Goal: Information Seeking & Learning: Learn about a topic

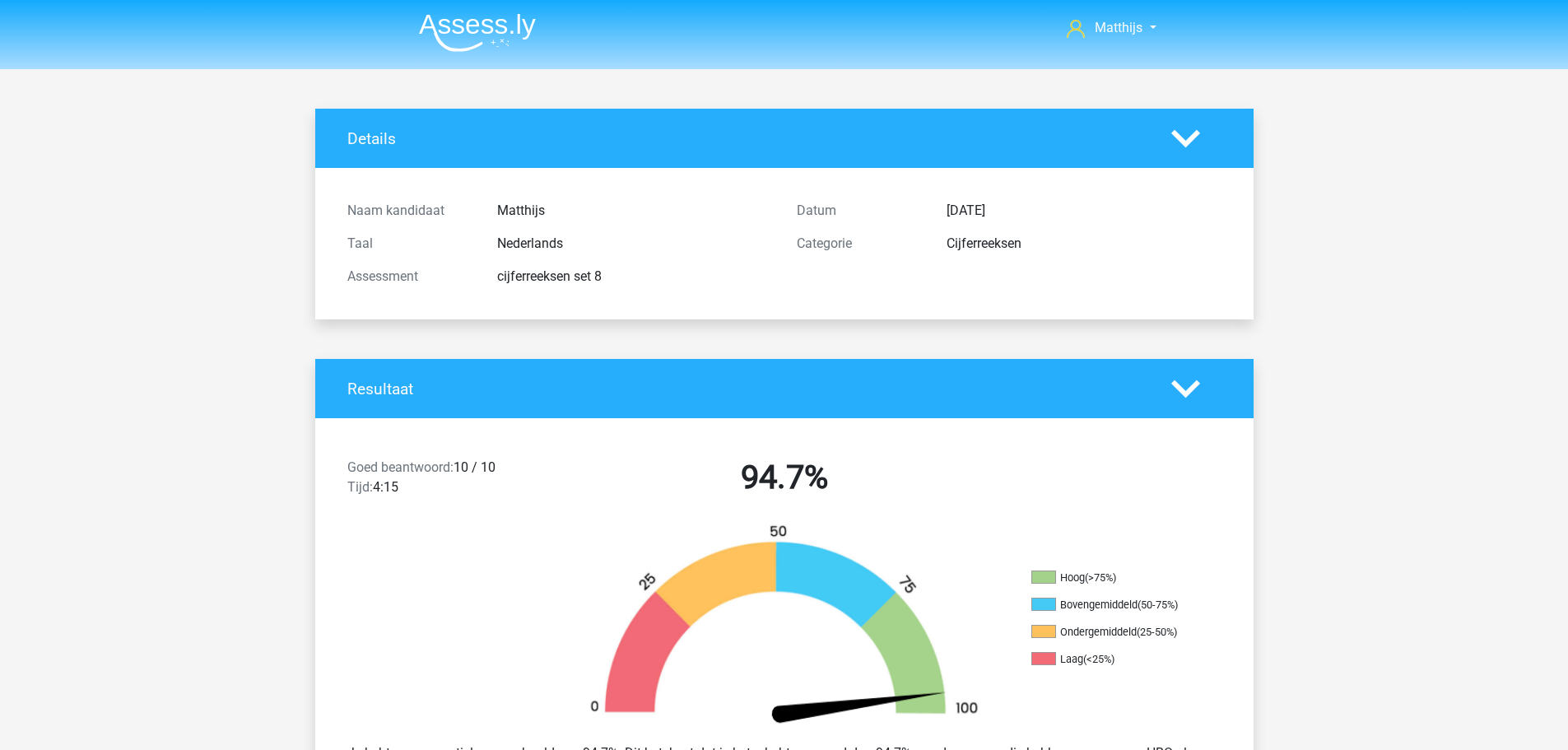
click at [501, 16] on img at bounding box center [477, 31] width 117 height 38
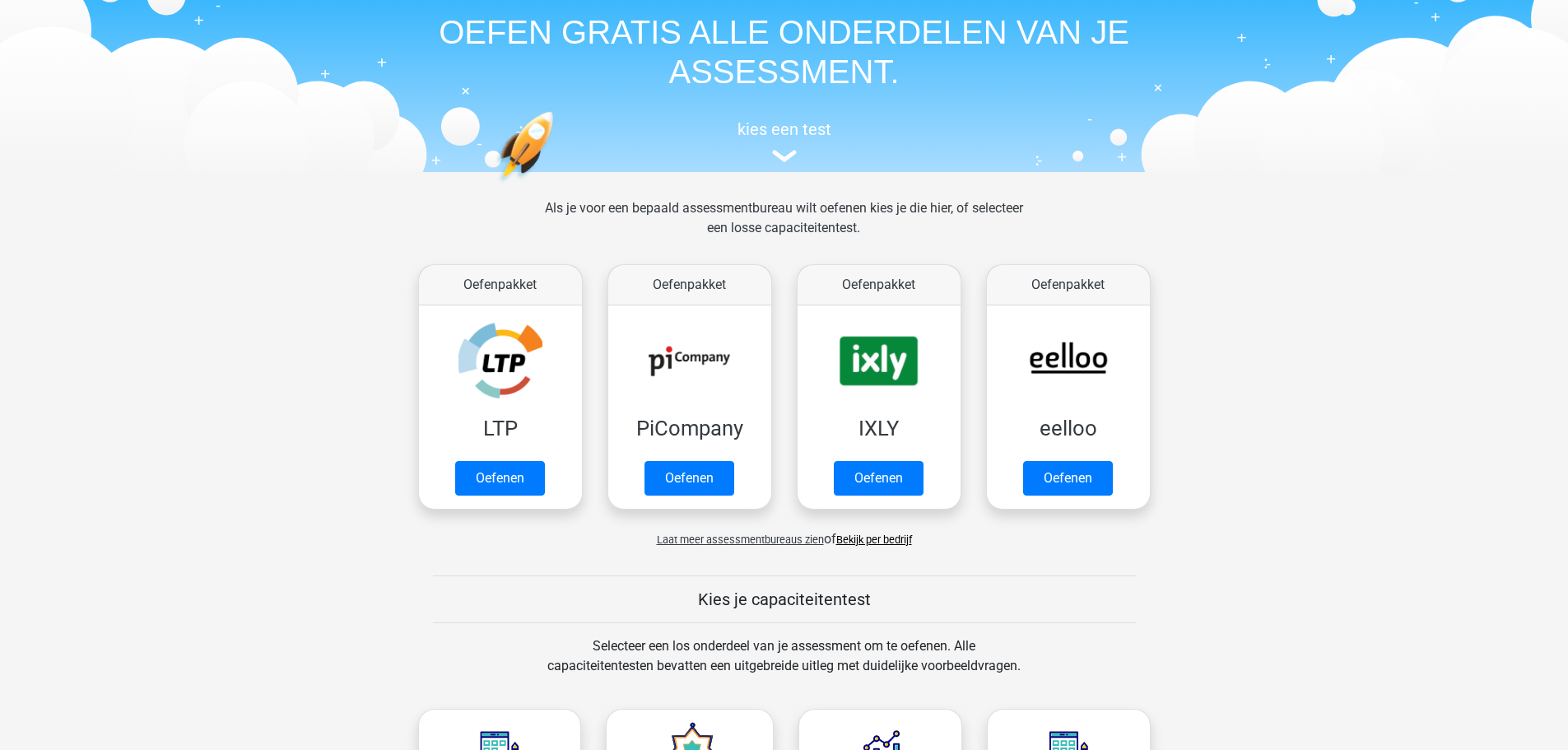
scroll to position [741, 0]
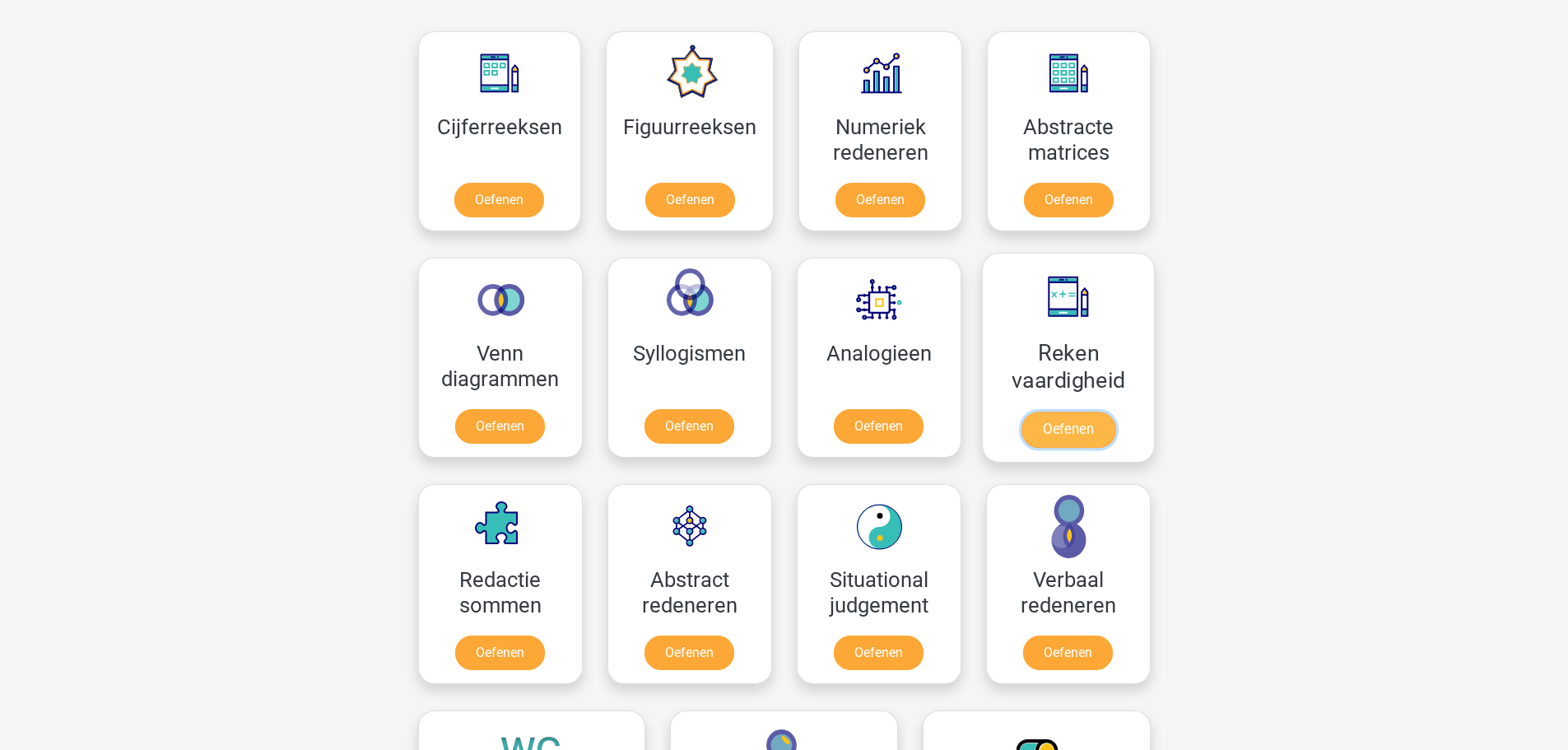
click at [1052, 412] on link "Oefenen" at bounding box center [1067, 430] width 93 height 36
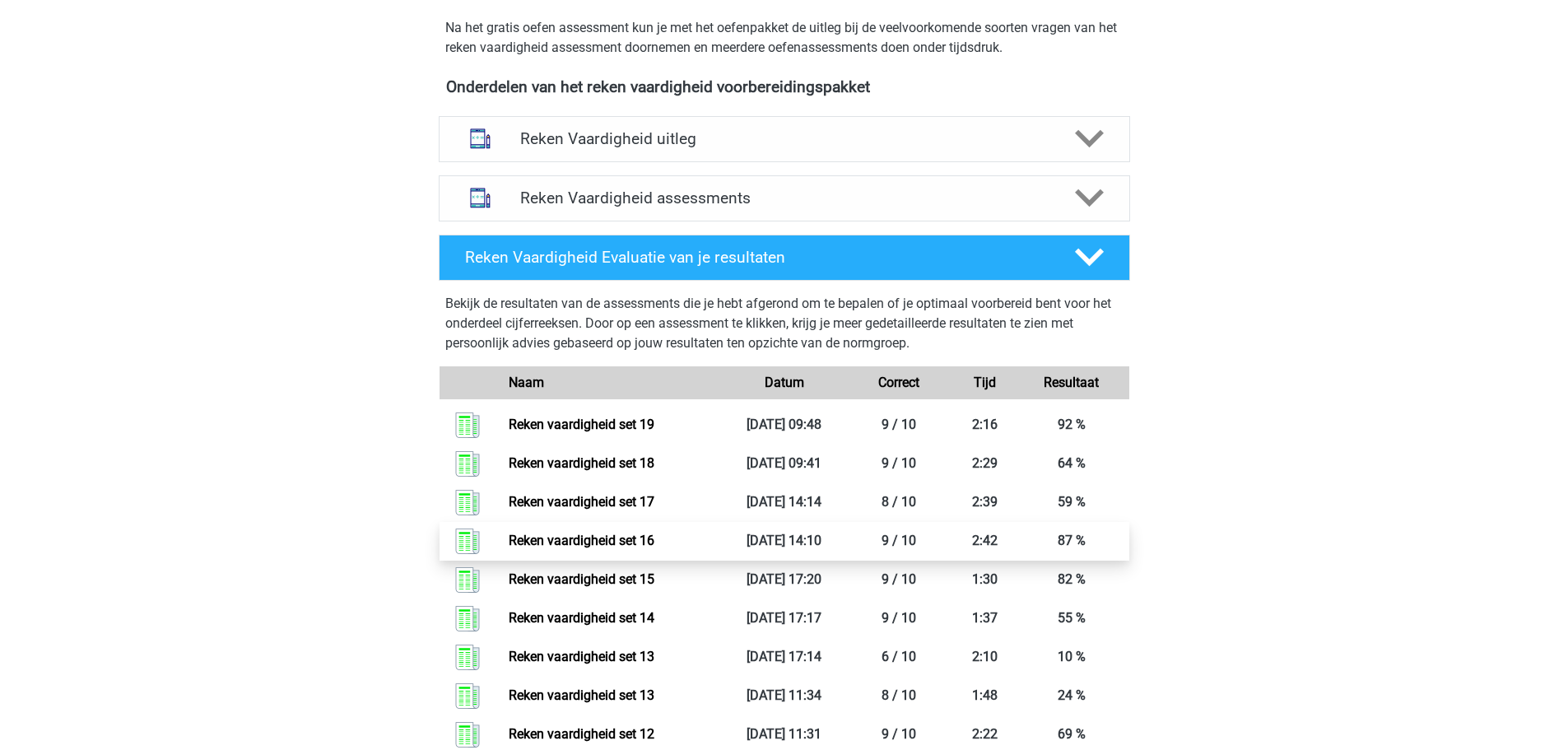
scroll to position [659, 0]
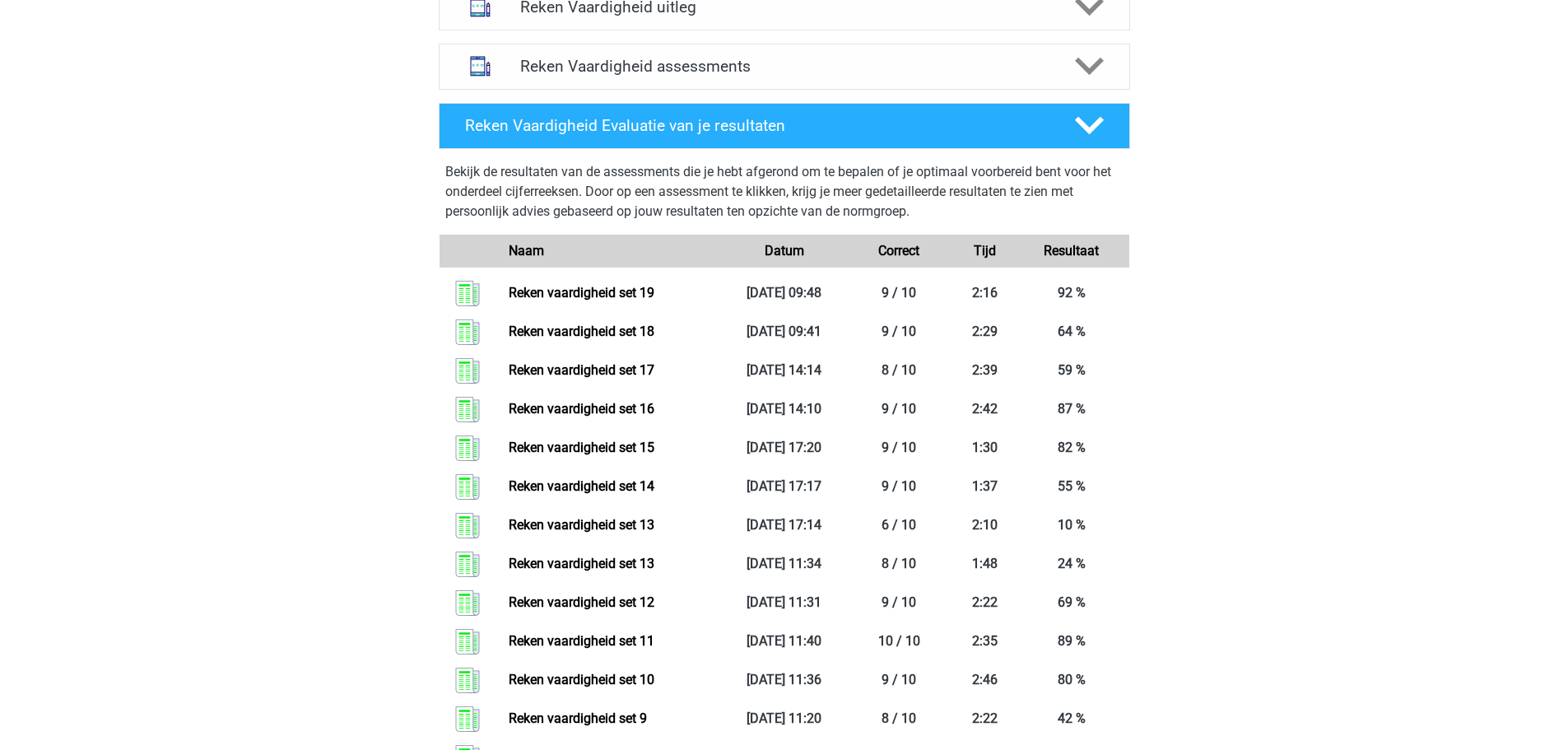
drag, startPoint x: 723, startPoint y: 69, endPoint x: 745, endPoint y: 113, distance: 49.2
click at [725, 69] on h4 "Reken Vaardigheid assessments" at bounding box center [784, 66] width 529 height 19
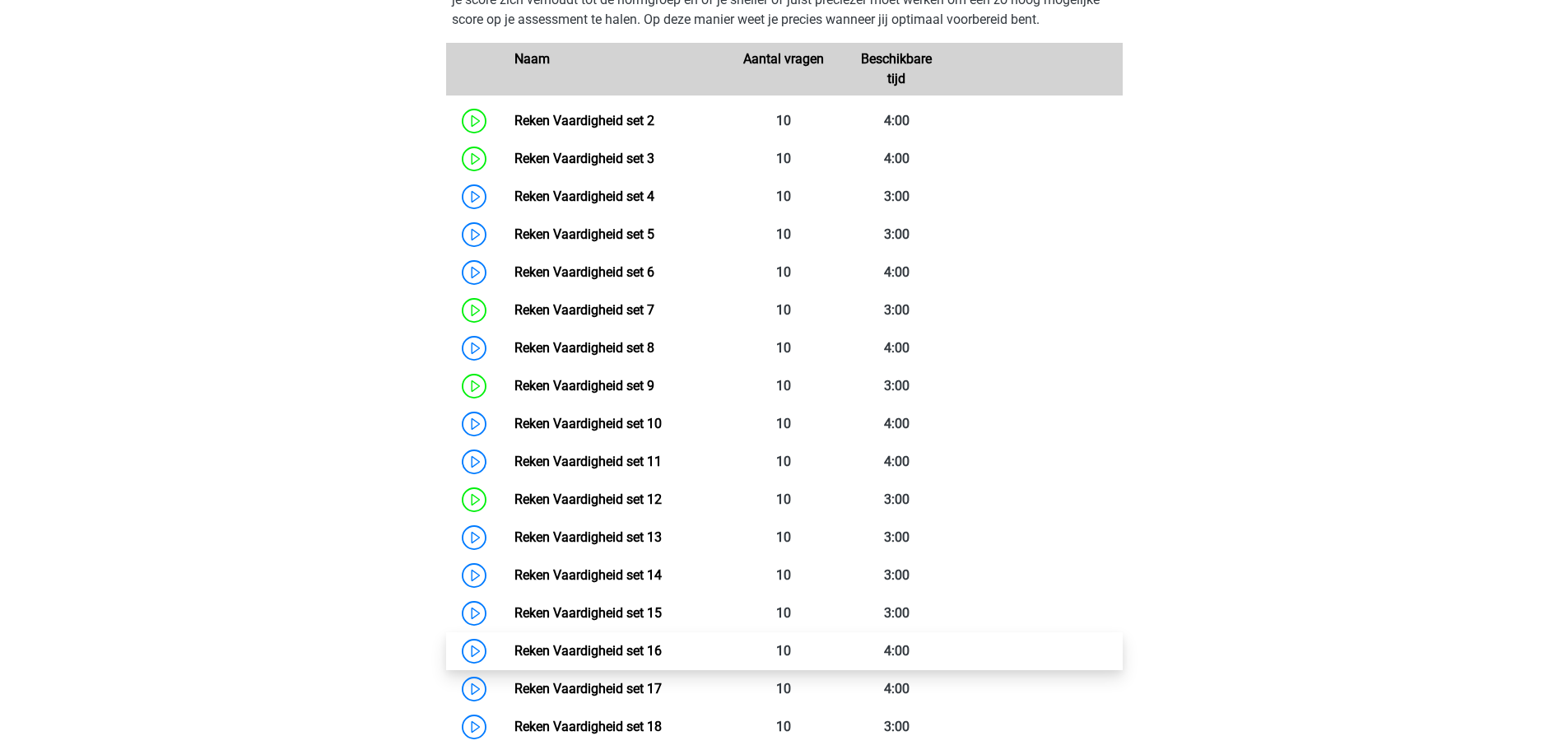
scroll to position [1235, 0]
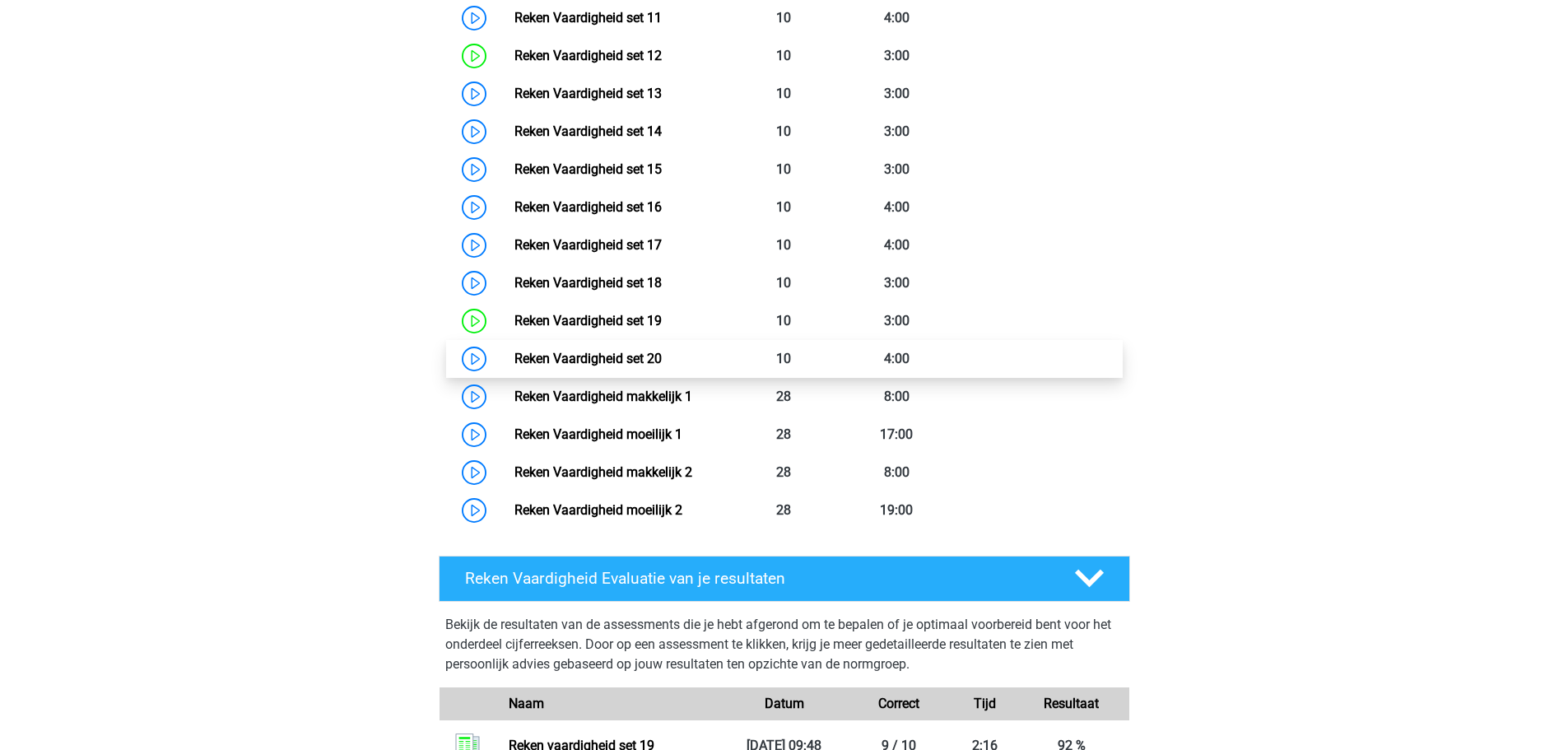
click at [662, 361] on link "Reken Vaardigheid set 20" at bounding box center [588, 359] width 147 height 16
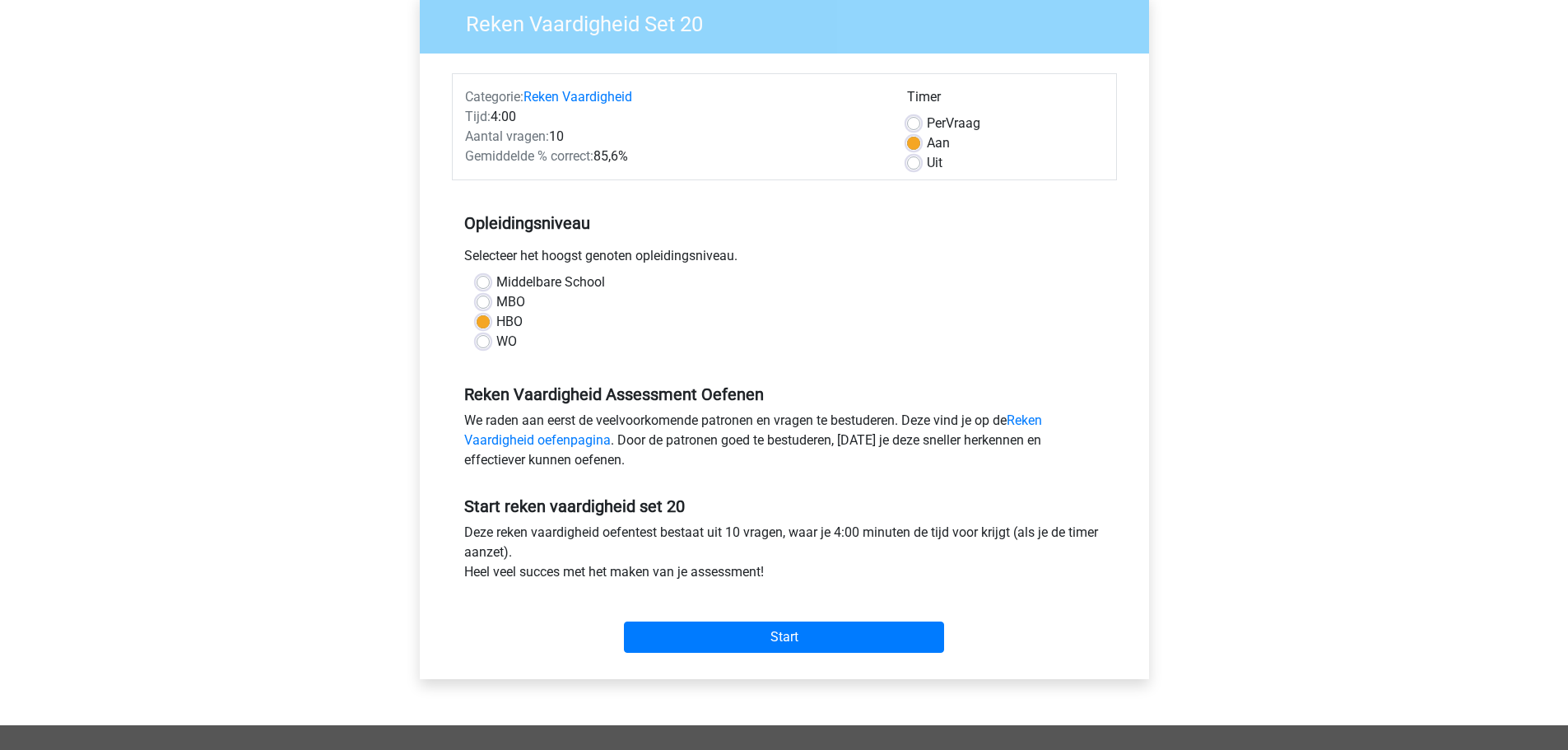
scroll to position [247, 0]
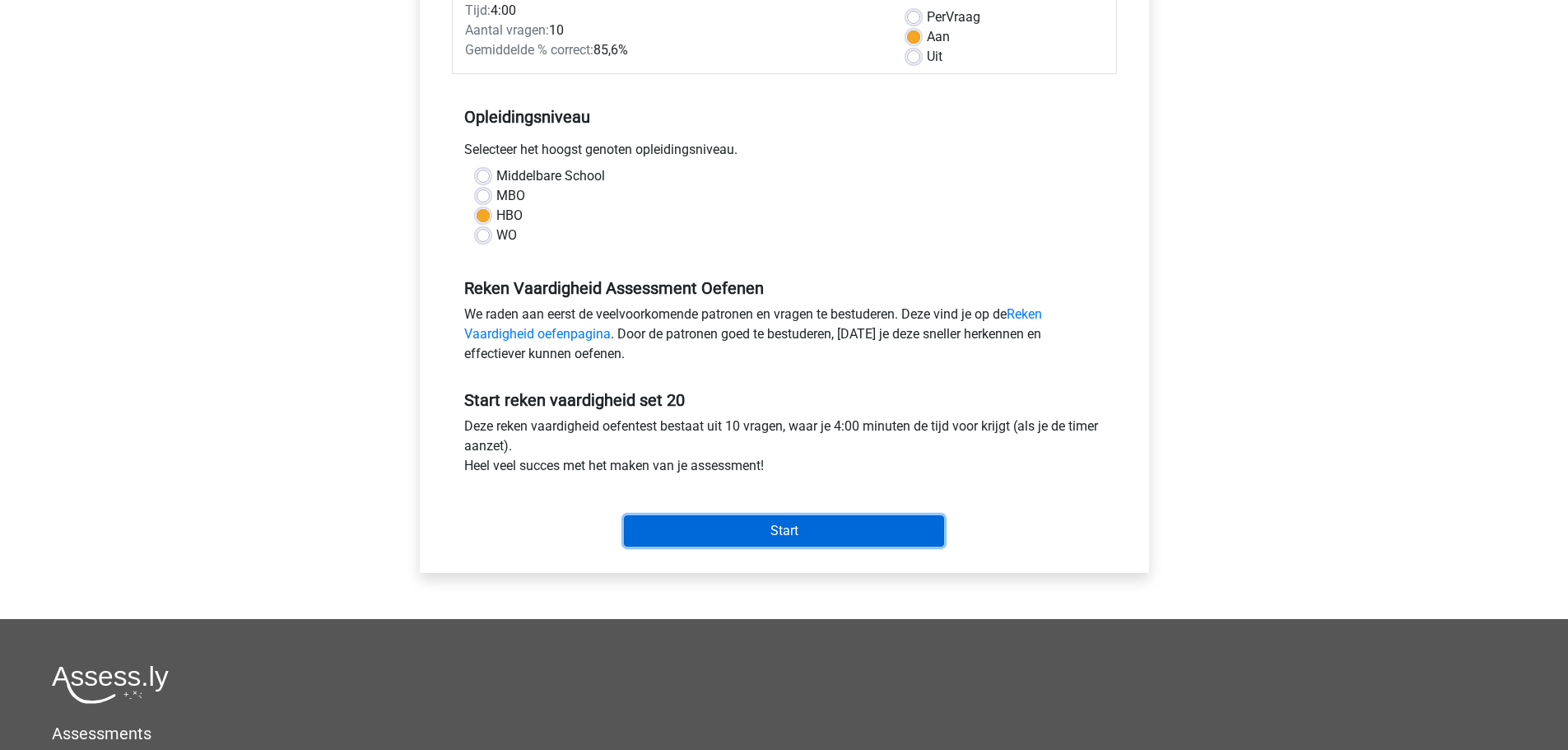
click at [818, 535] on input "Start" at bounding box center [784, 531] width 320 height 31
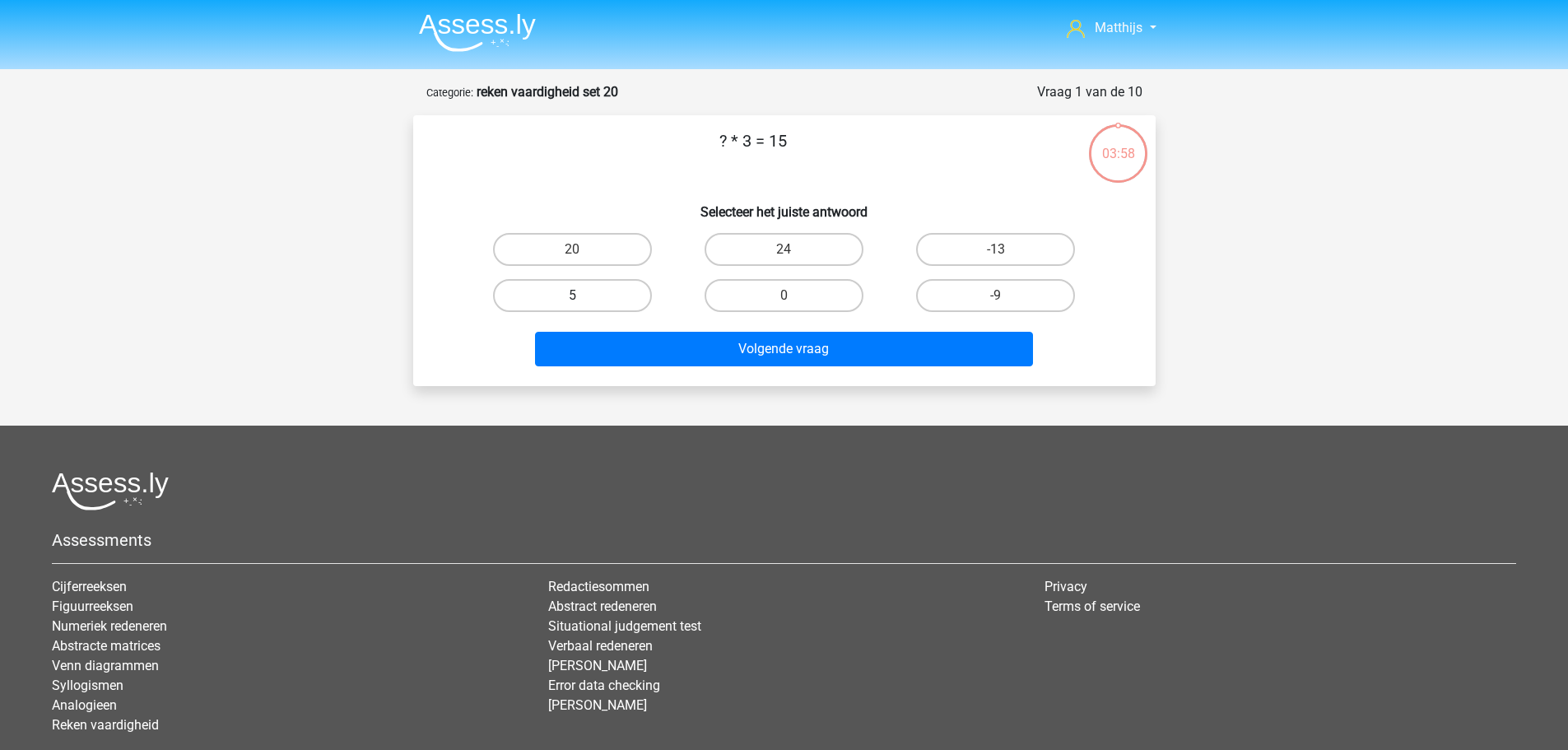
drag, startPoint x: 569, startPoint y: 286, endPoint x: 610, endPoint y: 308, distance: 46.5
click at [574, 285] on label "5" at bounding box center [573, 295] width 159 height 32
click at [574, 296] on input "5" at bounding box center [577, 301] width 11 height 11
radio input "true"
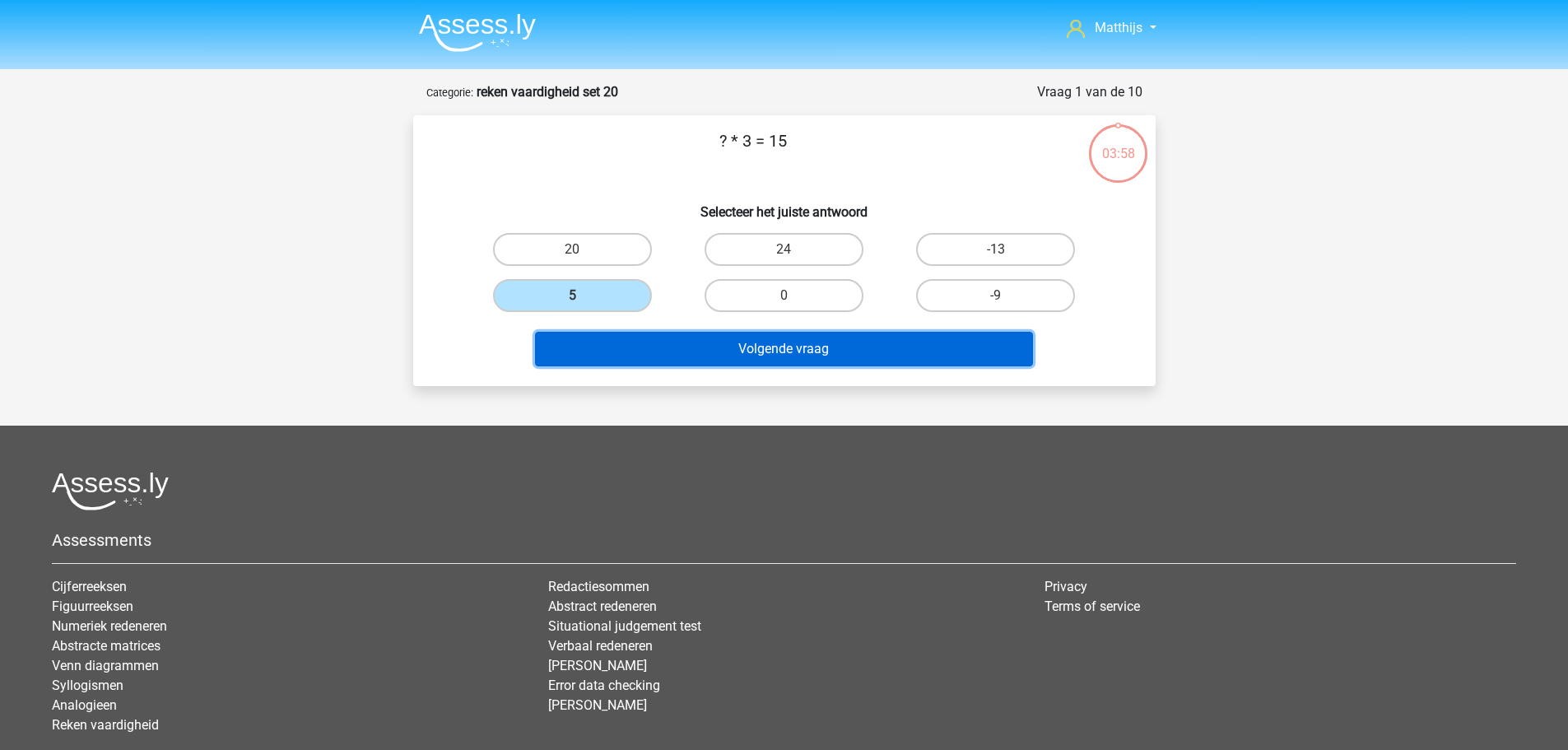
click at [669, 360] on button "Volgende vraag" at bounding box center [784, 349] width 498 height 34
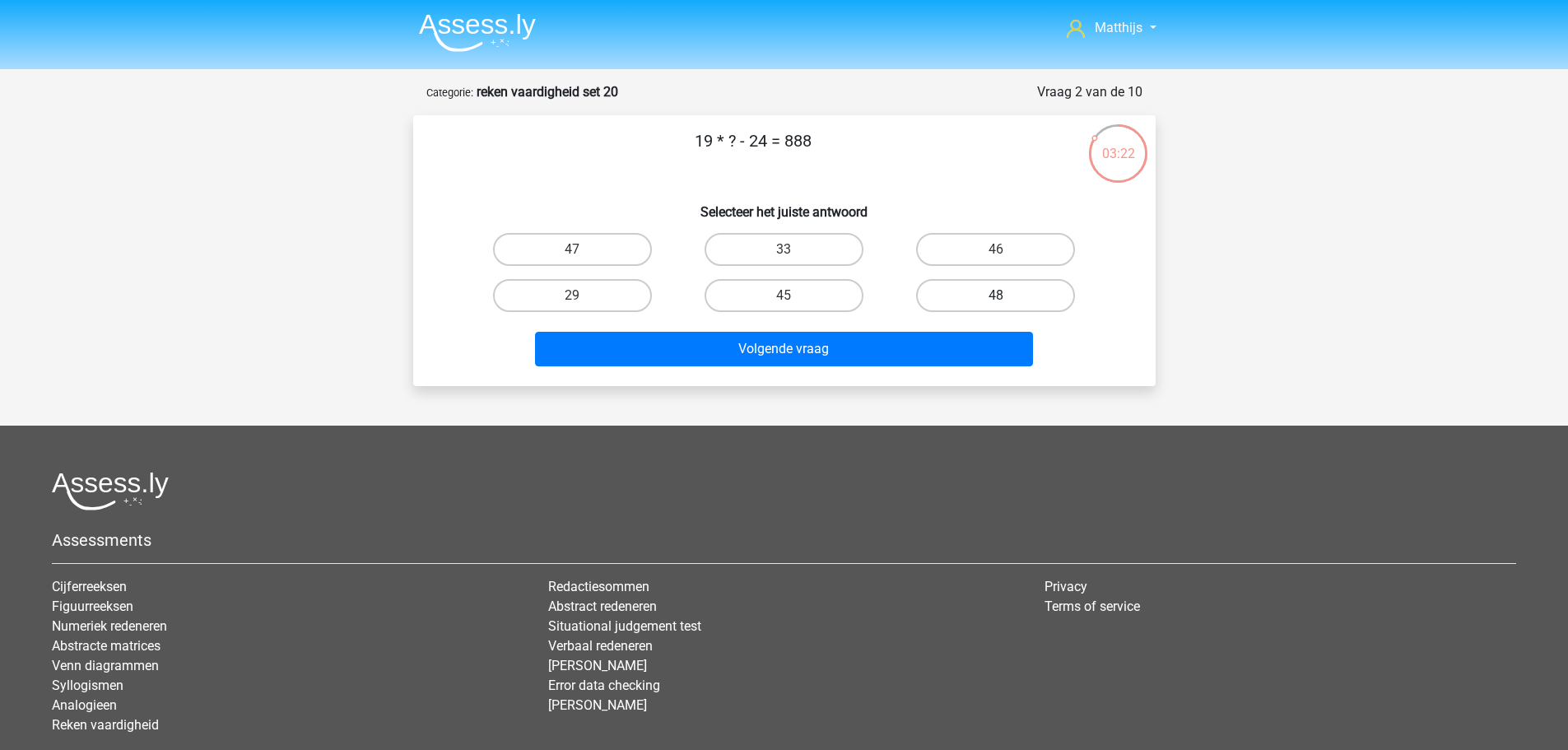
click at [1012, 296] on label "48" at bounding box center [996, 295] width 159 height 32
click at [1007, 296] on input "48" at bounding box center [1001, 301] width 11 height 11
radio input "true"
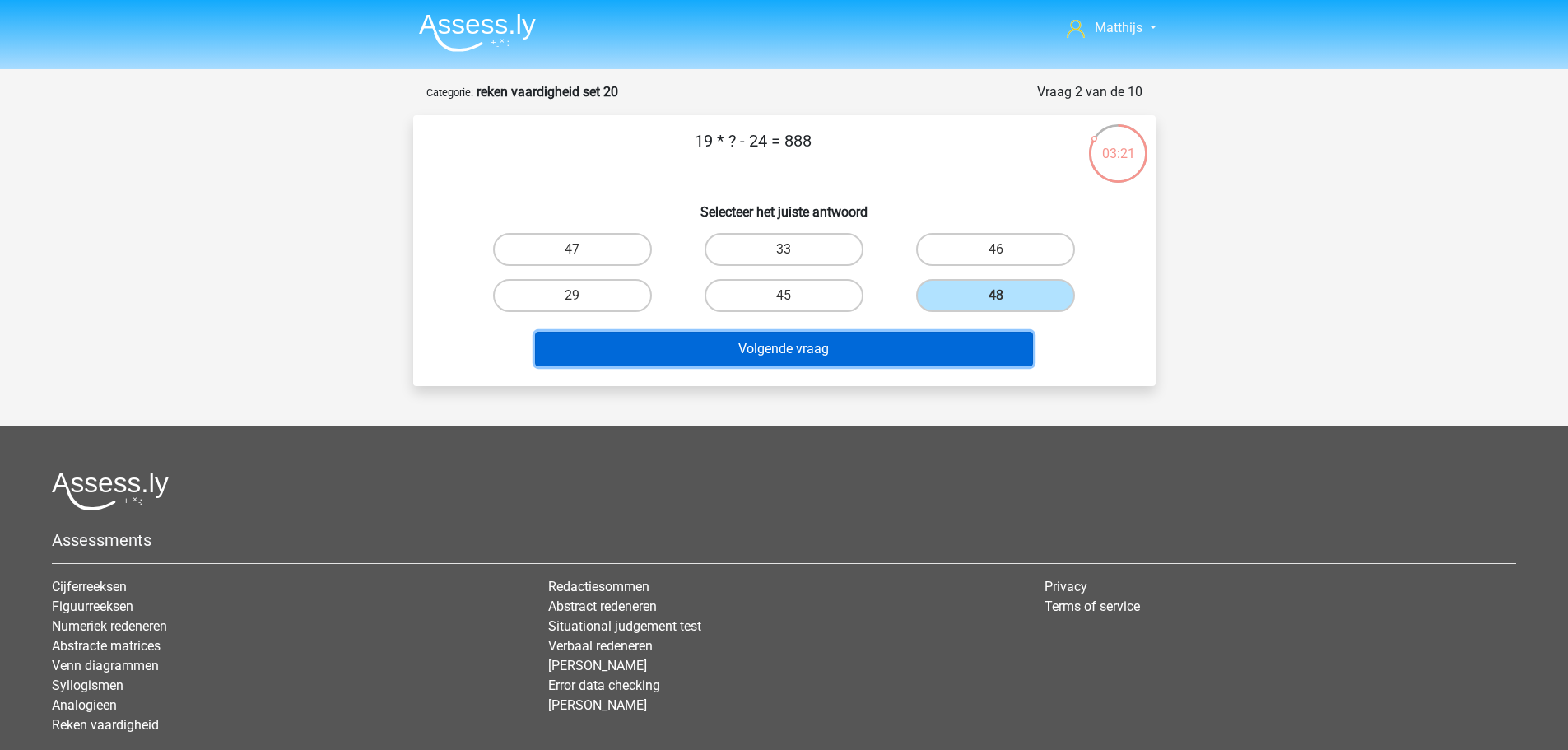
click at [881, 346] on button "Volgende vraag" at bounding box center [784, 349] width 498 height 34
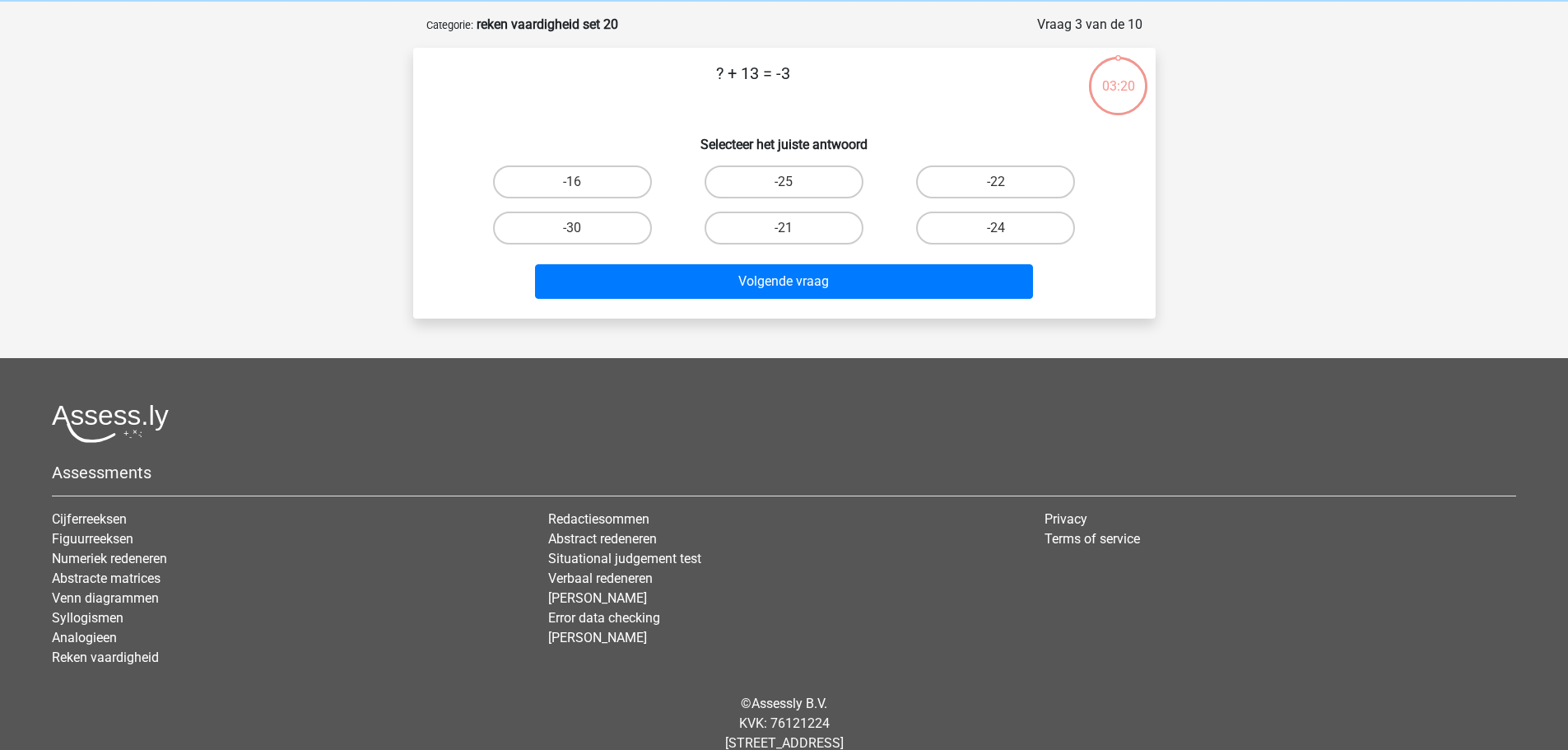
scroll to position [83, 0]
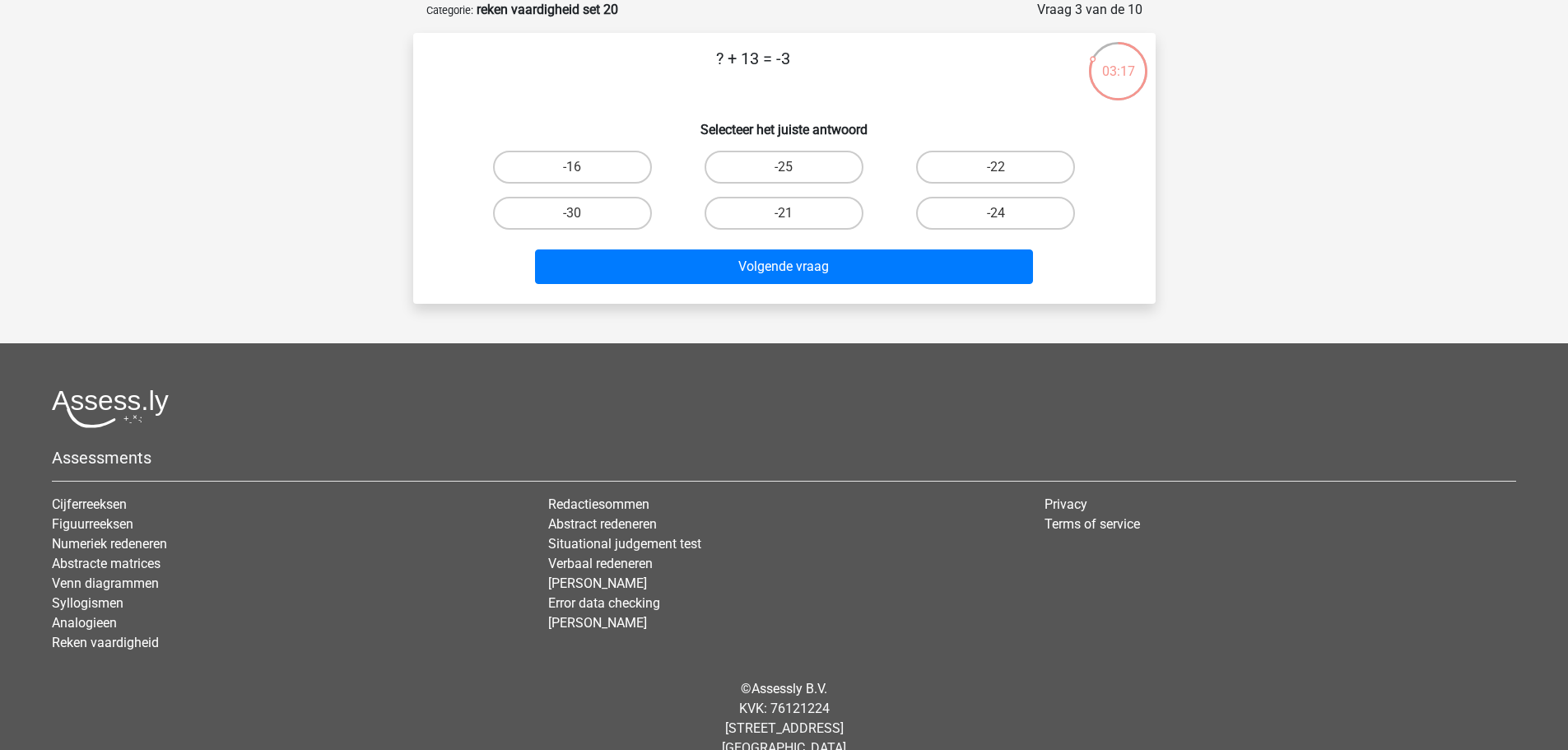
drag, startPoint x: 585, startPoint y: 160, endPoint x: 702, endPoint y: 235, distance: 139.0
click at [585, 160] on label "-16" at bounding box center [573, 166] width 159 height 32
click at [583, 167] on input "-16" at bounding box center [577, 172] width 11 height 11
radio input "true"
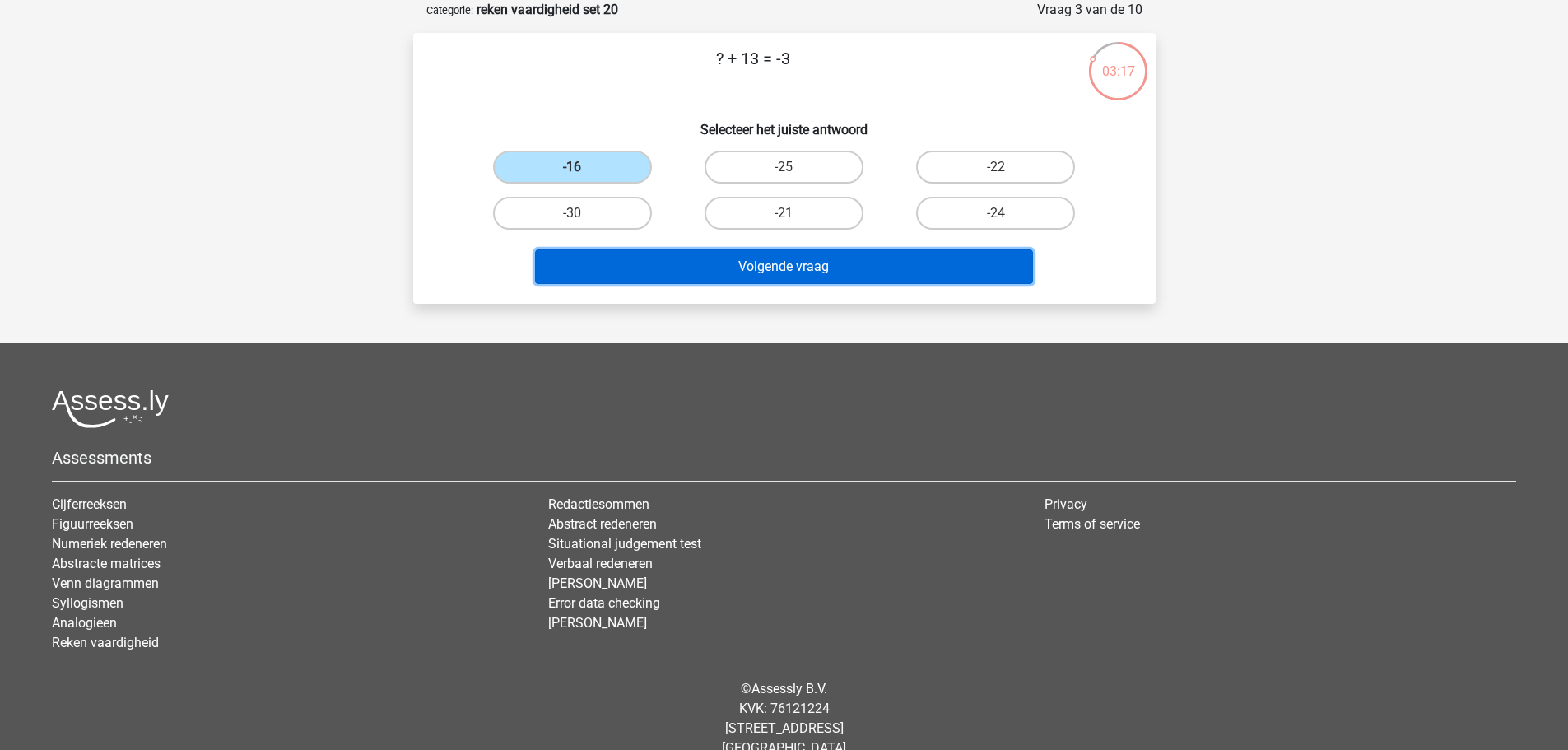
click at [742, 266] on button "Volgende vraag" at bounding box center [784, 266] width 498 height 34
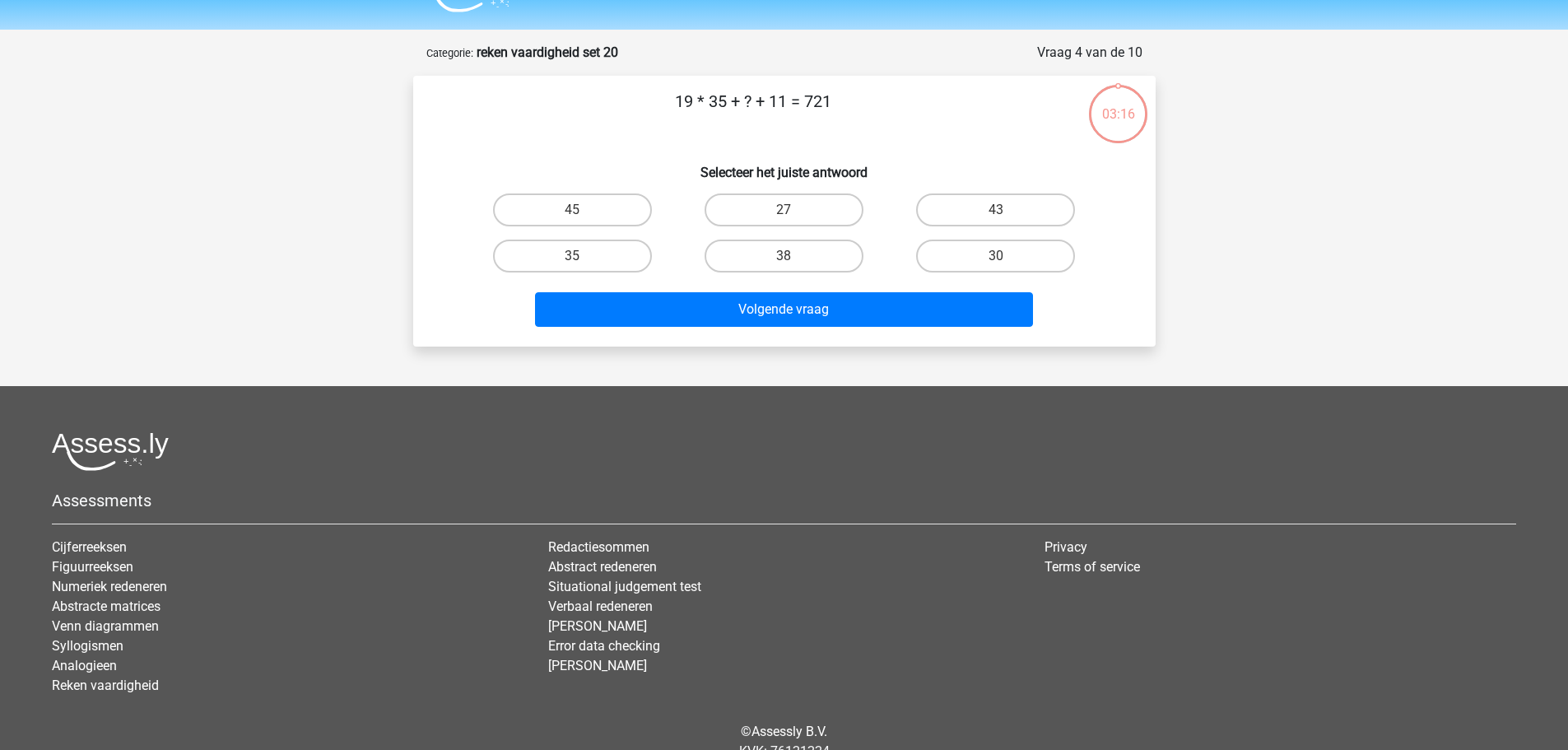
scroll to position [0, 0]
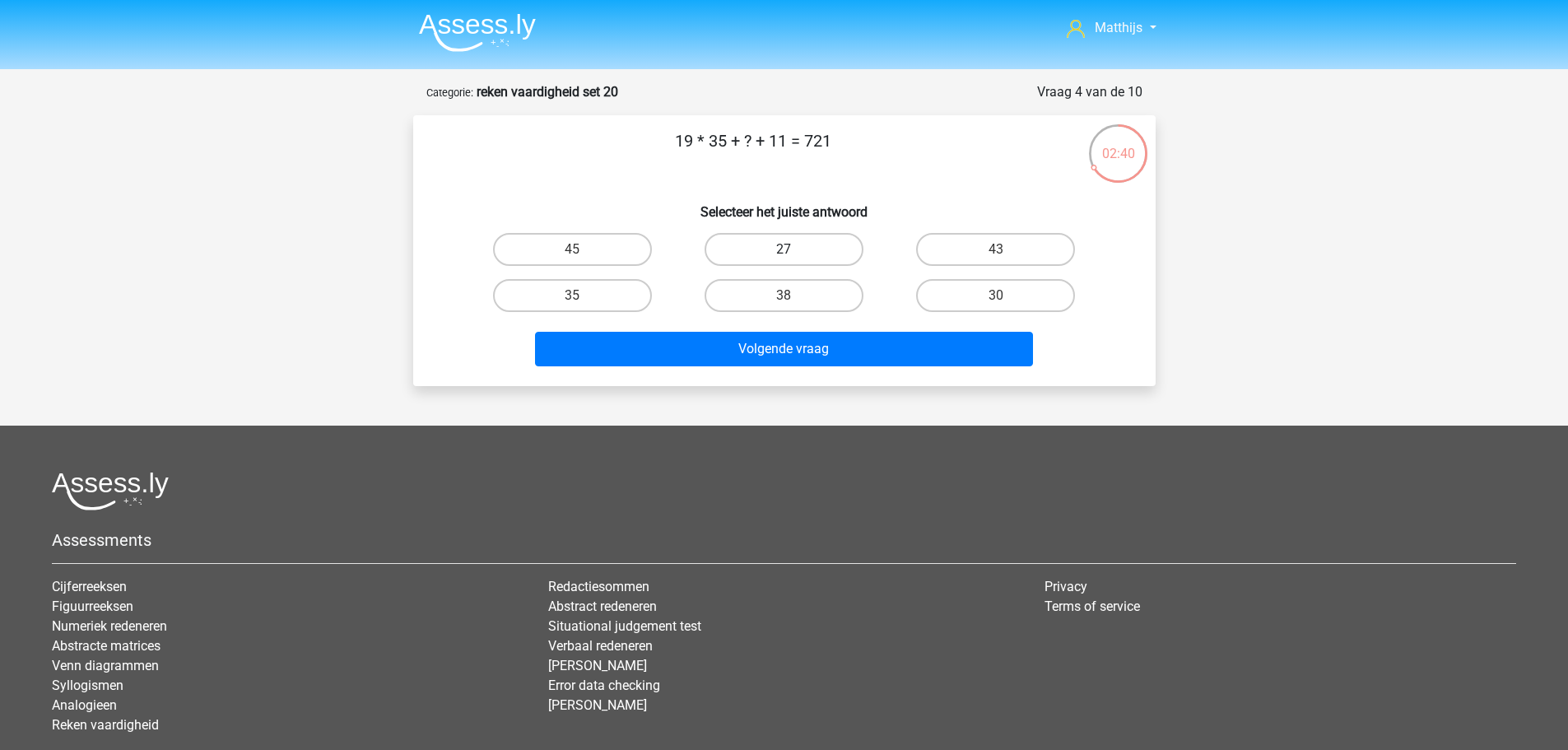
click at [812, 251] on label "27" at bounding box center [784, 249] width 159 height 32
click at [794, 251] on input "27" at bounding box center [788, 255] width 11 height 11
radio input "true"
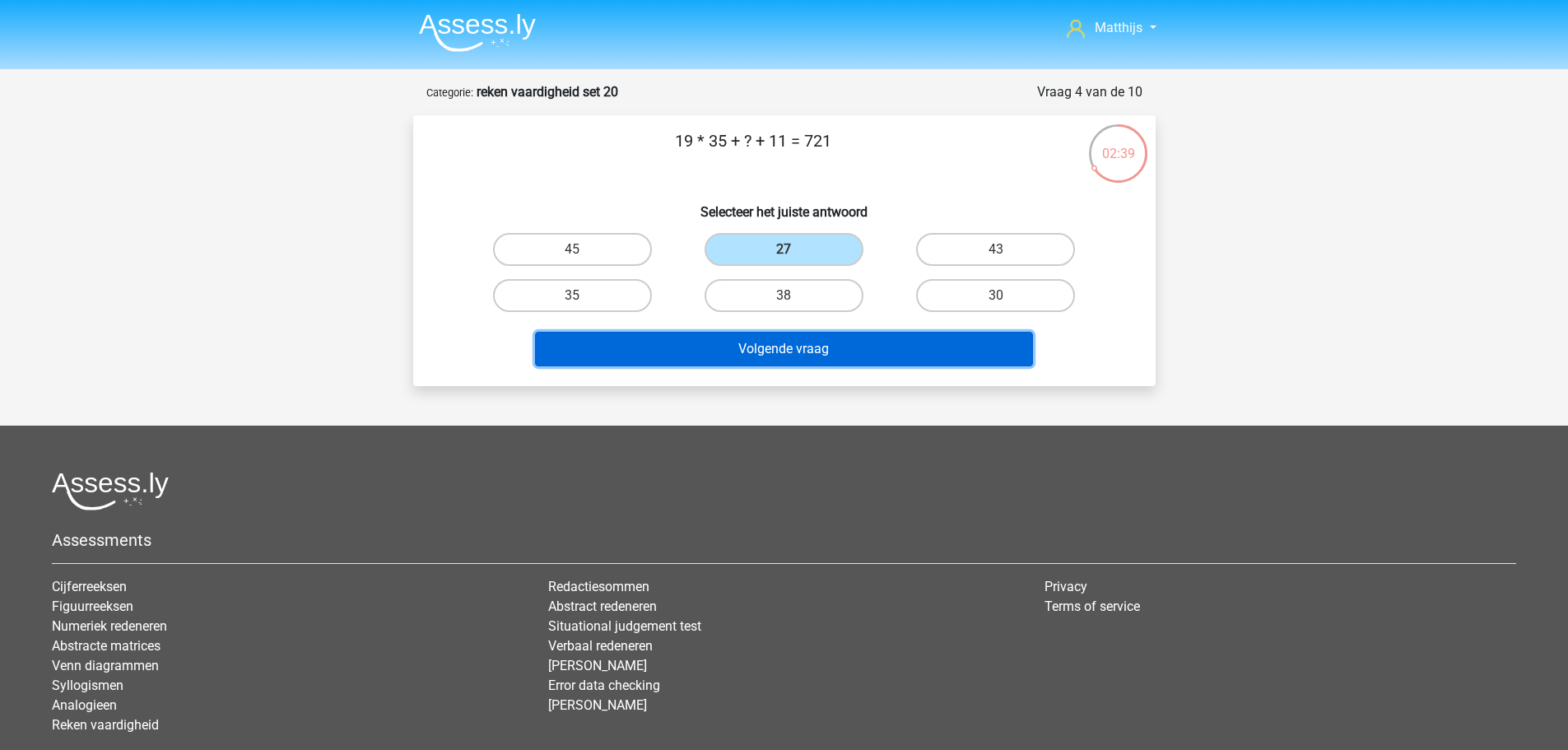
click at [868, 347] on button "Volgende vraag" at bounding box center [784, 349] width 498 height 34
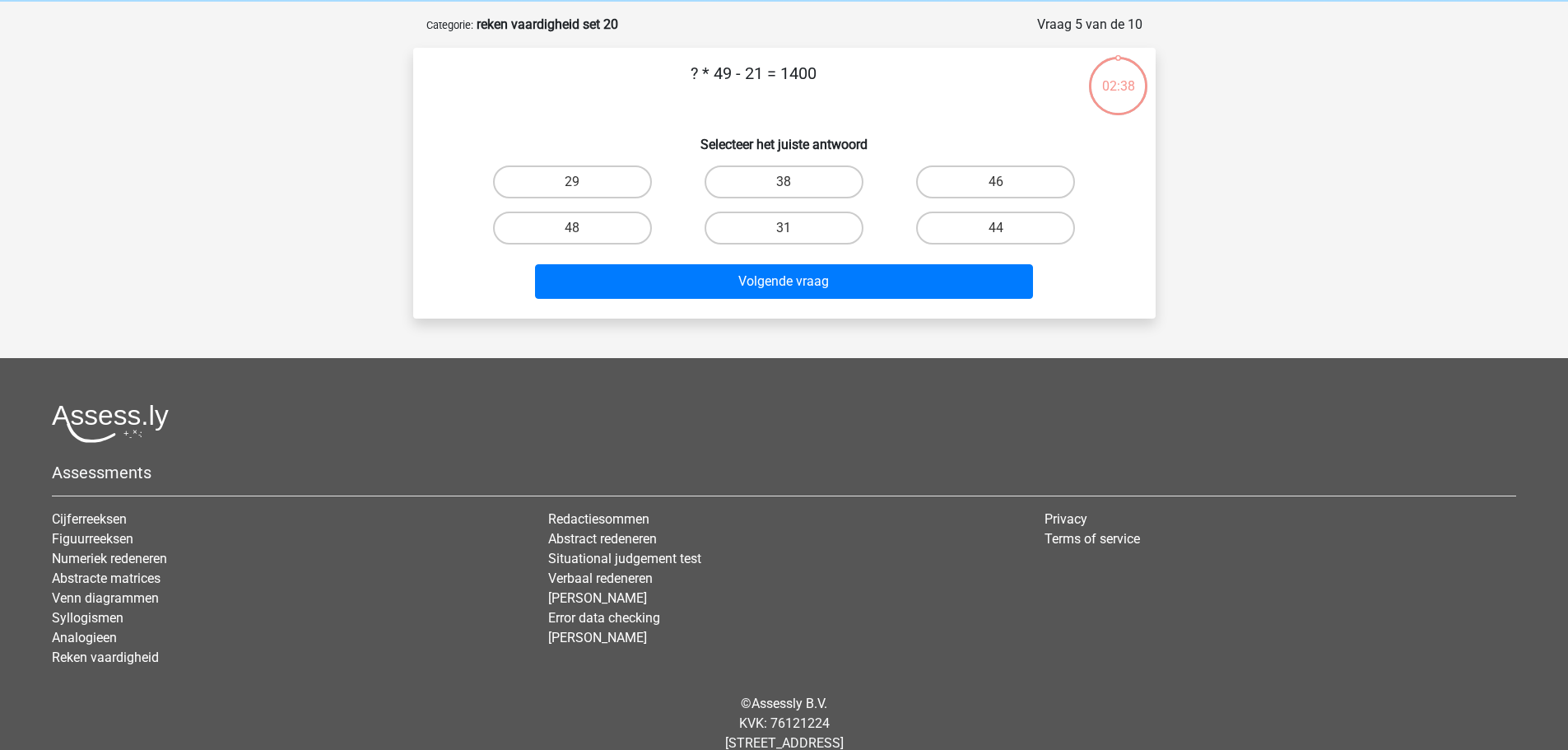
scroll to position [83, 0]
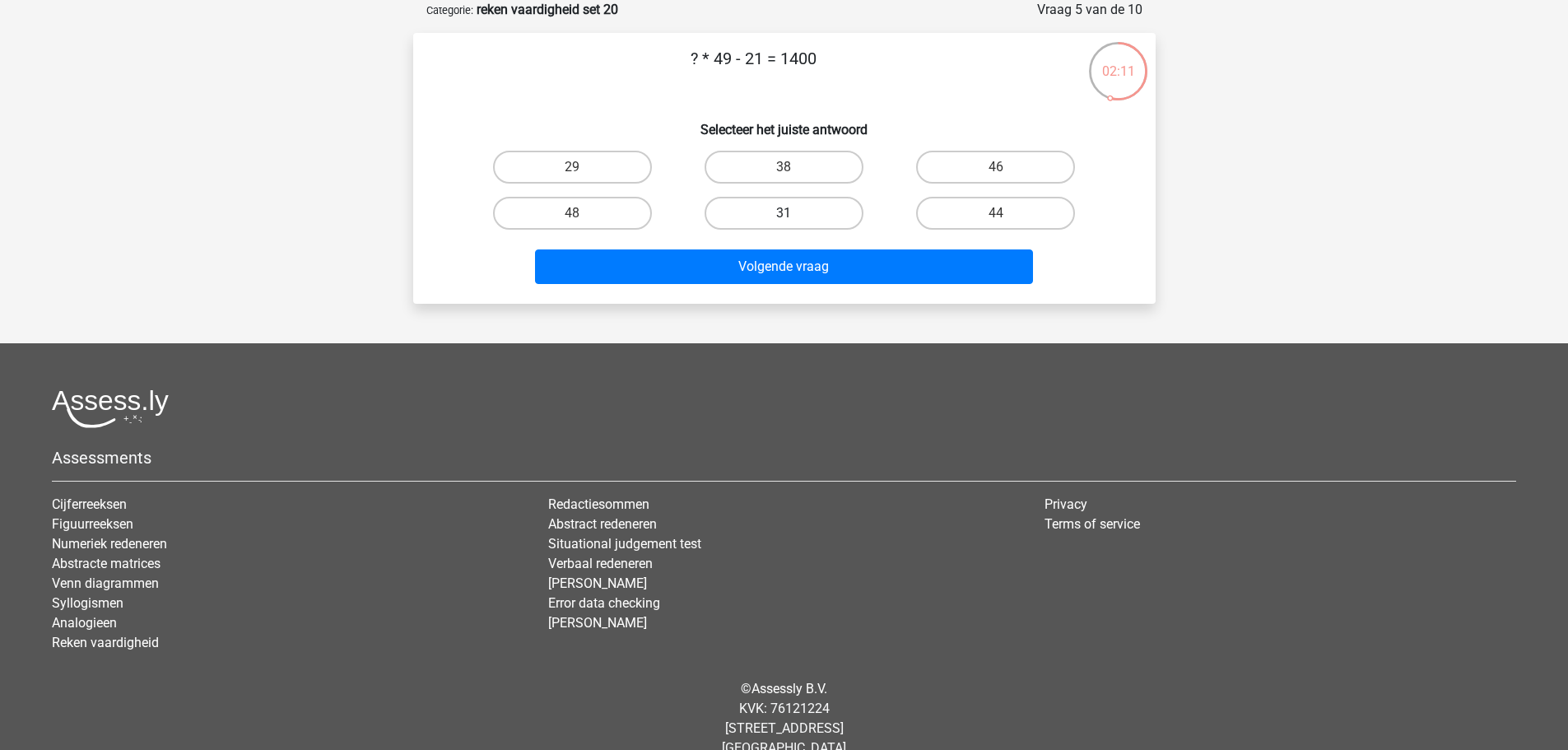
click at [800, 214] on label "31" at bounding box center [784, 212] width 159 height 32
click at [794, 214] on input "31" at bounding box center [788, 218] width 11 height 11
radio input "true"
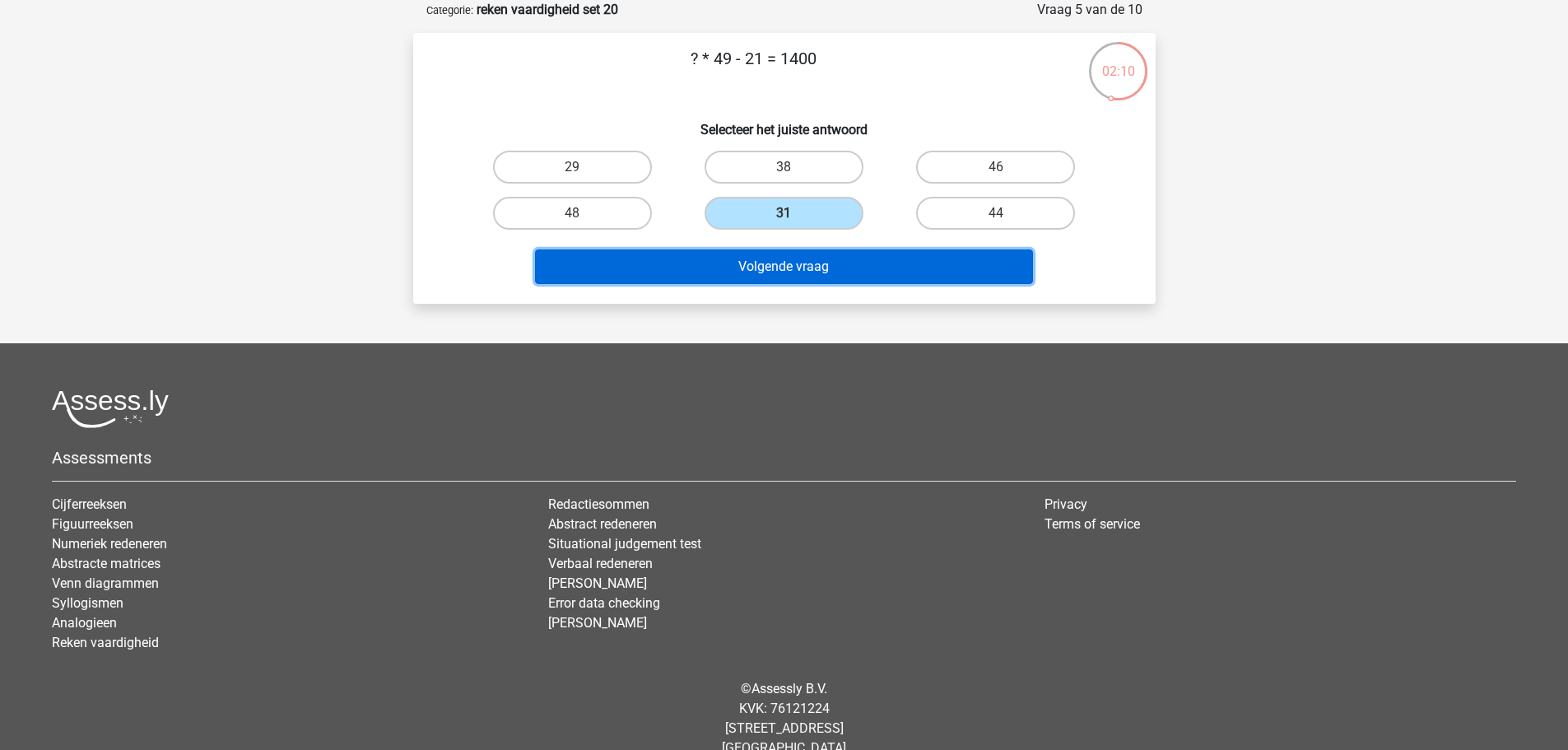
click at [824, 271] on button "Volgende vraag" at bounding box center [784, 266] width 498 height 34
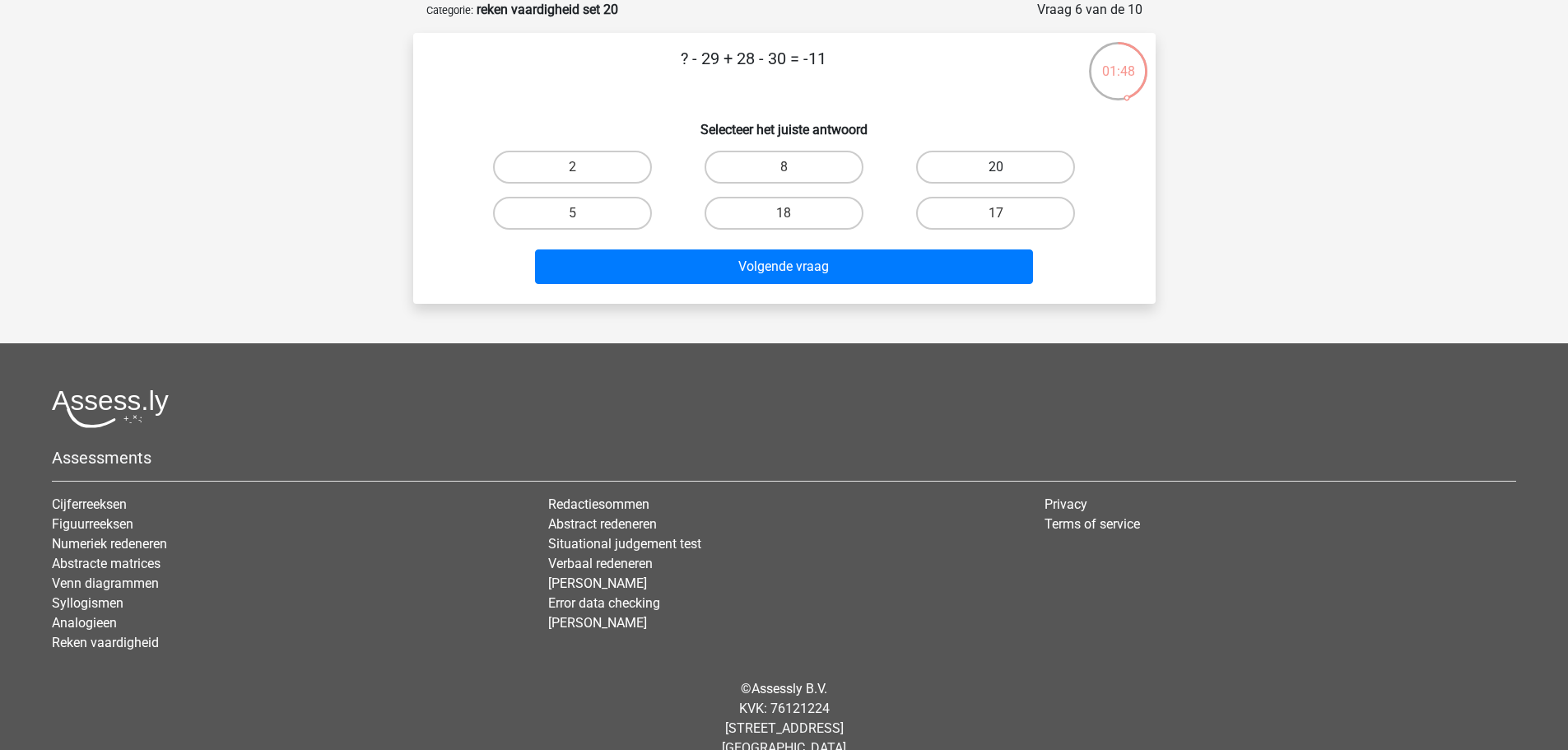
click at [991, 169] on label "20" at bounding box center [996, 166] width 159 height 32
click at [996, 169] on input "20" at bounding box center [1001, 172] width 11 height 11
radio input "true"
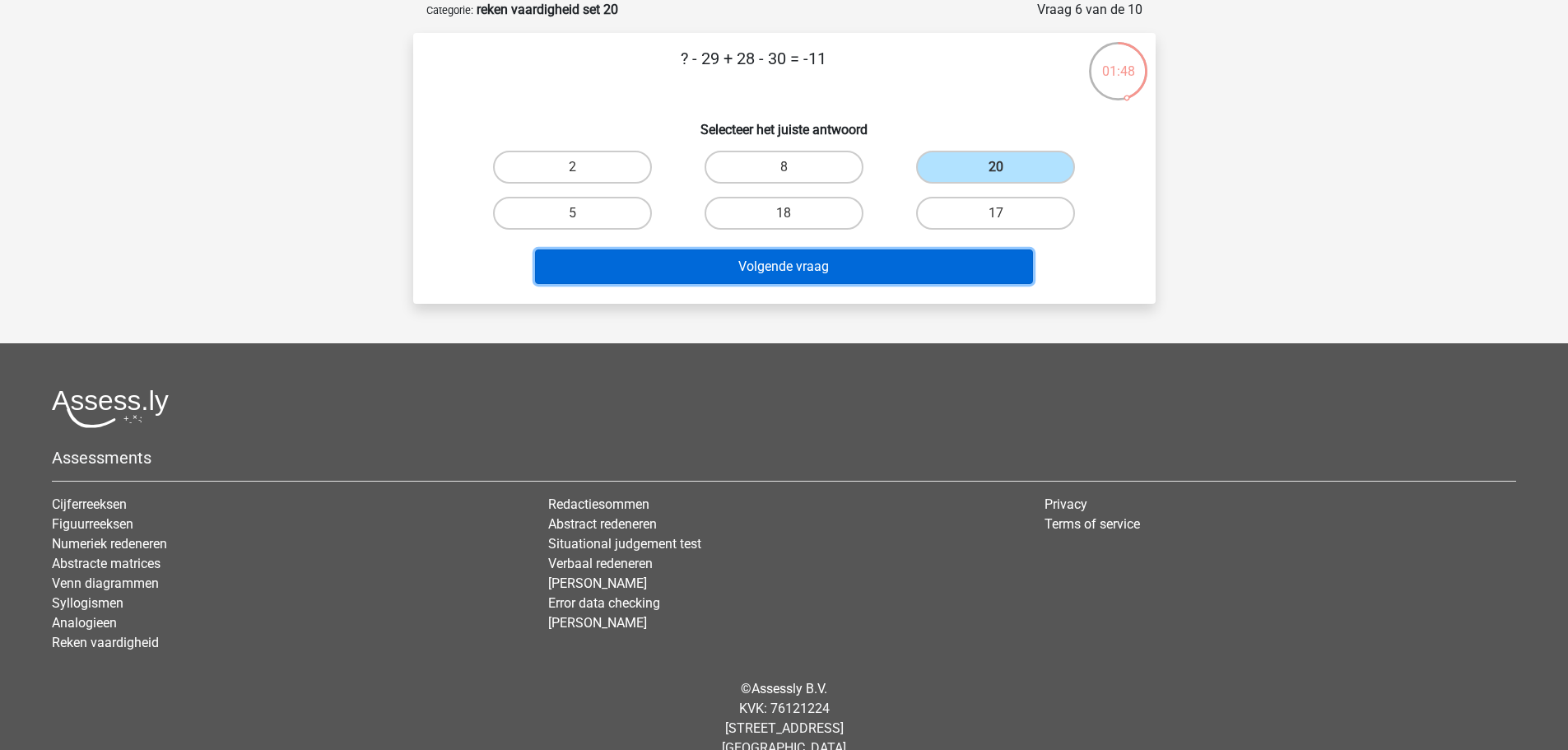
click at [930, 275] on button "Volgende vraag" at bounding box center [784, 266] width 498 height 34
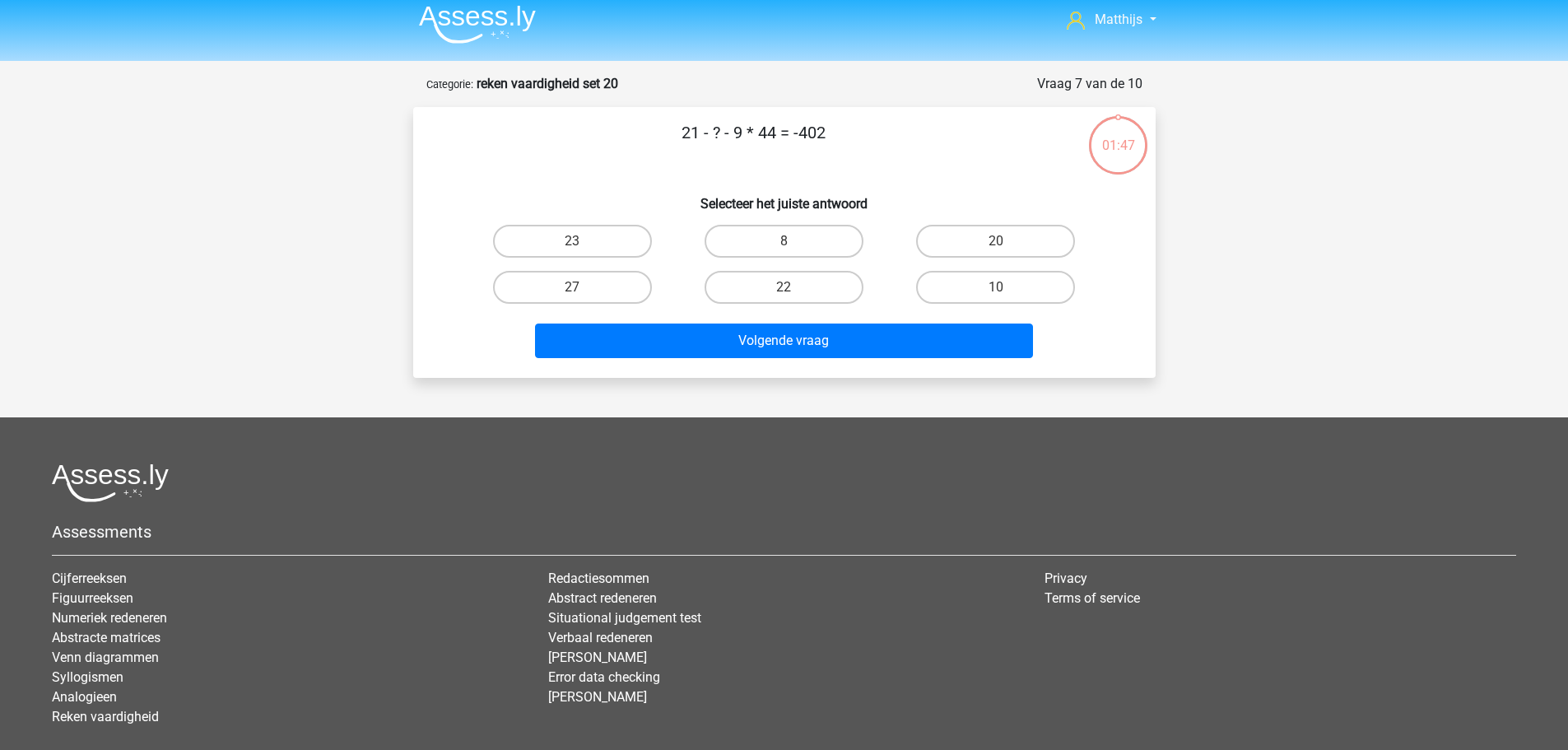
scroll to position [0, 0]
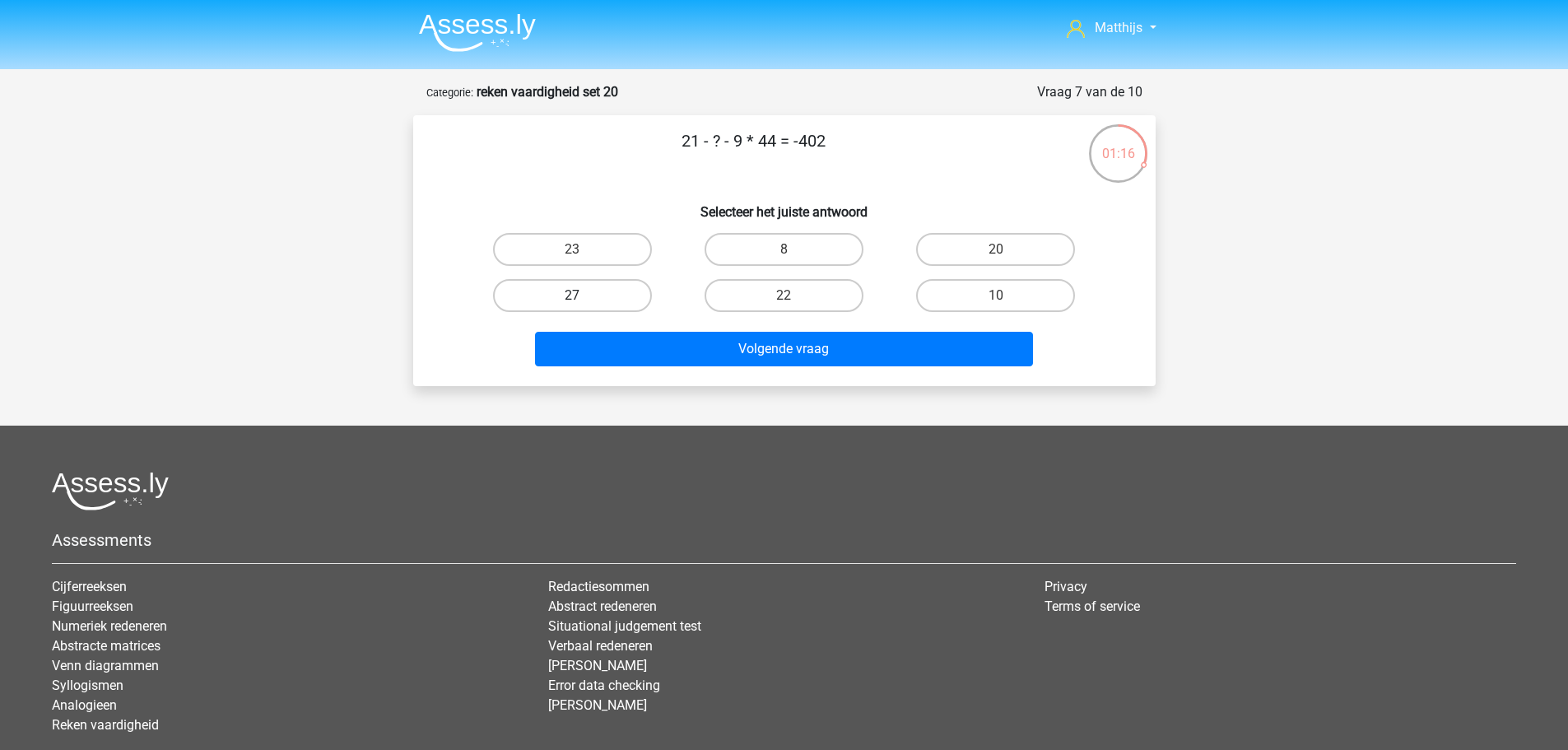
click at [625, 302] on label "27" at bounding box center [573, 295] width 159 height 32
click at [583, 302] on input "27" at bounding box center [577, 301] width 11 height 11
radio input "true"
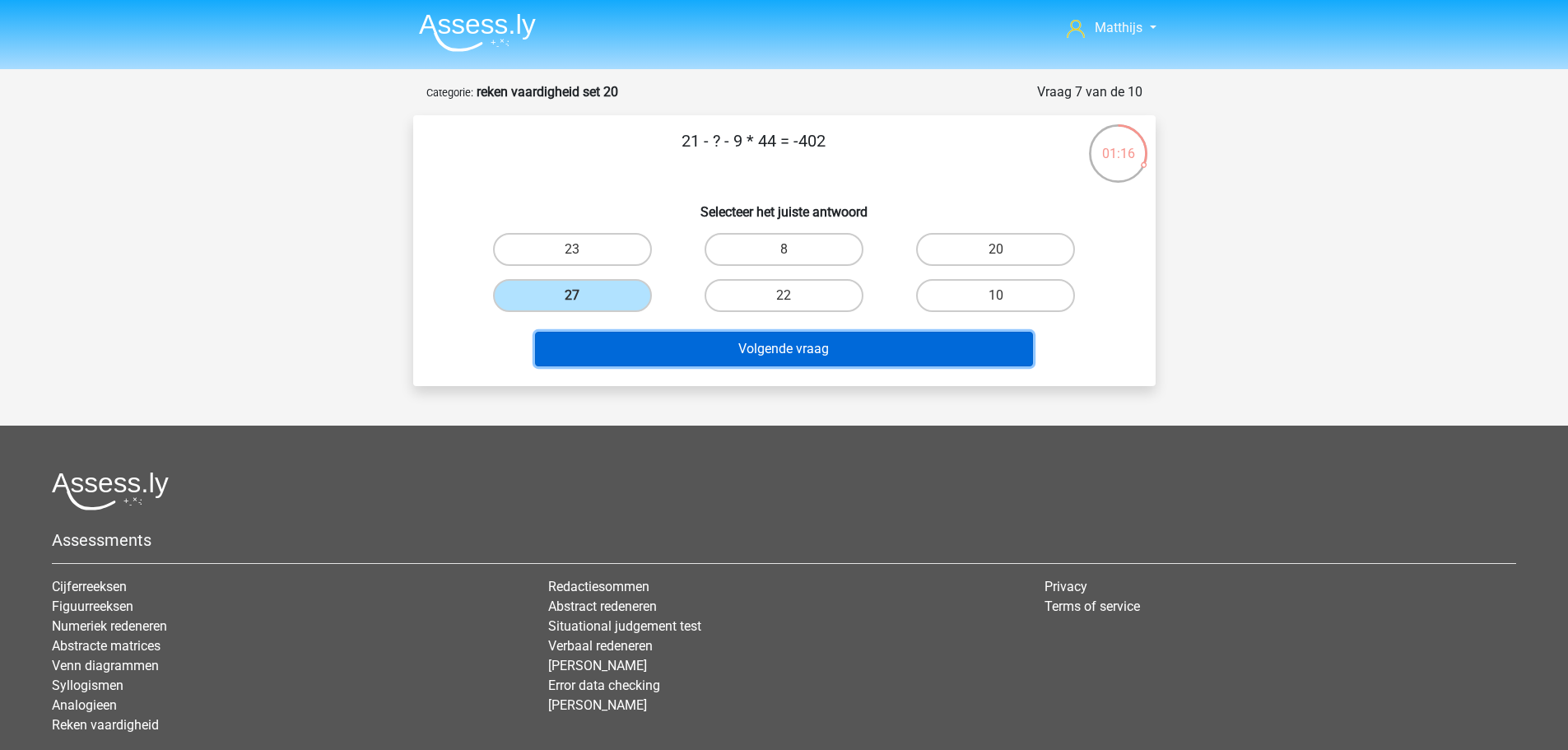
click at [651, 346] on button "Volgende vraag" at bounding box center [784, 349] width 498 height 34
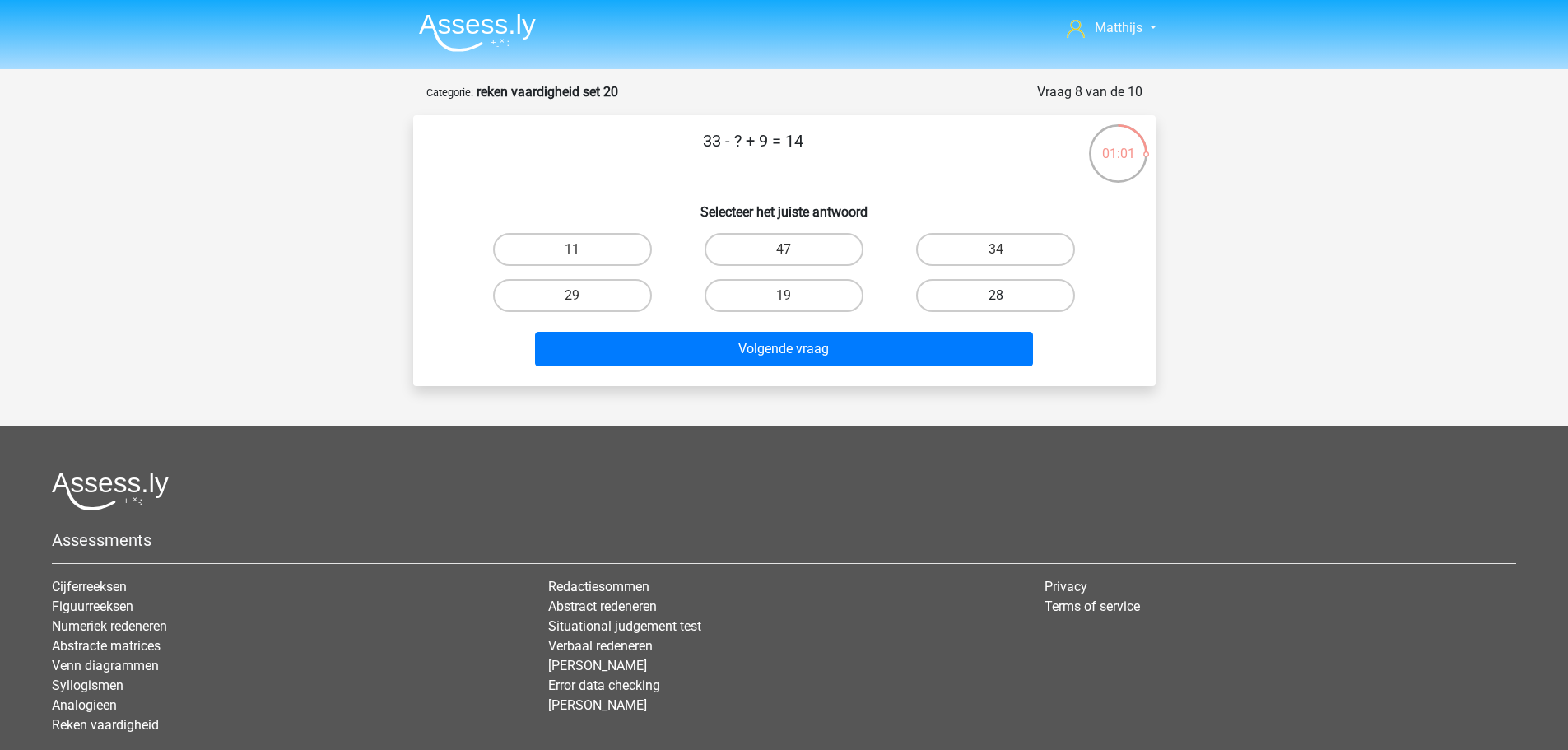
click at [982, 286] on label "28" at bounding box center [996, 295] width 159 height 32
click at [996, 296] on input "28" at bounding box center [1001, 301] width 11 height 11
radio input "true"
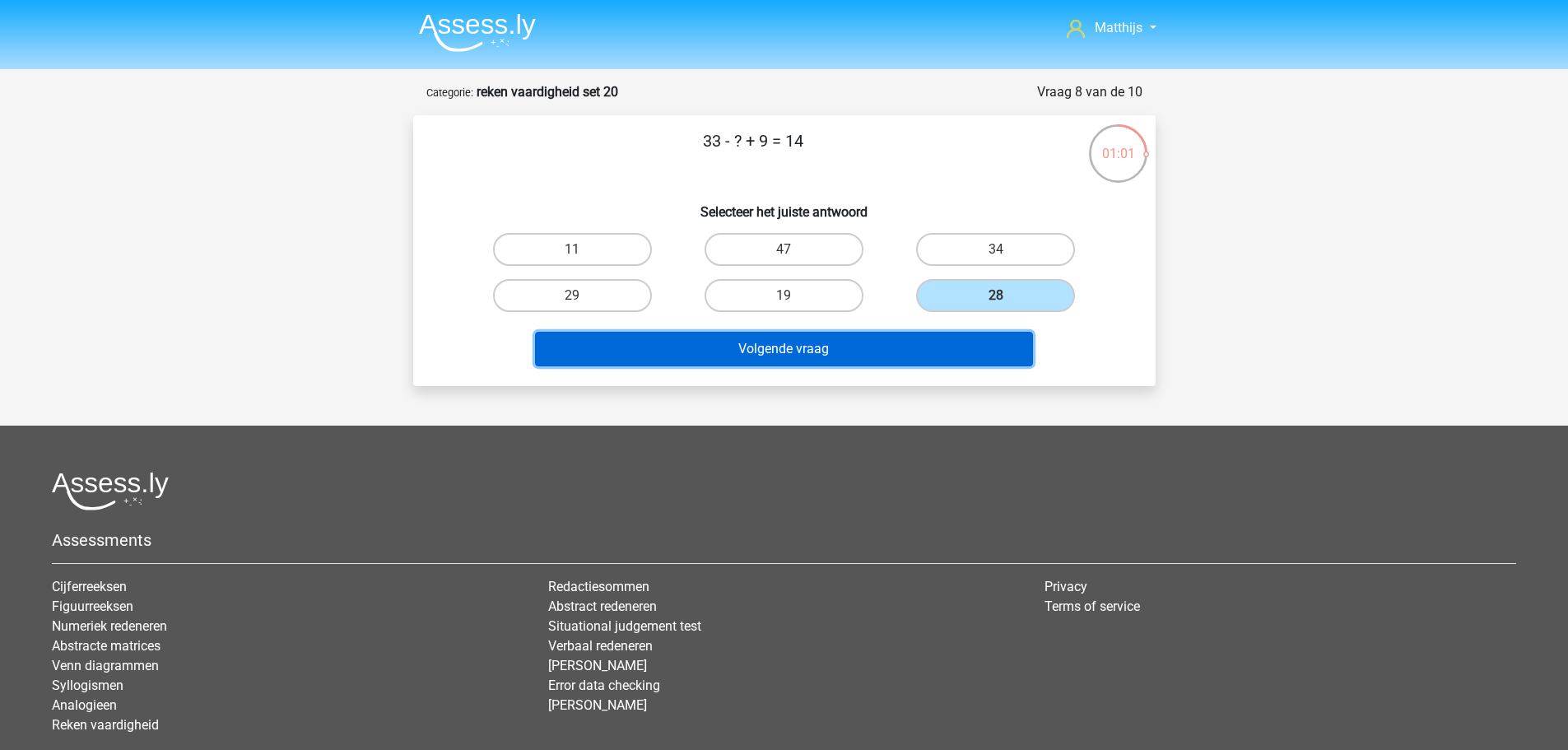
click at [970, 356] on button "Volgende vraag" at bounding box center [784, 349] width 498 height 34
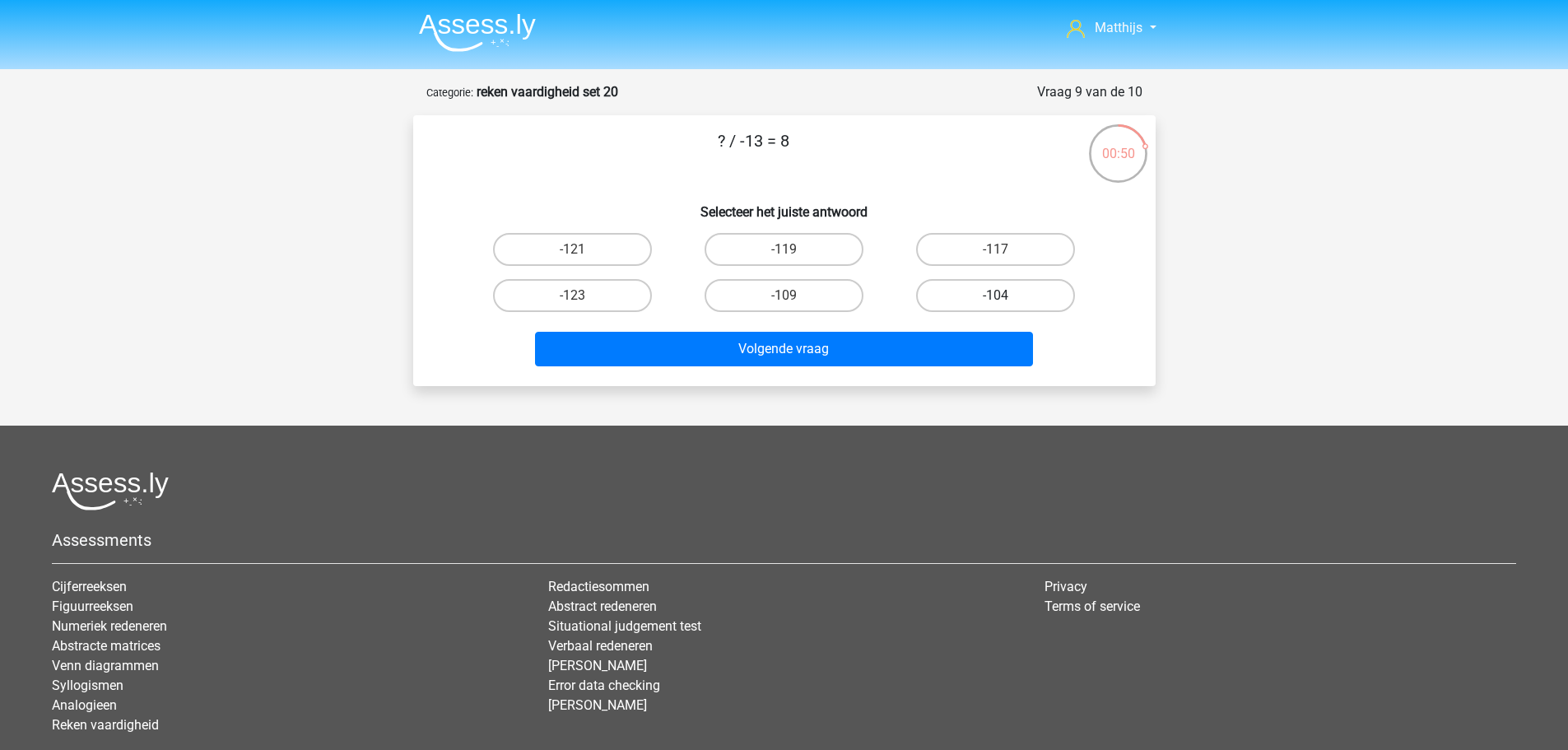
click at [973, 290] on label "-104" at bounding box center [996, 295] width 159 height 32
click at [996, 296] on input "-104" at bounding box center [1001, 301] width 11 height 11
radio input "true"
click at [972, 330] on div "Volgende vraag" at bounding box center [784, 345] width 690 height 54
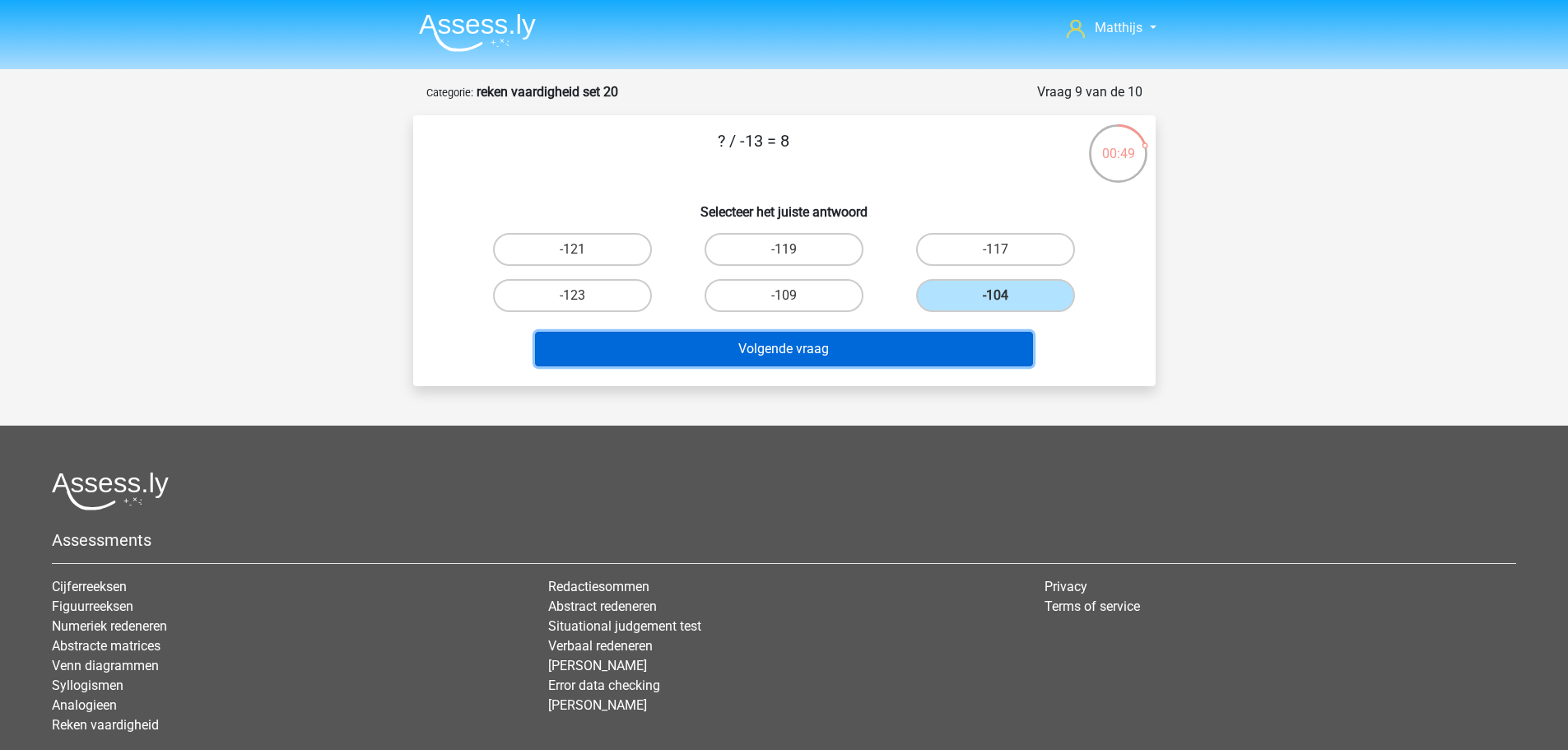
click at [983, 348] on button "Volgende vraag" at bounding box center [784, 349] width 498 height 34
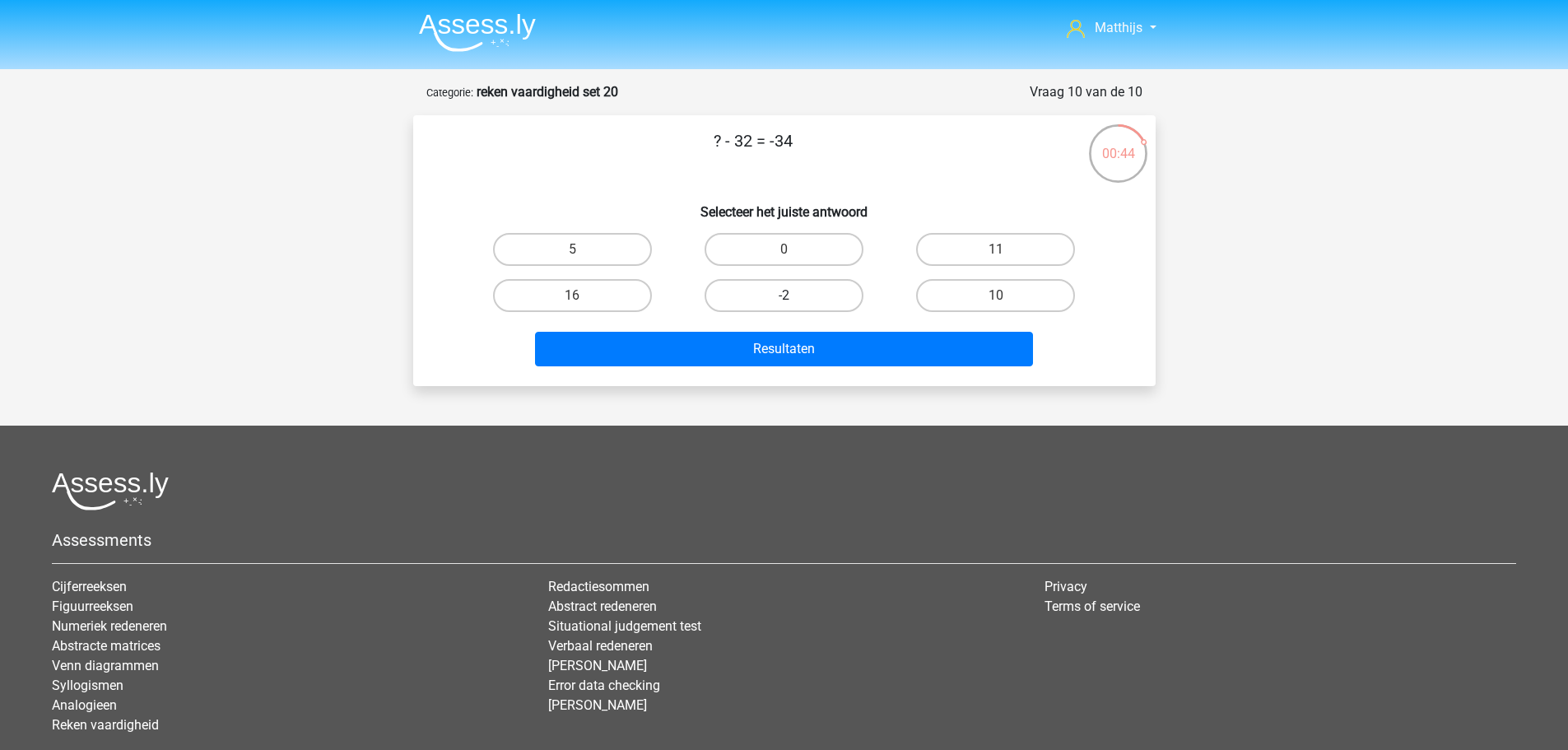
click at [825, 299] on label "-2" at bounding box center [784, 295] width 159 height 32
click at [794, 299] on input "-2" at bounding box center [788, 301] width 11 height 11
radio input "true"
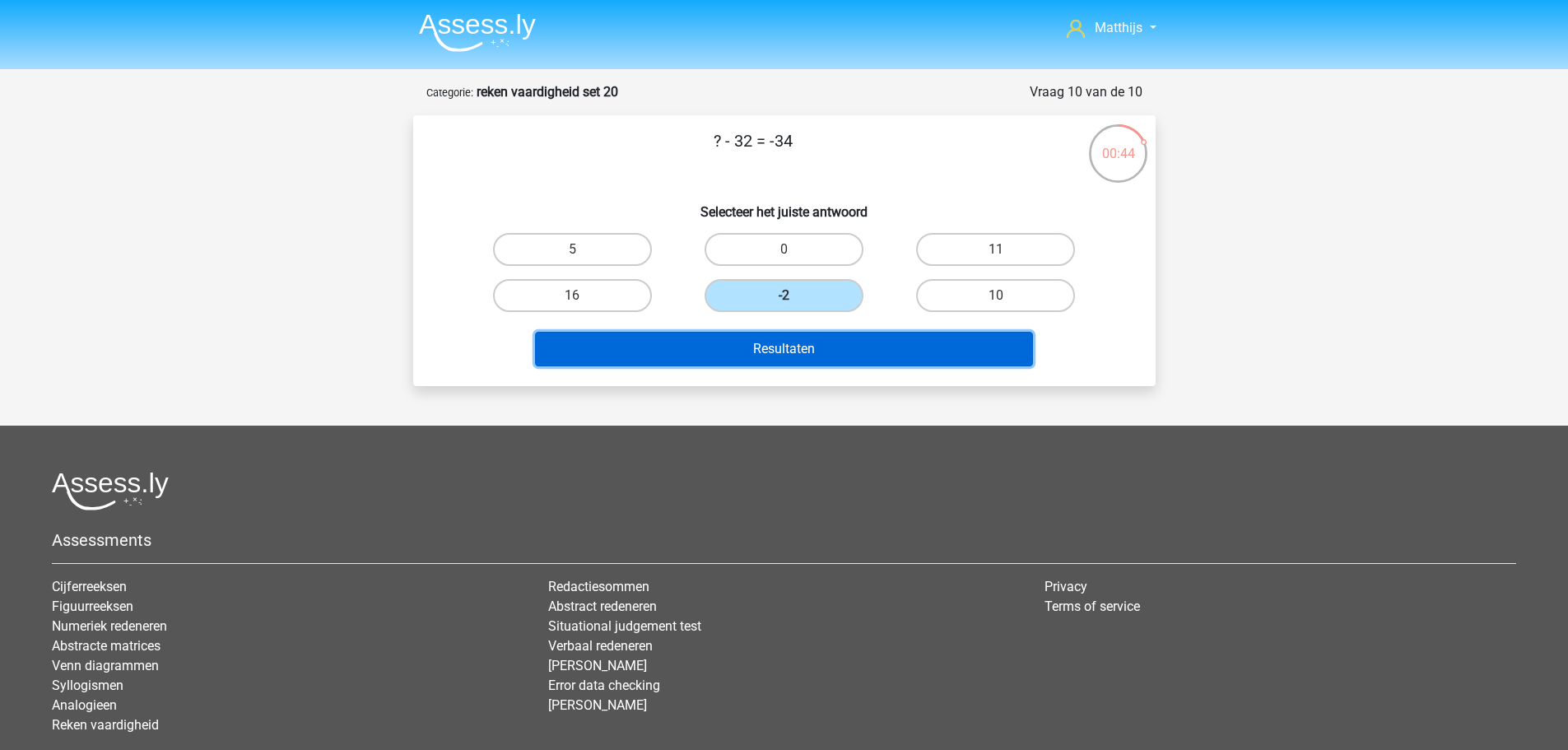
click at [842, 342] on button "Resultaten" at bounding box center [784, 349] width 498 height 34
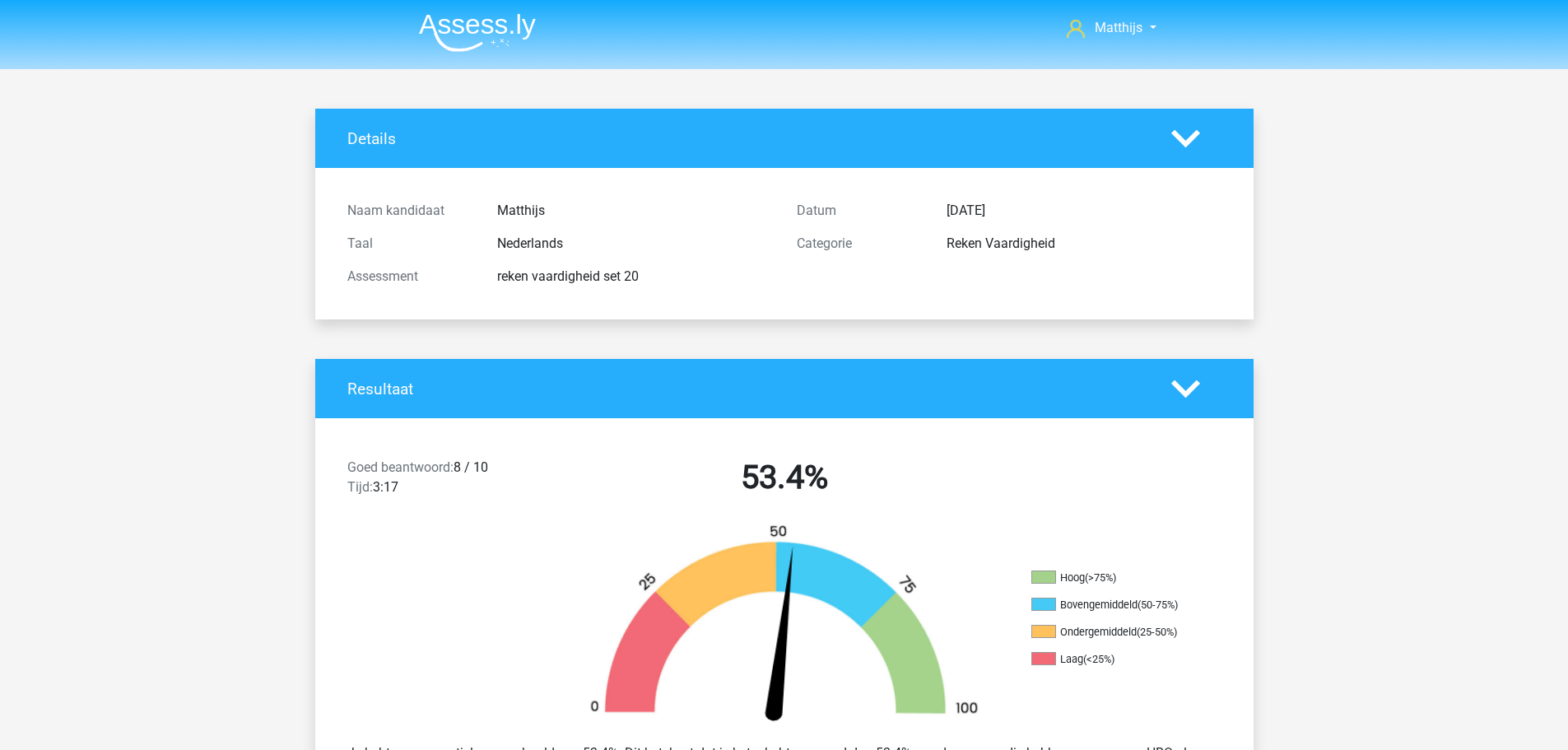
click at [480, 42] on img at bounding box center [477, 31] width 117 height 38
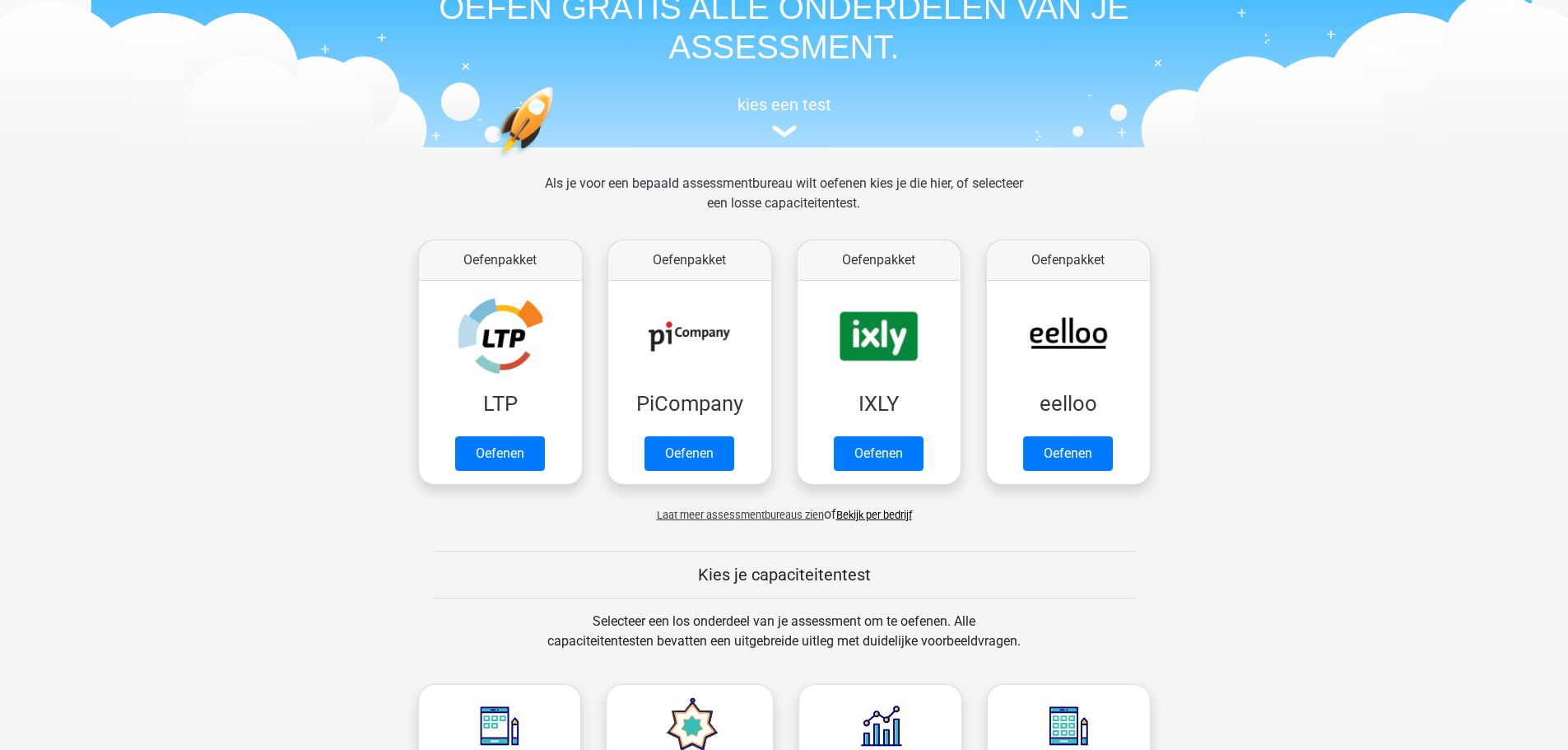
scroll to position [576, 0]
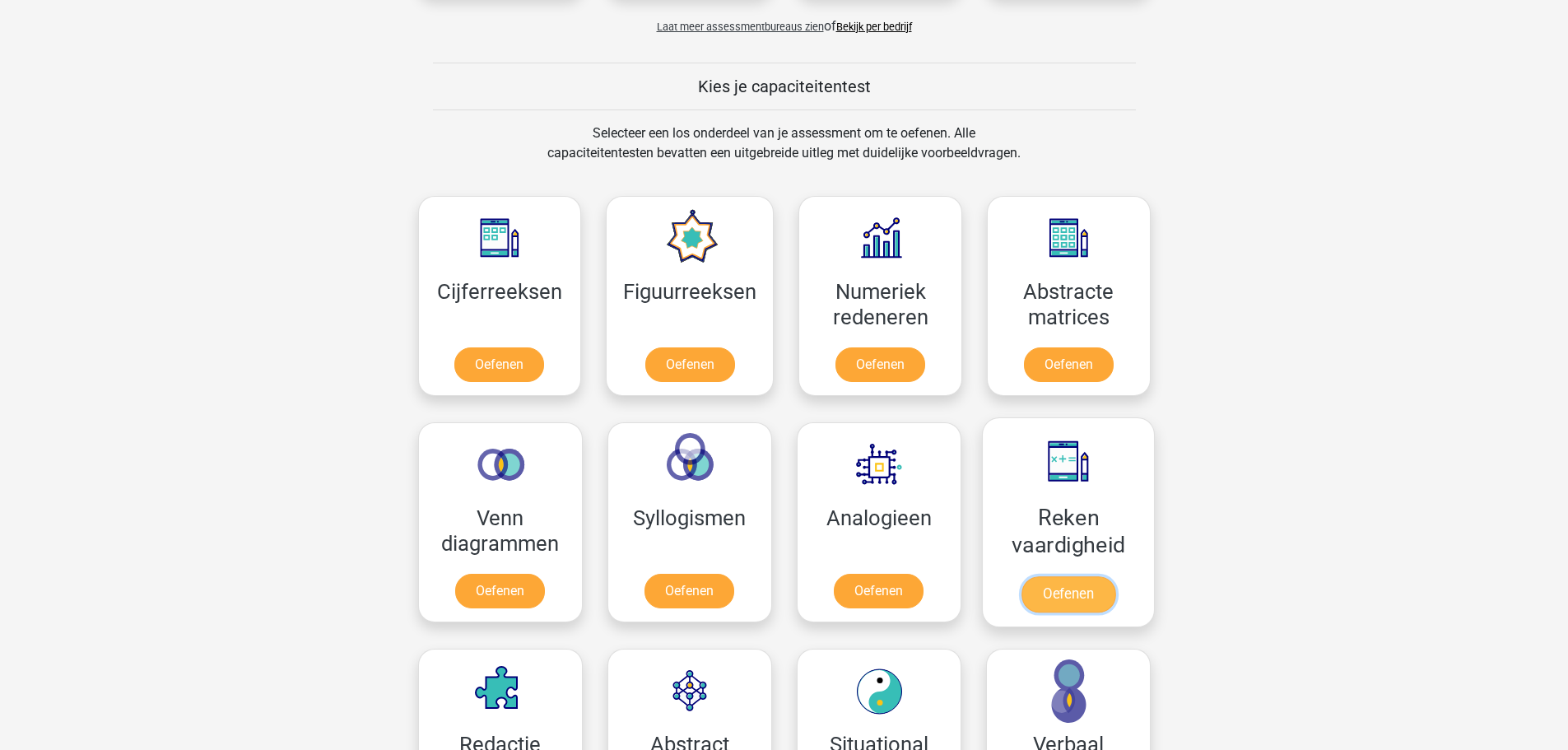
click at [1069, 576] on link "Oefenen" at bounding box center [1067, 594] width 93 height 36
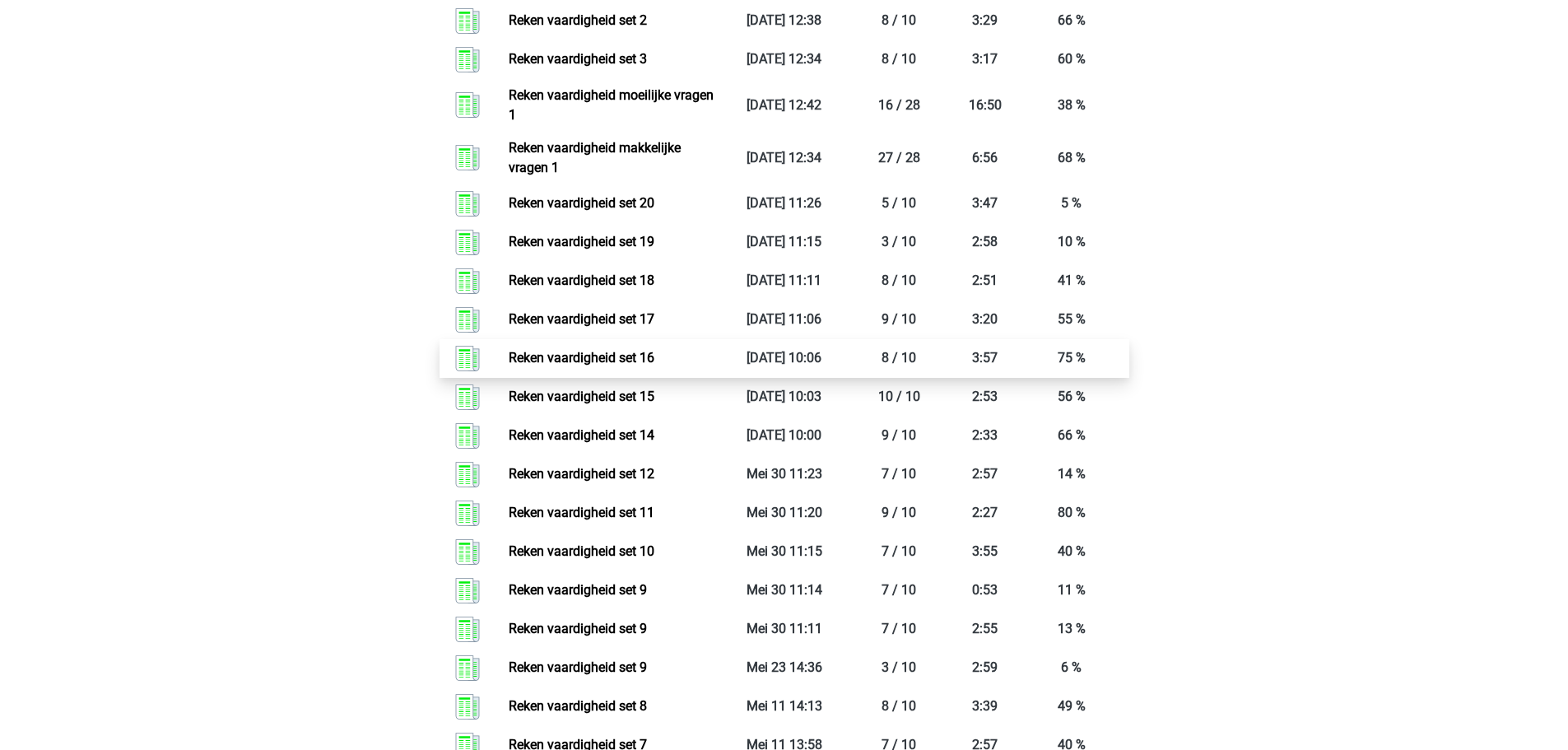
scroll to position [1729, 0]
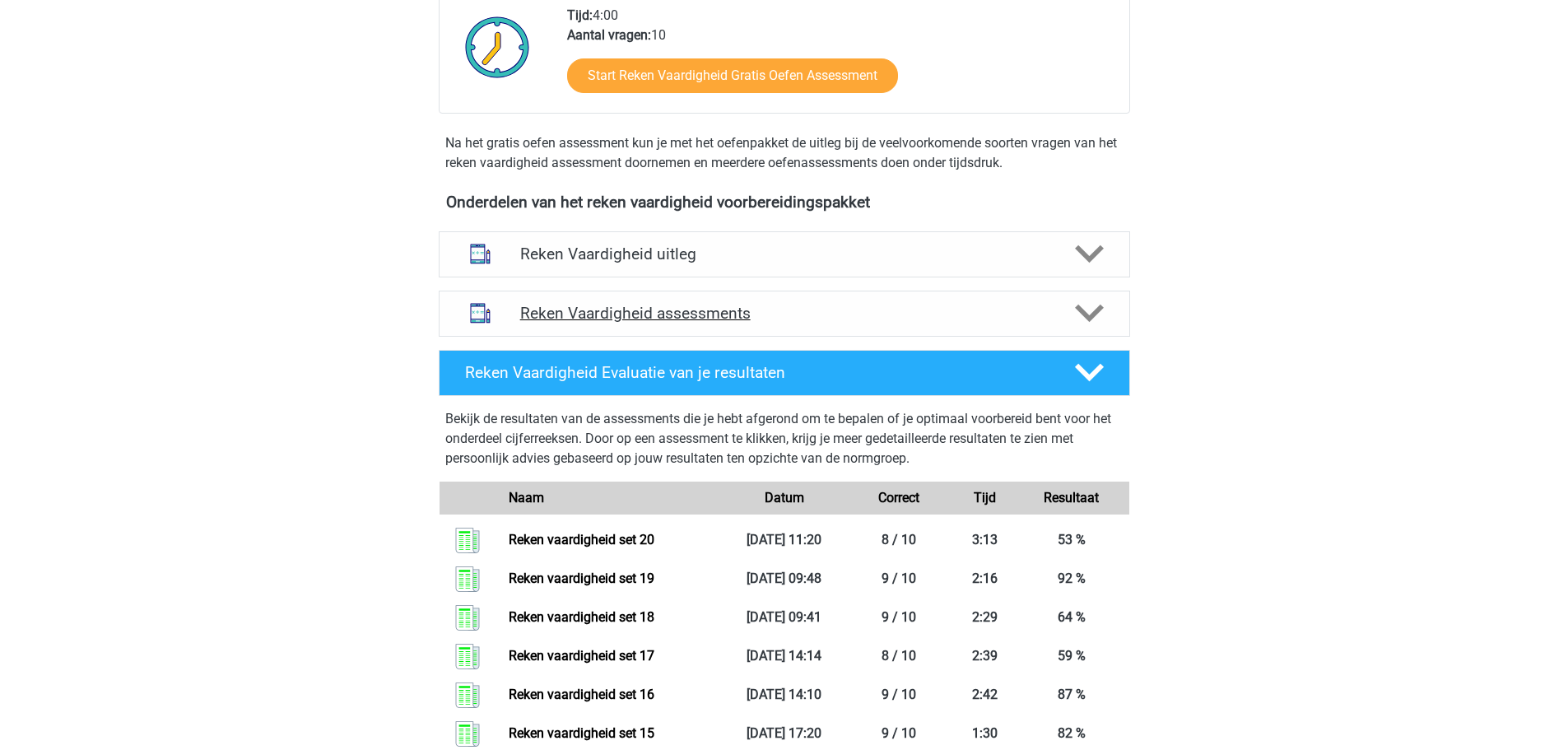
click at [761, 317] on h4 "Reken Vaardigheid assessments" at bounding box center [784, 313] width 529 height 19
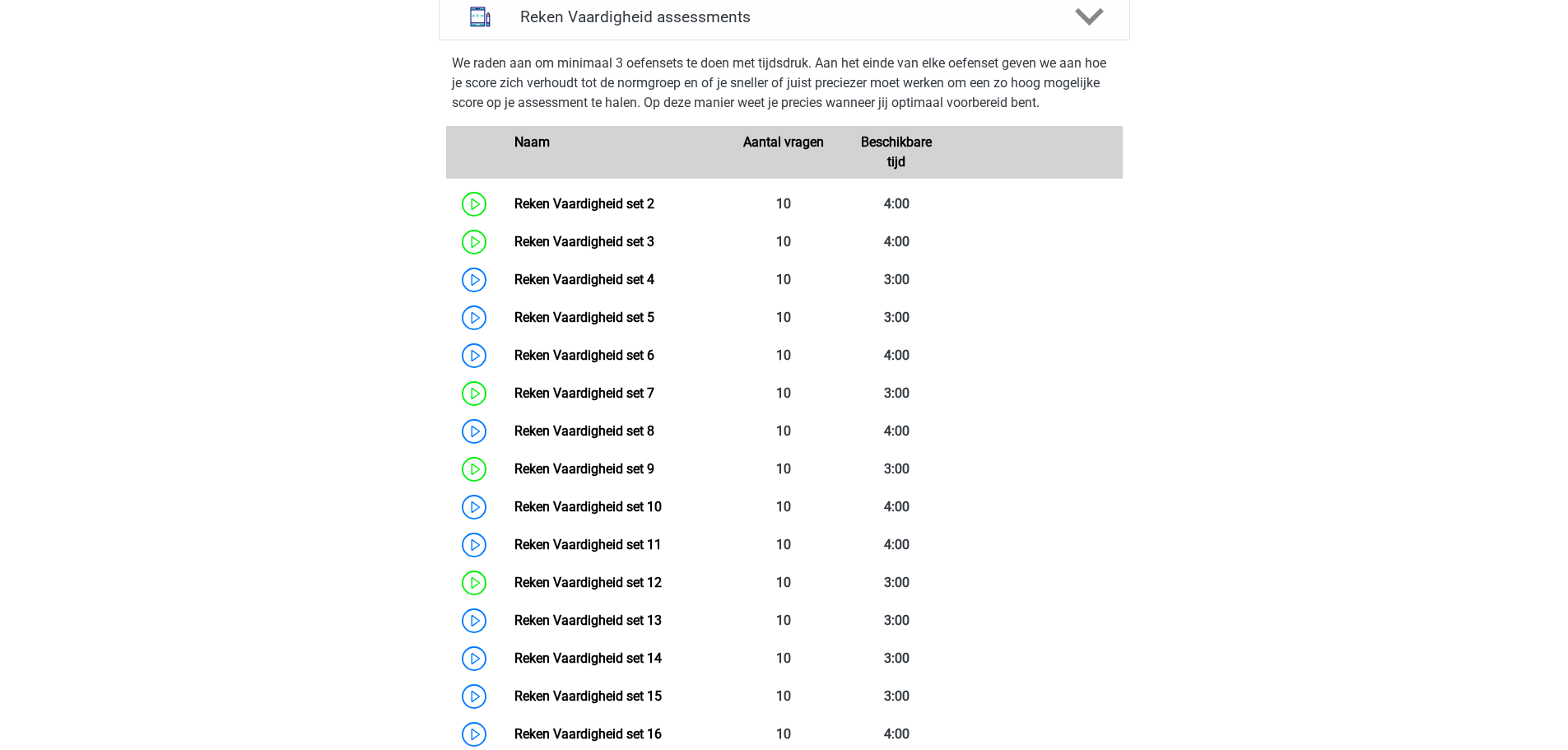
scroll to position [247, 0]
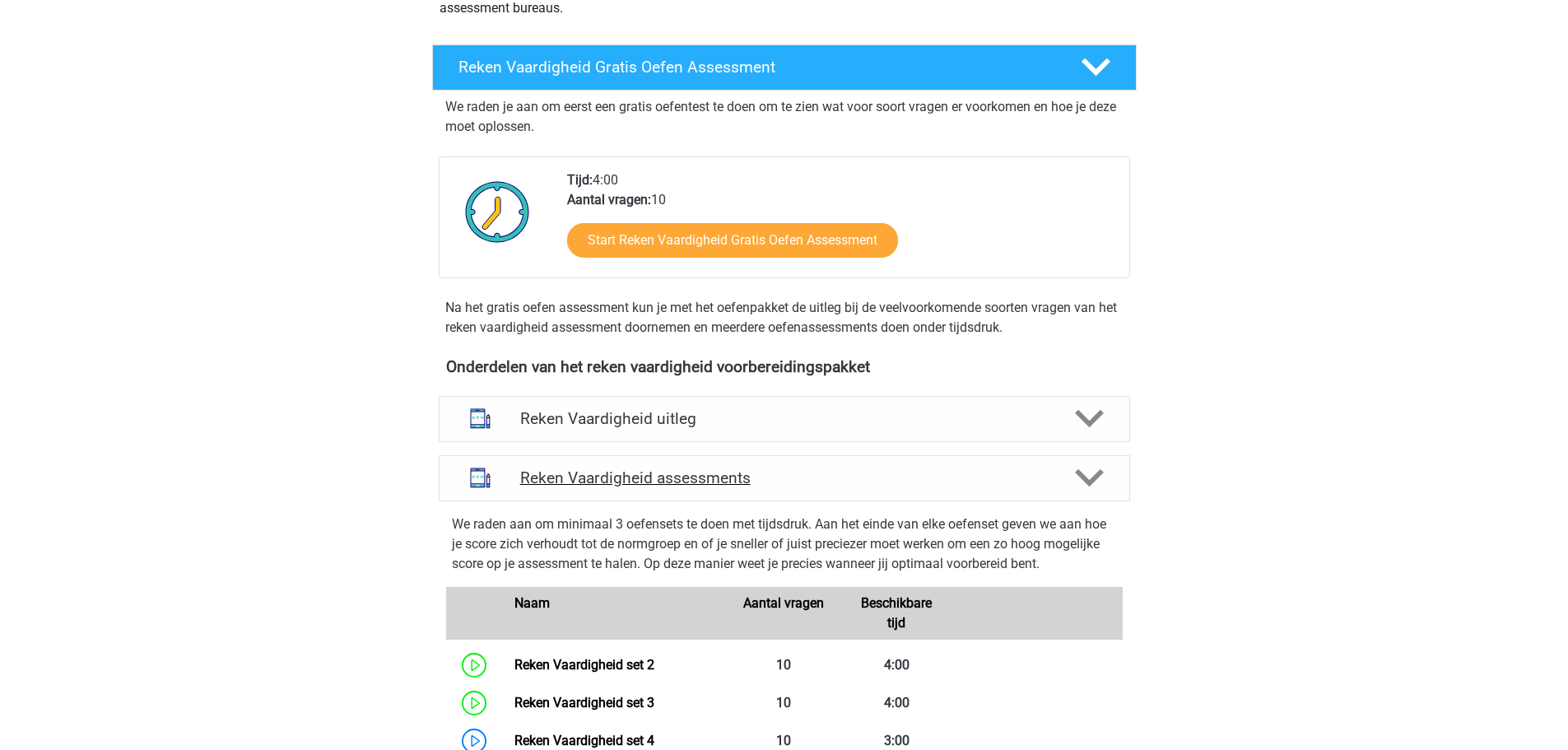
click at [693, 484] on h4 "Reken Vaardigheid assessments" at bounding box center [784, 478] width 529 height 19
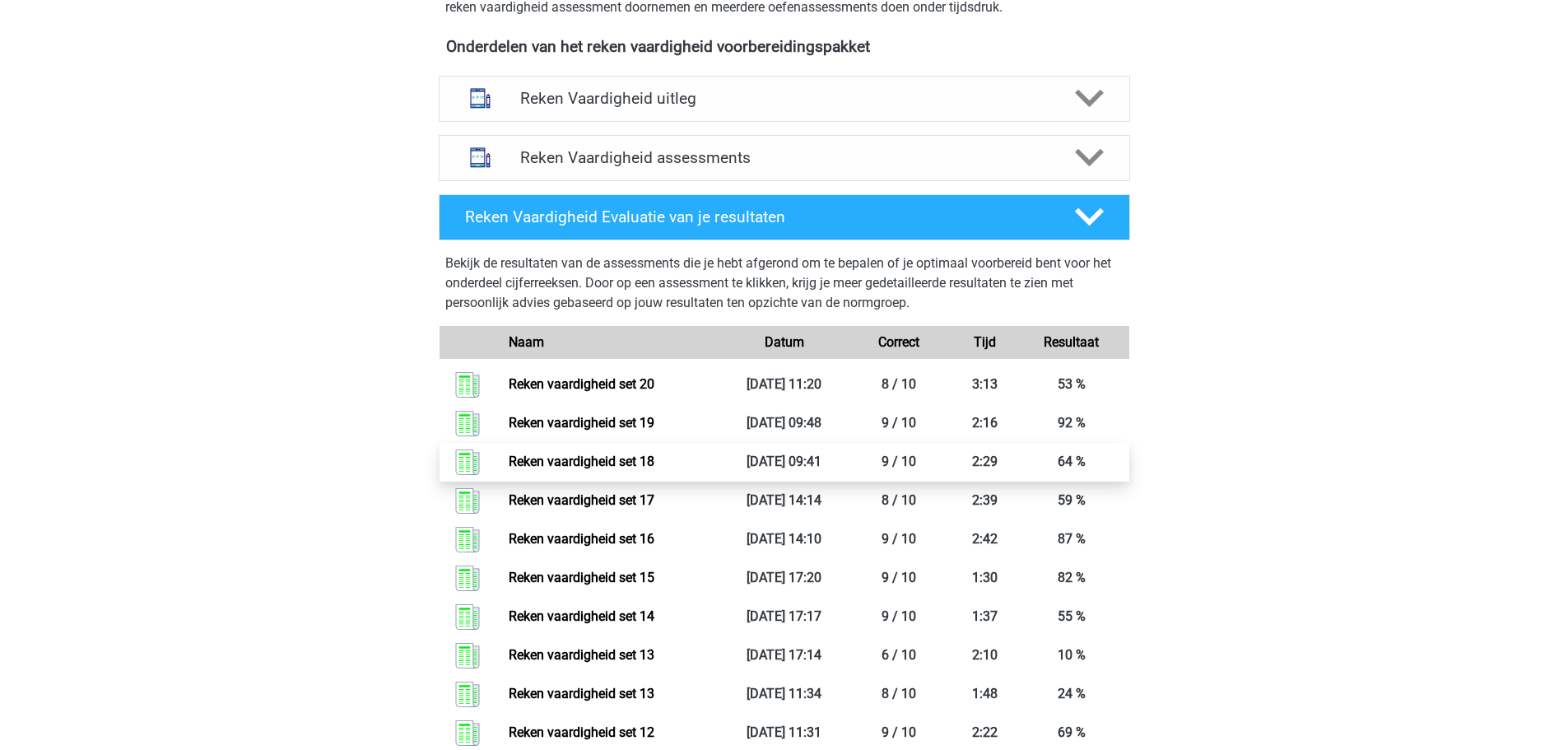
scroll to position [576, 0]
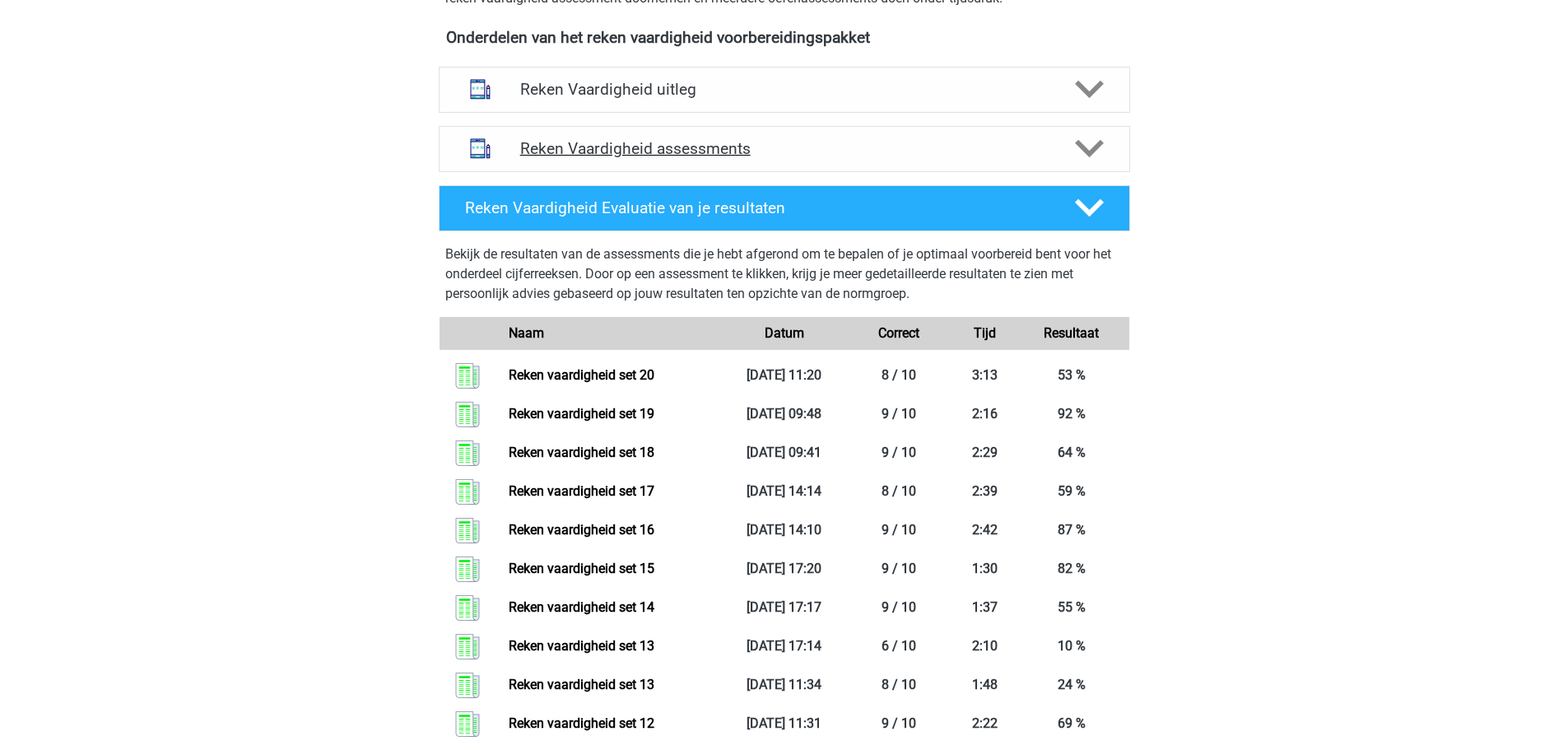
click at [712, 160] on div "Reken Vaardigheid assessments" at bounding box center [784, 148] width 691 height 46
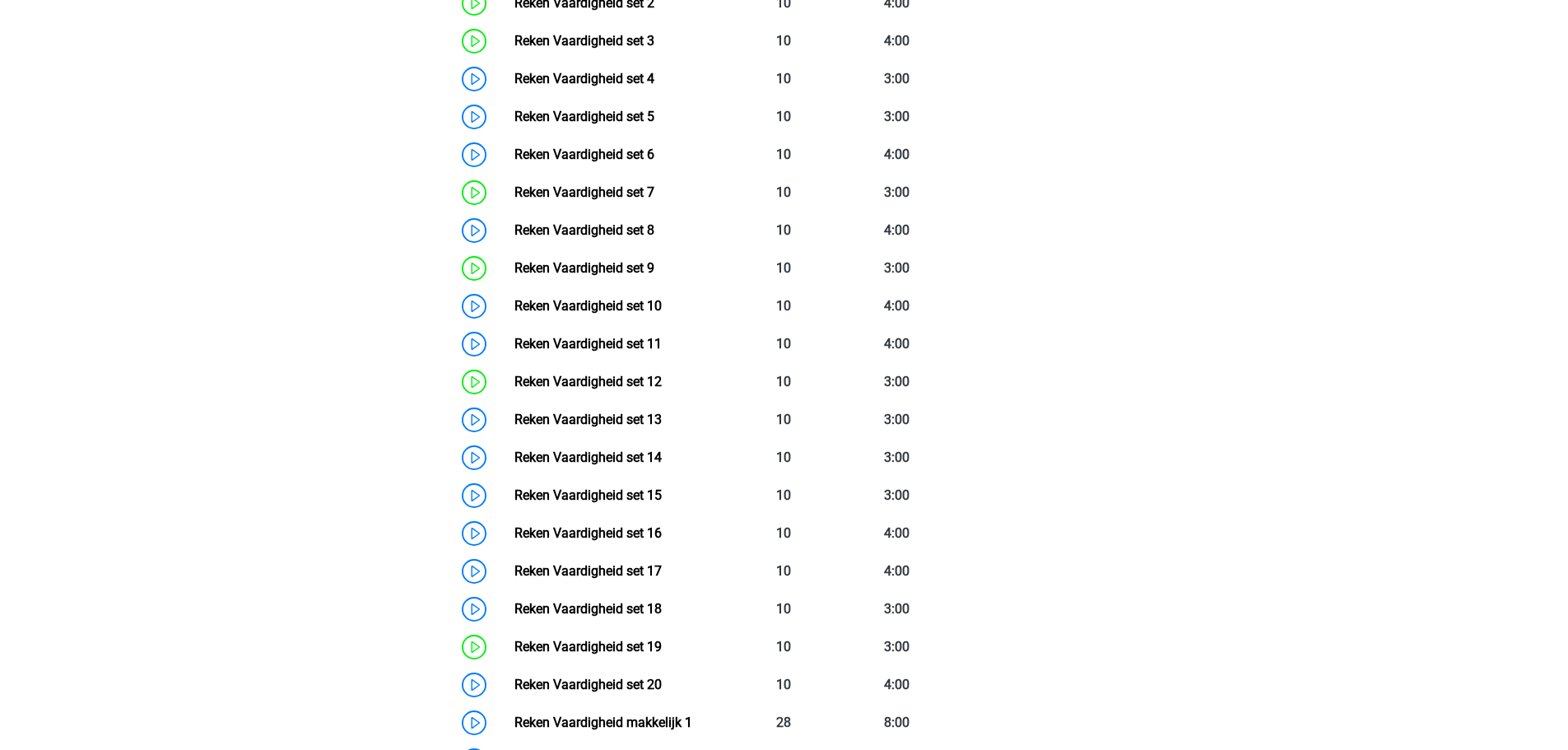
scroll to position [591, 0]
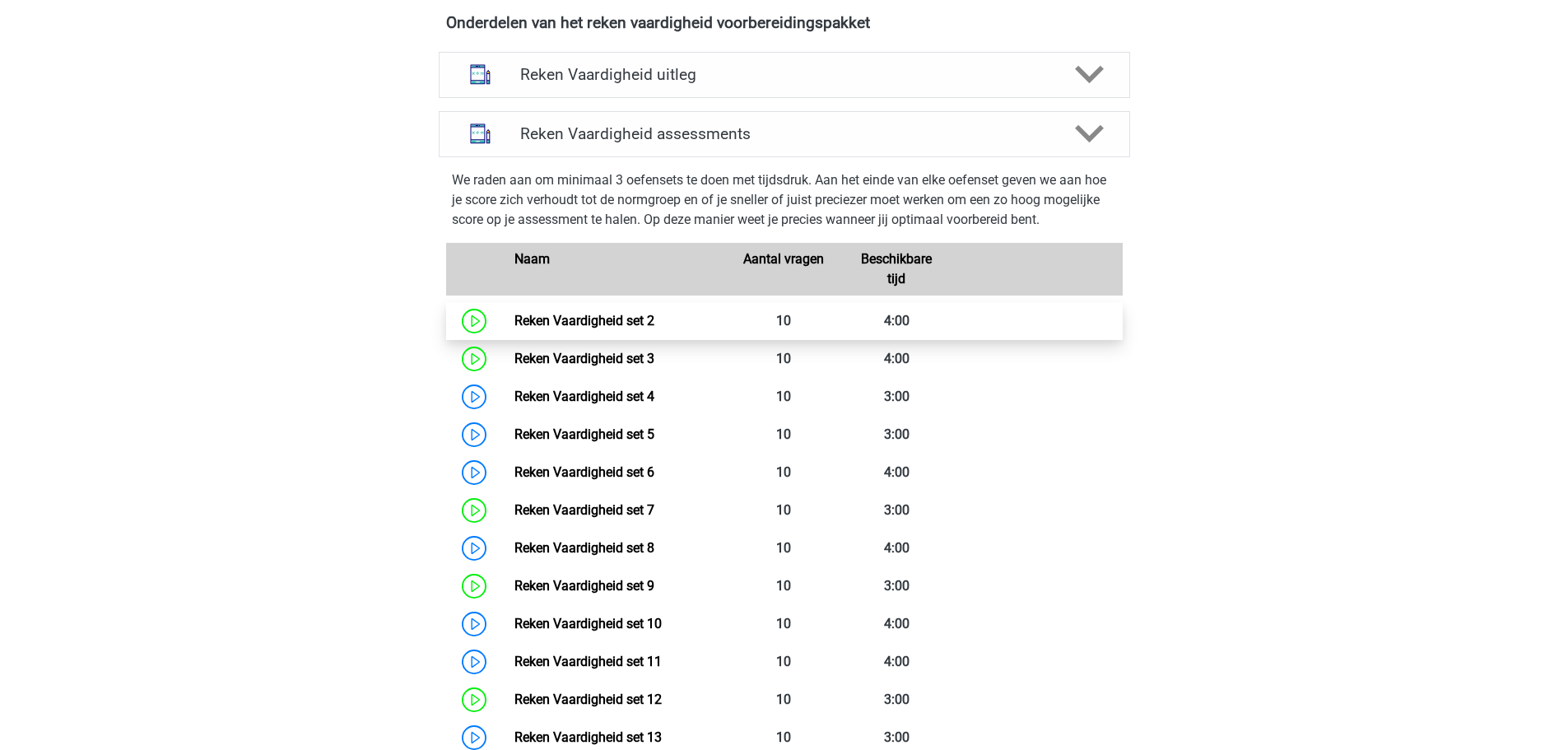
click at [655, 323] on link "Reken Vaardigheid set 2" at bounding box center [584, 320] width 140 height 16
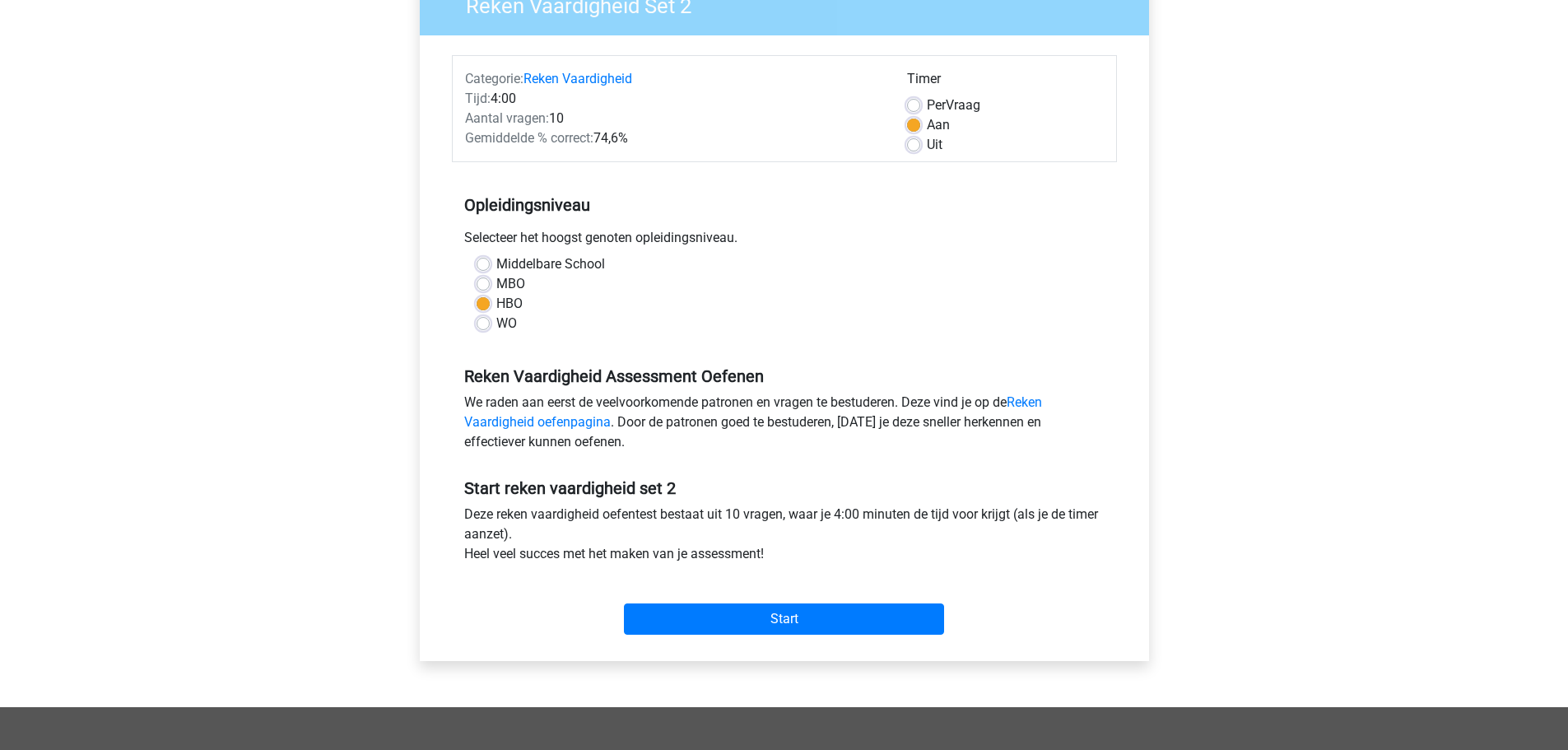
scroll to position [247, 0]
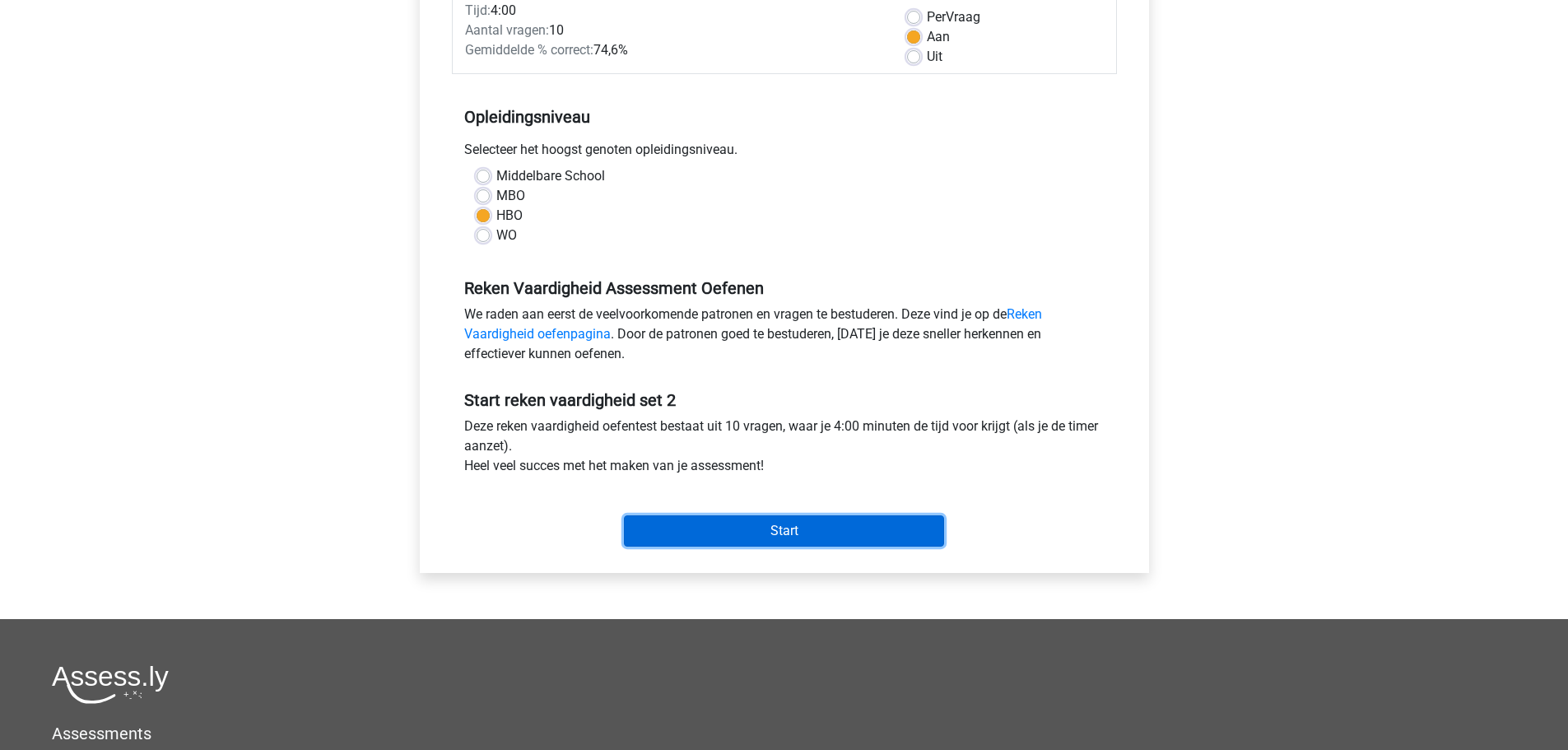
click at [780, 535] on input "Start" at bounding box center [784, 531] width 320 height 31
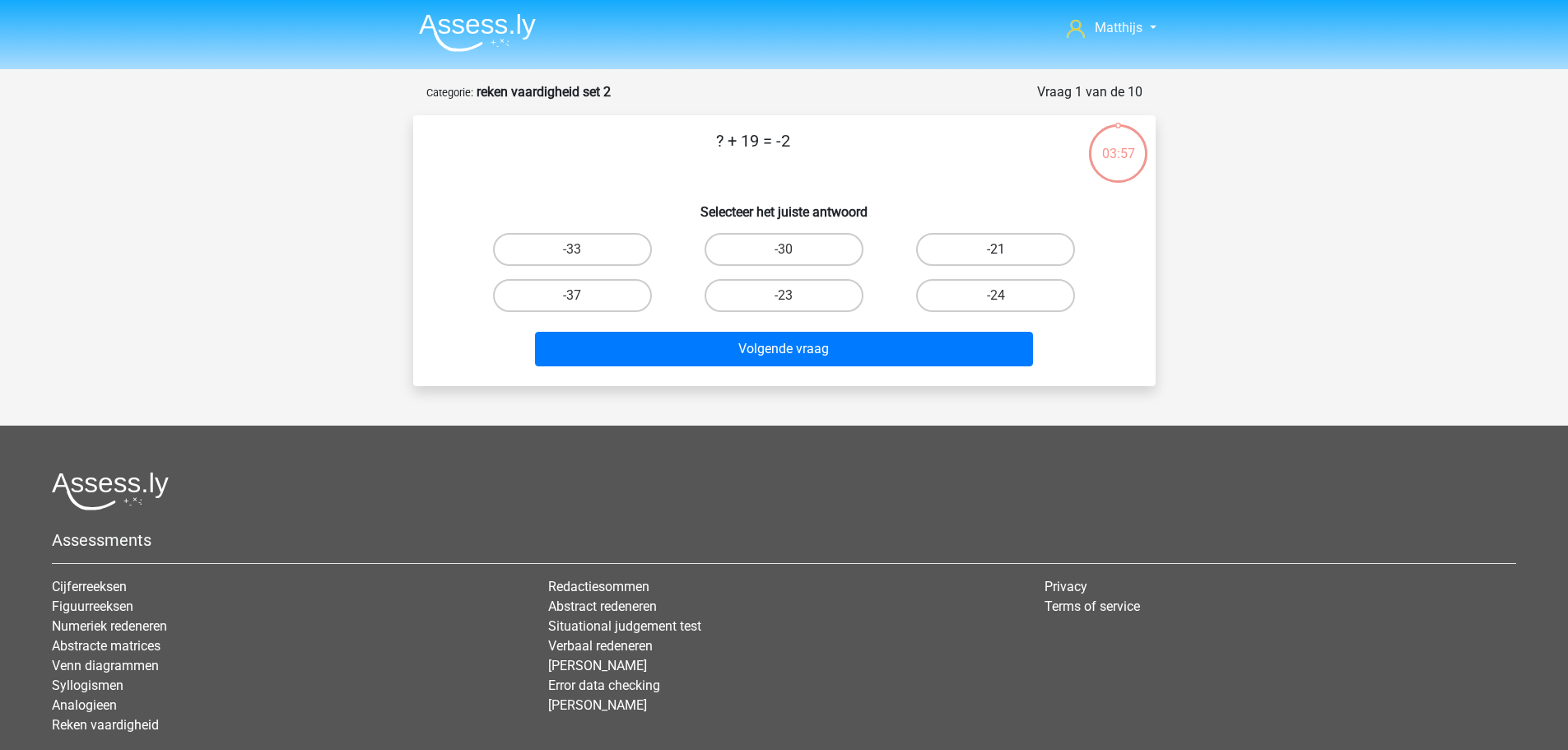
click at [1035, 254] on label "-21" at bounding box center [996, 249] width 159 height 32
click at [1007, 254] on input "-21" at bounding box center [1001, 255] width 11 height 11
radio input "true"
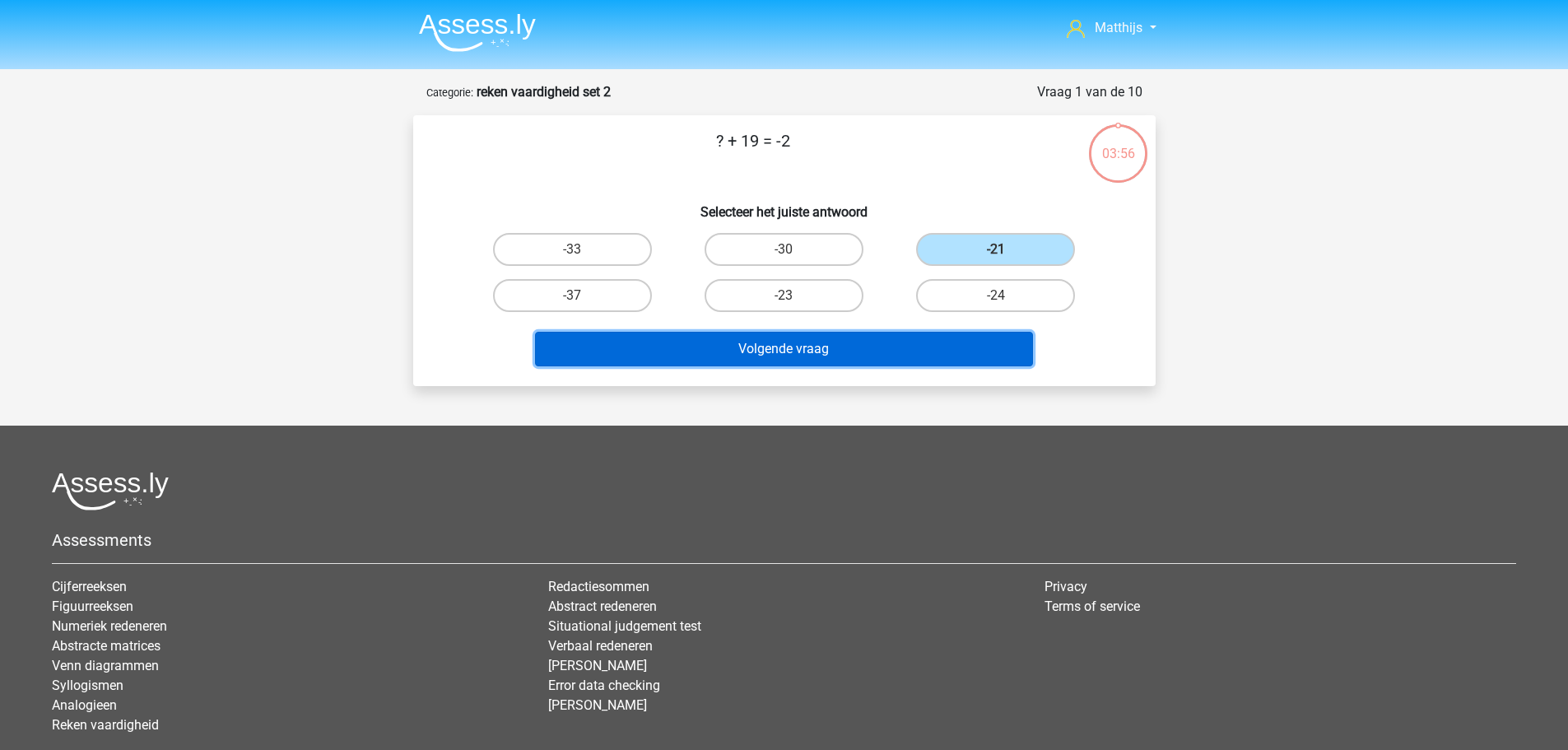
click at [840, 349] on button "Volgende vraag" at bounding box center [784, 349] width 498 height 34
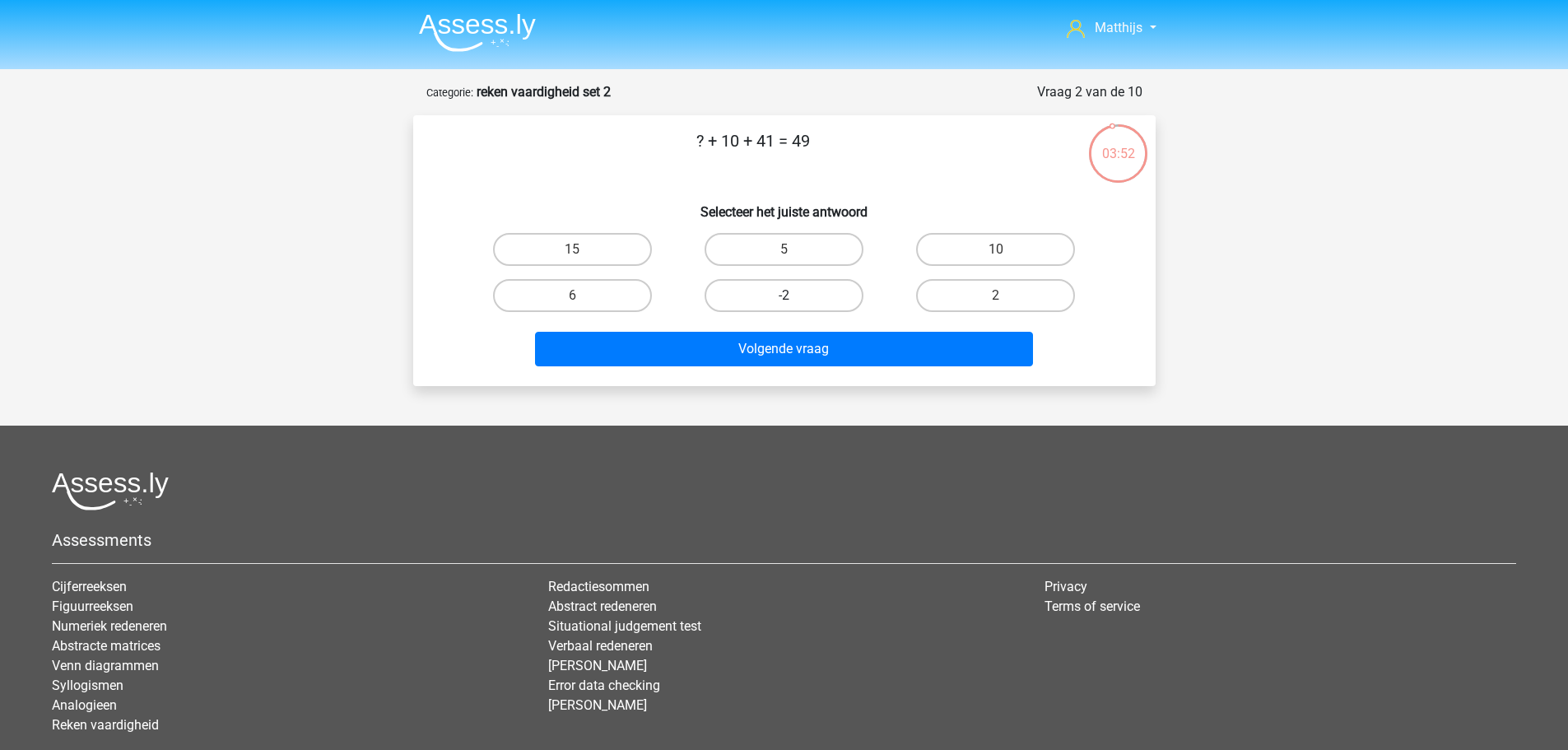
click at [830, 296] on label "-2" at bounding box center [784, 295] width 159 height 32
click at [794, 296] on input "-2" at bounding box center [788, 301] width 11 height 11
radio input "true"
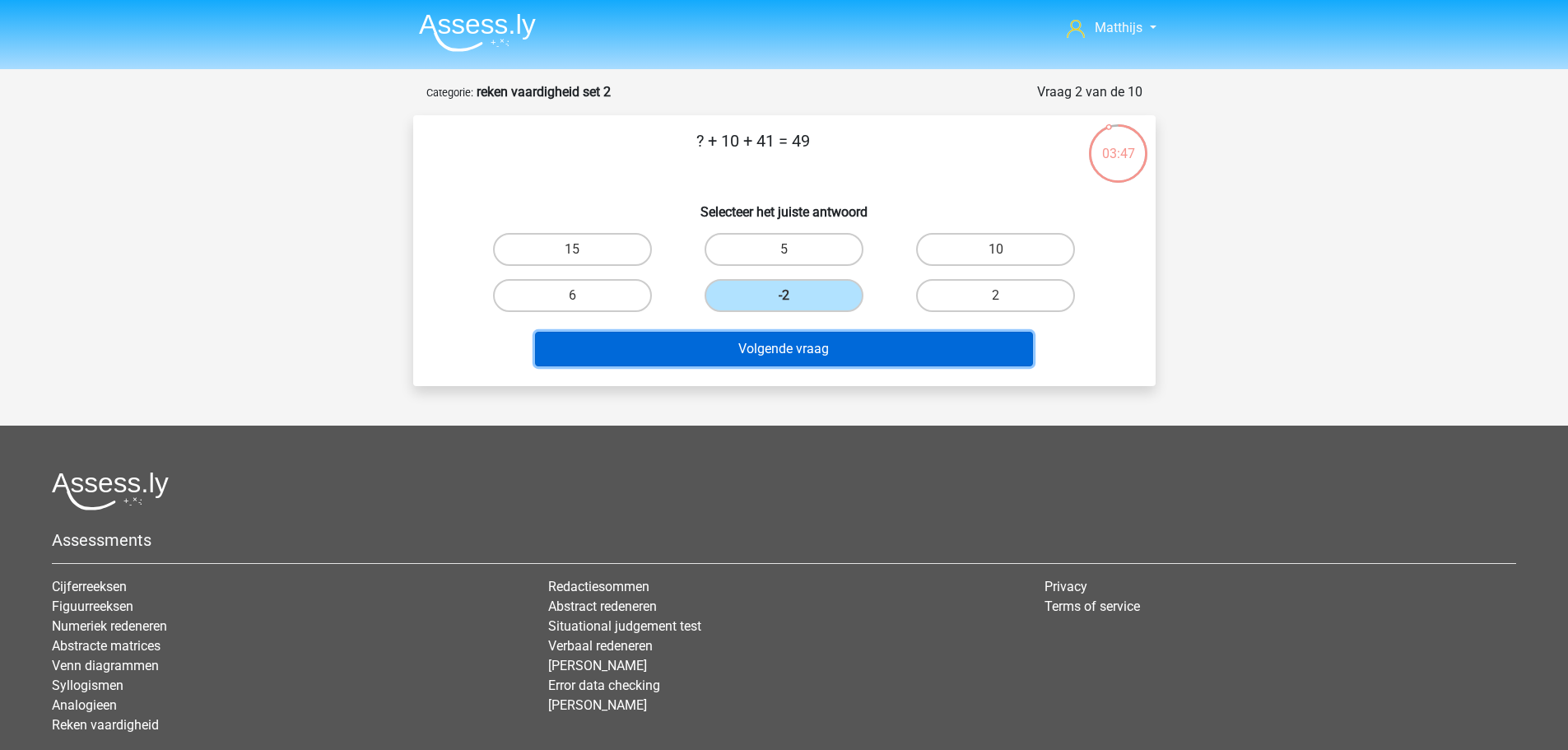
click at [865, 352] on button "Volgende vraag" at bounding box center [784, 349] width 498 height 34
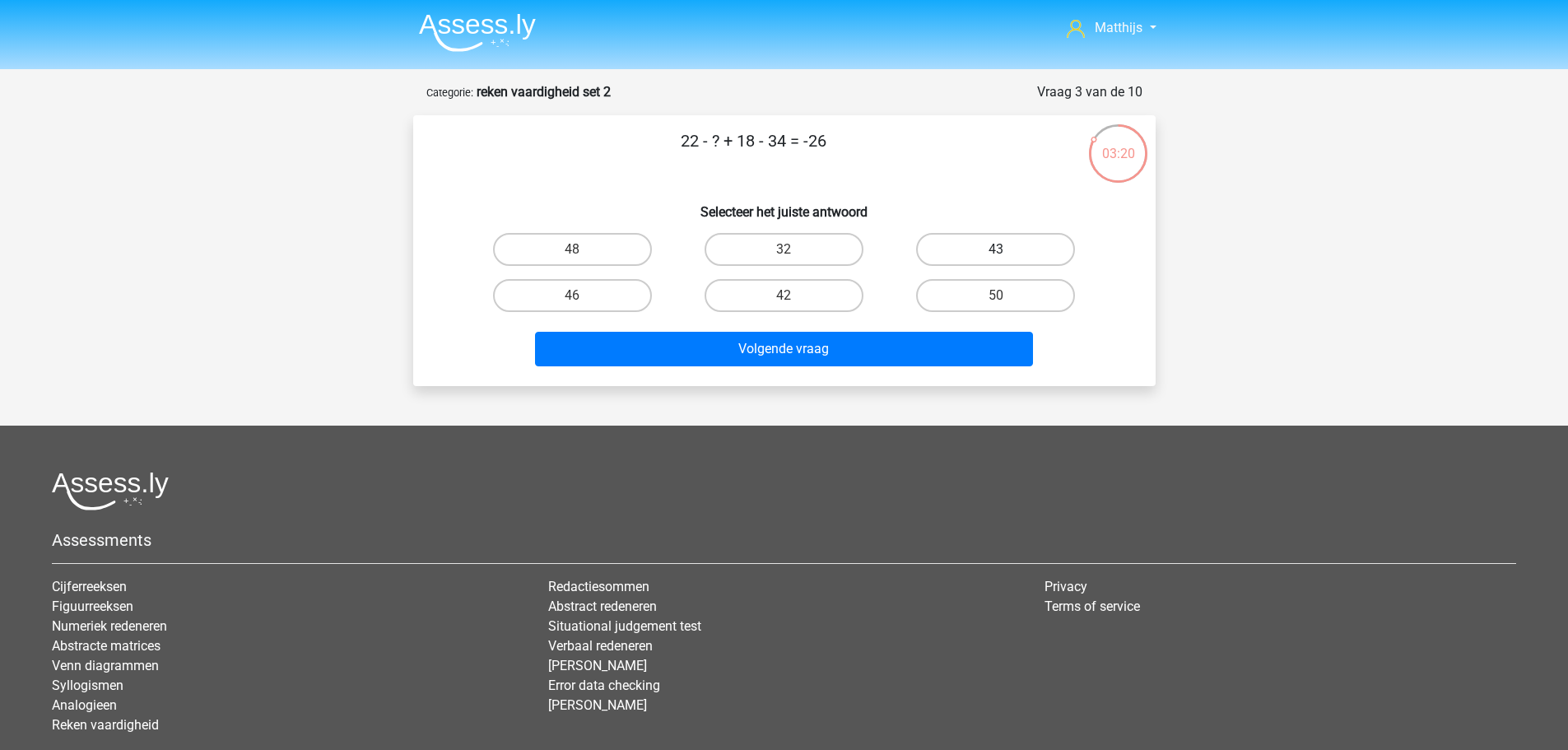
click at [1040, 249] on label "43" at bounding box center [996, 249] width 159 height 32
click at [1007, 250] on input "43" at bounding box center [1001, 255] width 11 height 11
radio input "true"
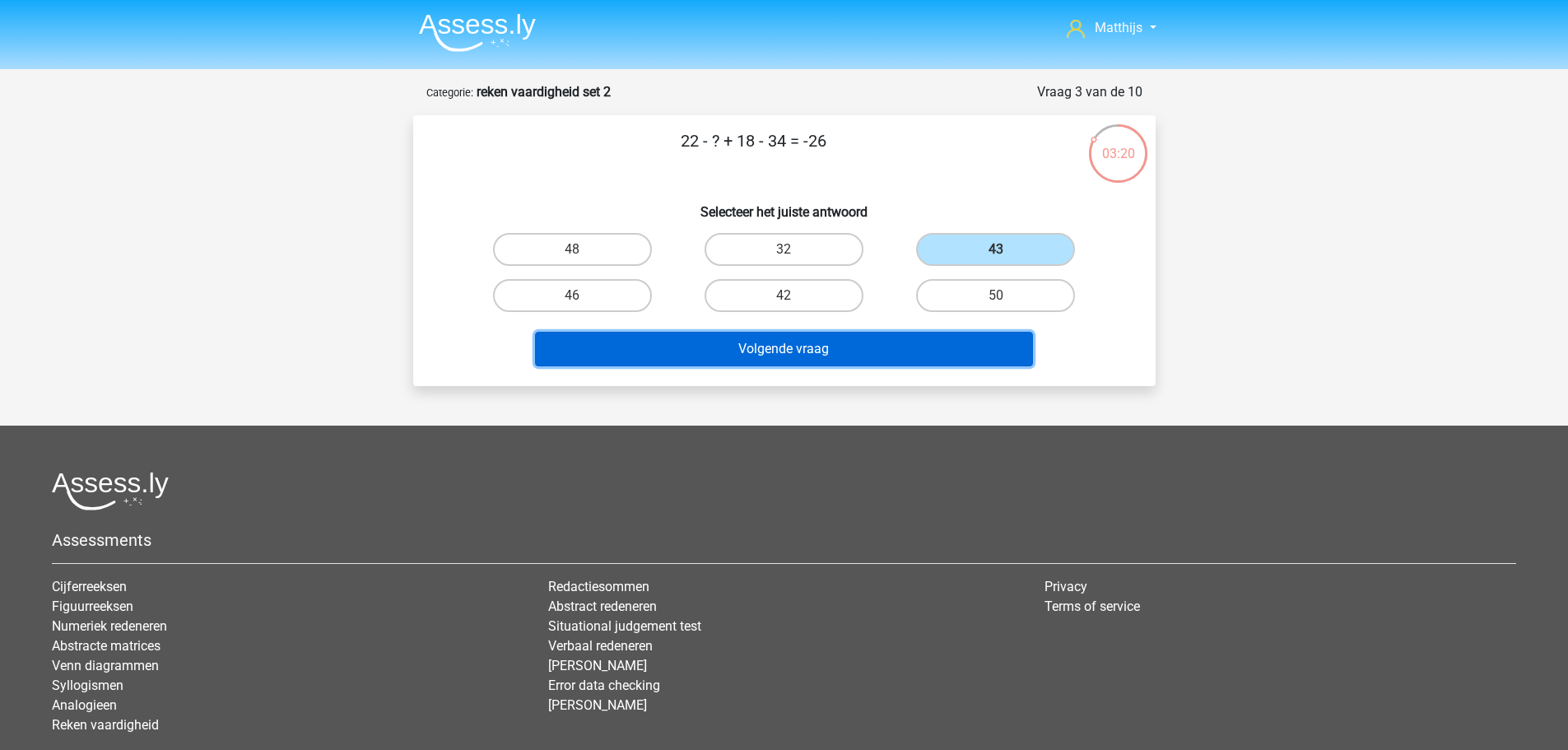
click at [933, 363] on button "Volgende vraag" at bounding box center [784, 349] width 498 height 34
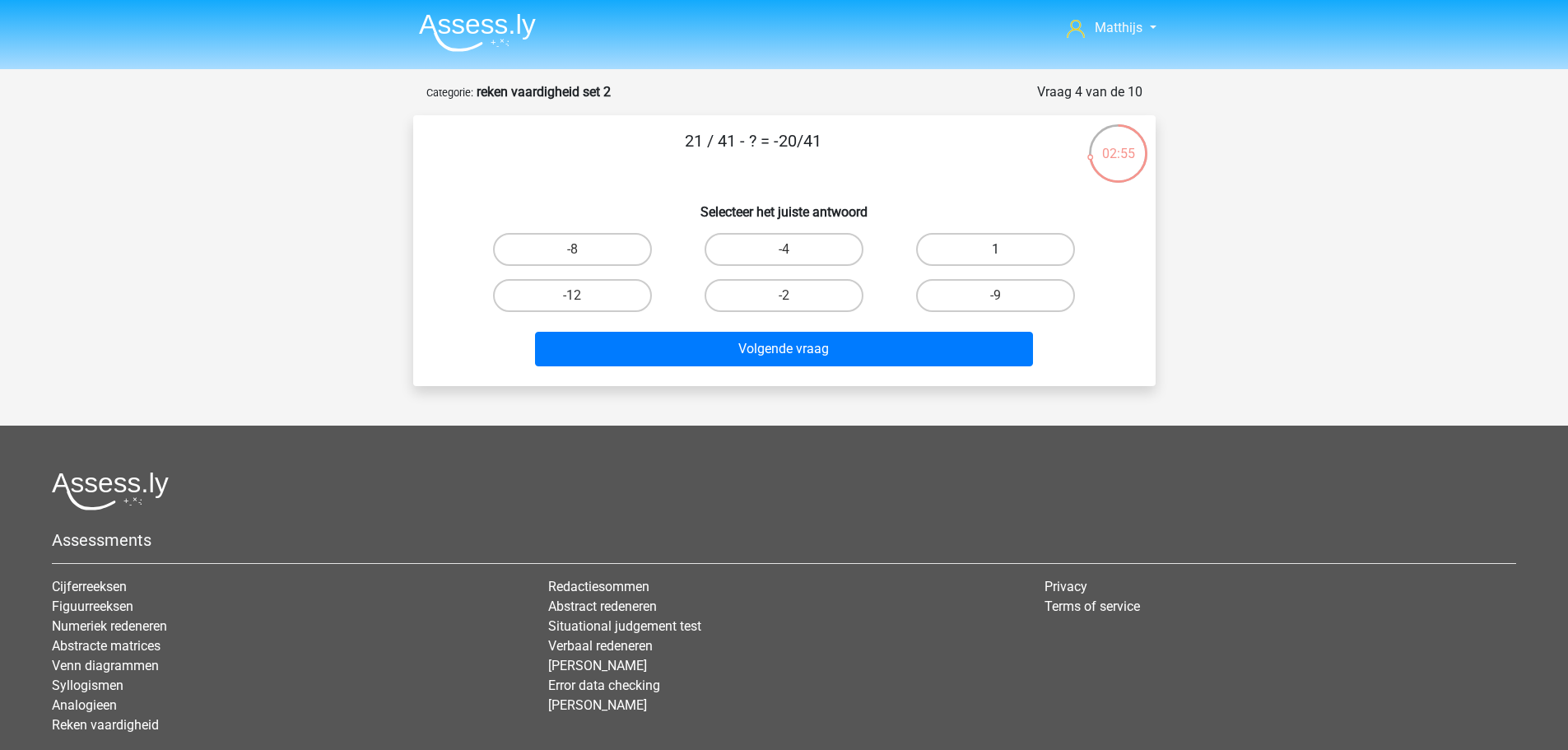
click at [1002, 265] on label "1" at bounding box center [996, 249] width 159 height 32
click at [1002, 260] on input "1" at bounding box center [1001, 255] width 11 height 11
radio input "true"
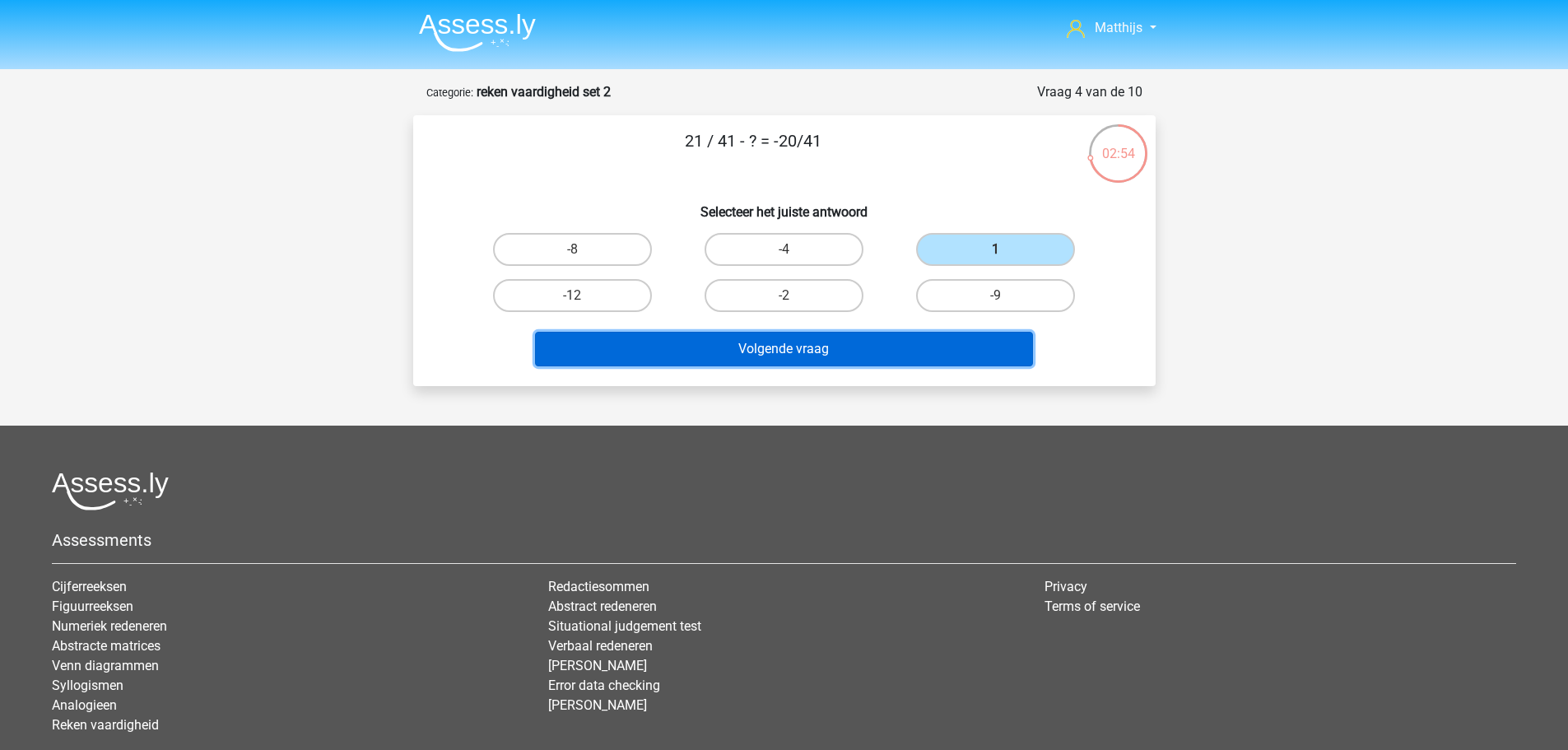
drag, startPoint x: 965, startPoint y: 334, endPoint x: 960, endPoint y: 346, distance: 13.0
click at [962, 341] on button "Volgende vraag" at bounding box center [784, 349] width 498 height 34
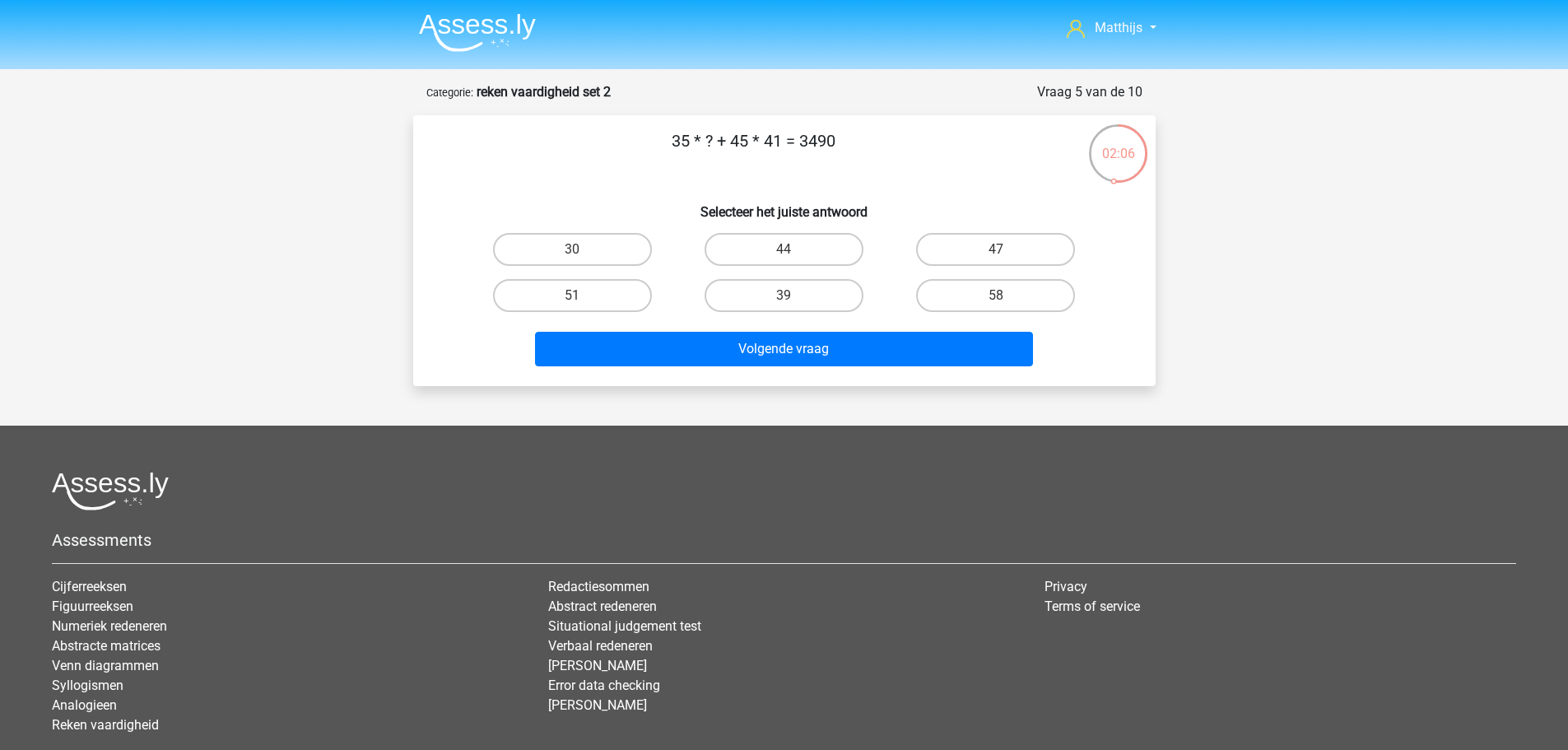
drag, startPoint x: 997, startPoint y: 298, endPoint x: 914, endPoint y: 383, distance: 118.8
click at [671, 266] on div "58" at bounding box center [573, 249] width 199 height 32
click at [619, 288] on label "51" at bounding box center [573, 295] width 159 height 32
click at [583, 296] on input "51" at bounding box center [577, 301] width 11 height 11
radio input "true"
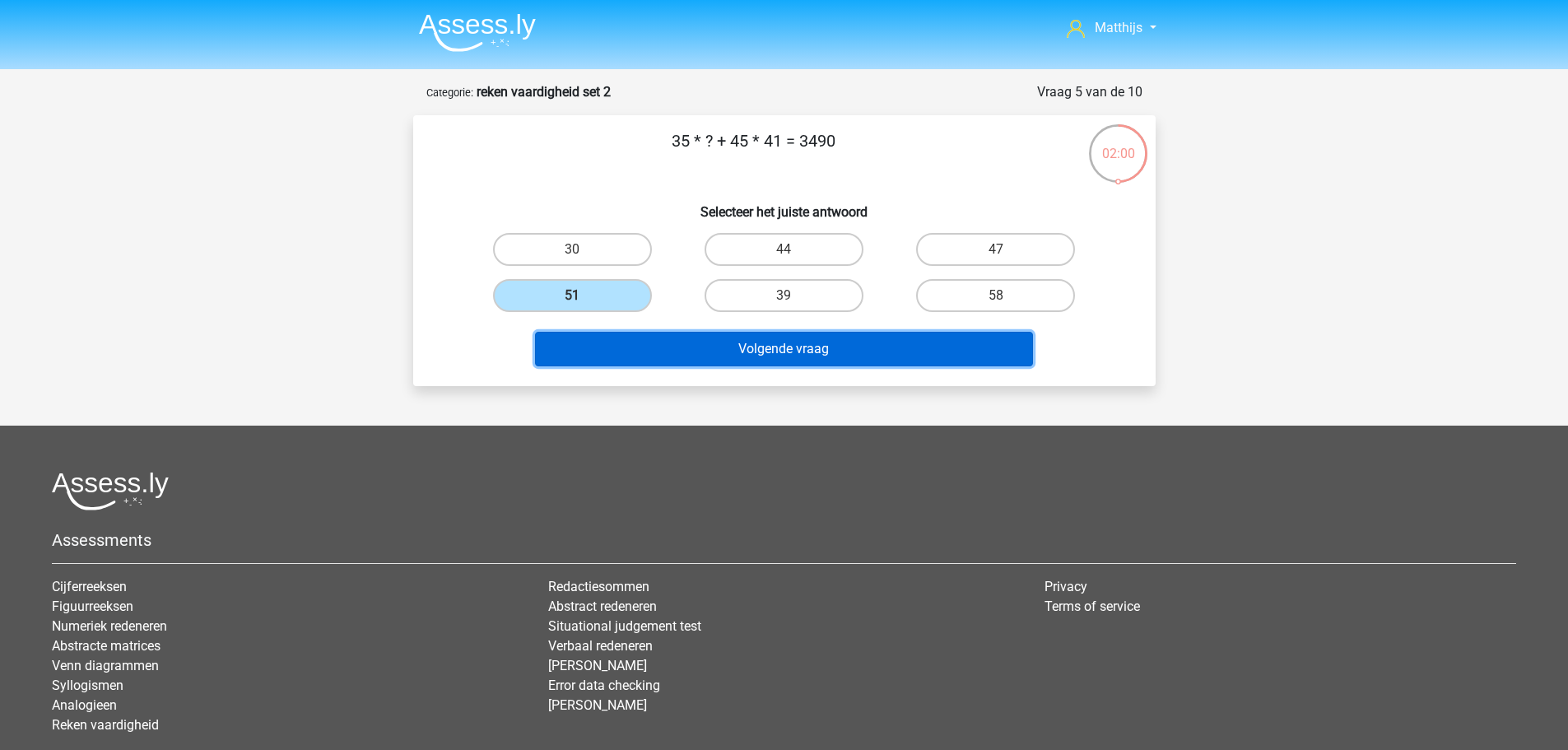
click at [700, 363] on button "Volgende vraag" at bounding box center [784, 349] width 498 height 34
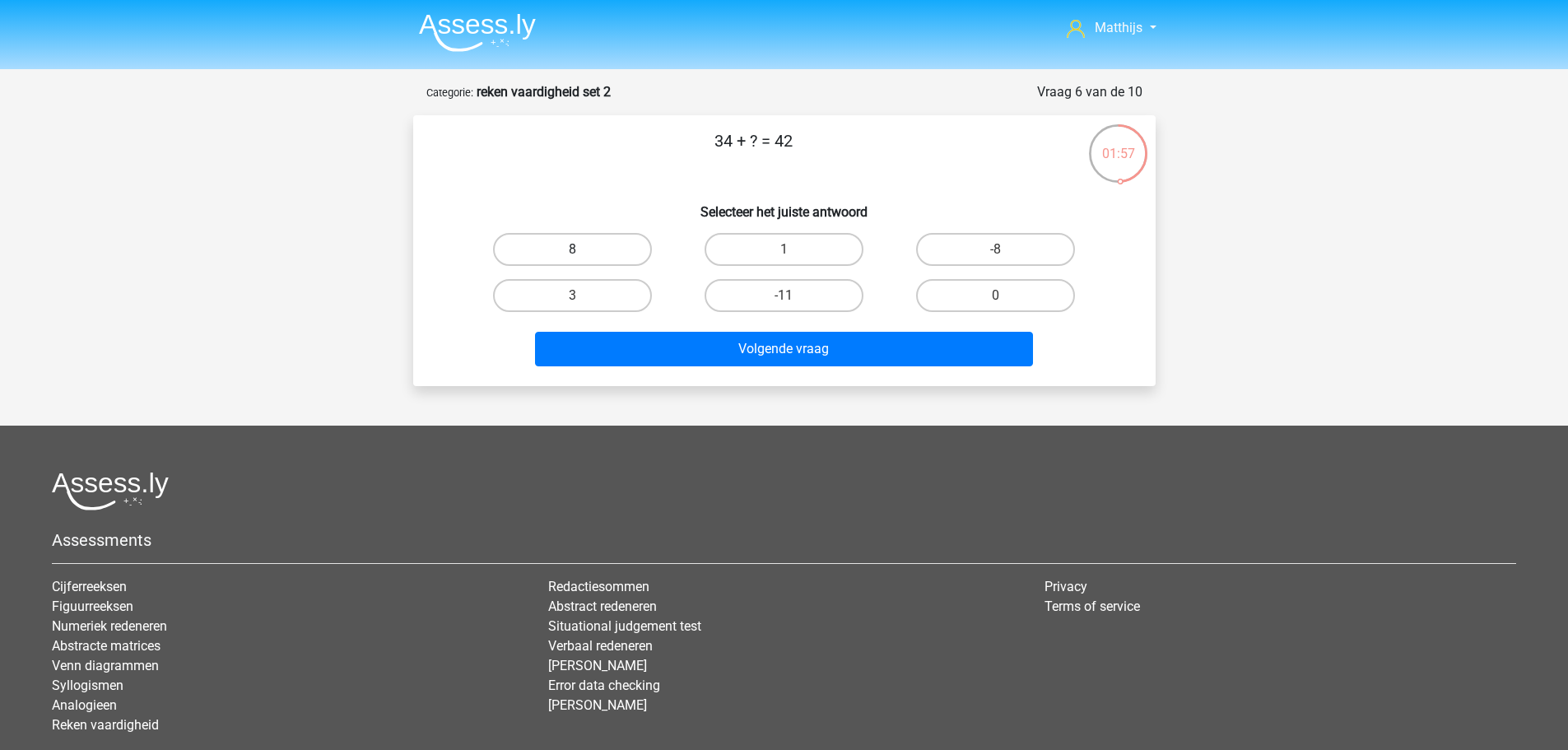
click at [565, 244] on label "8" at bounding box center [573, 249] width 159 height 32
click at [572, 250] on input "8" at bounding box center [577, 255] width 11 height 11
radio input "true"
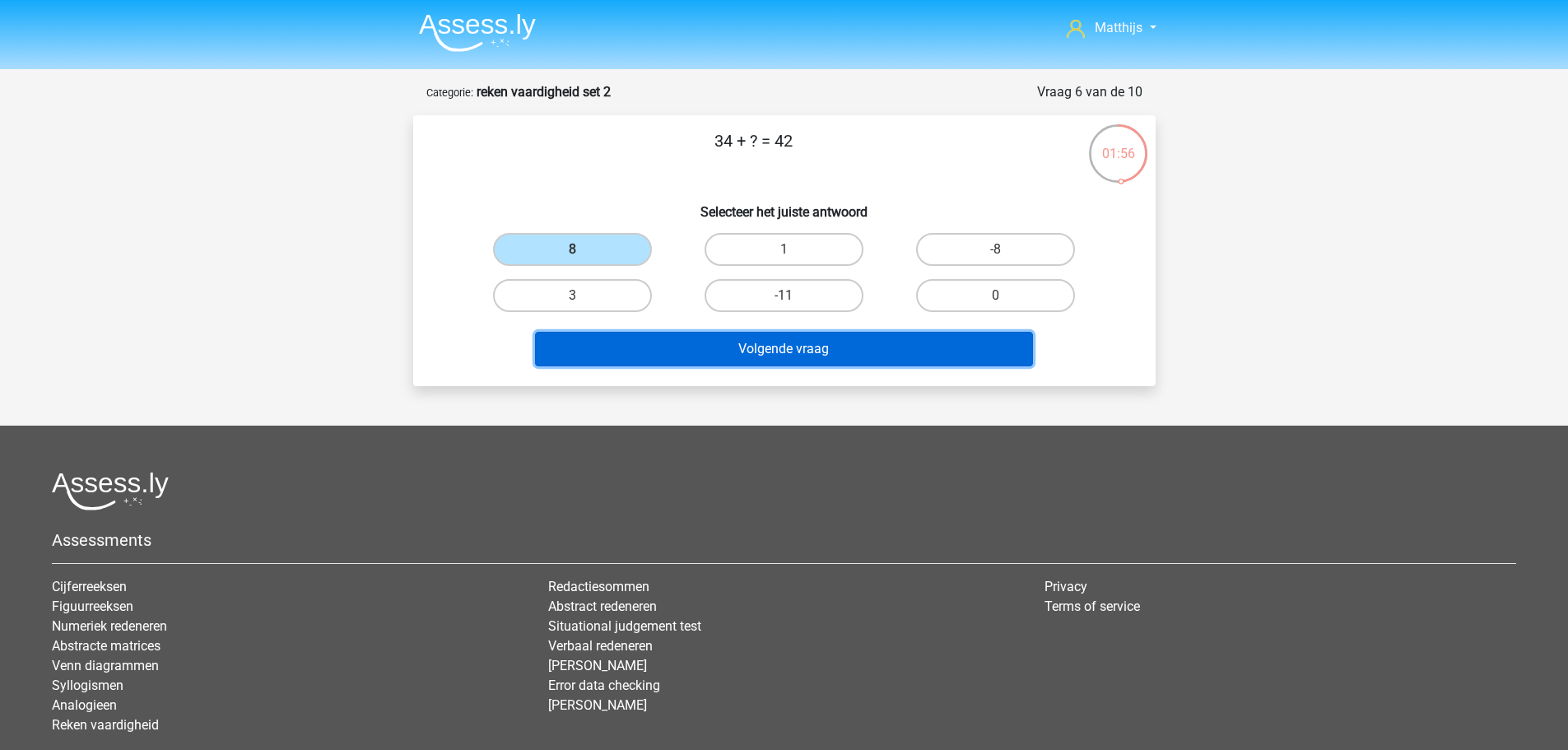
click at [864, 350] on button "Volgende vraag" at bounding box center [784, 349] width 498 height 34
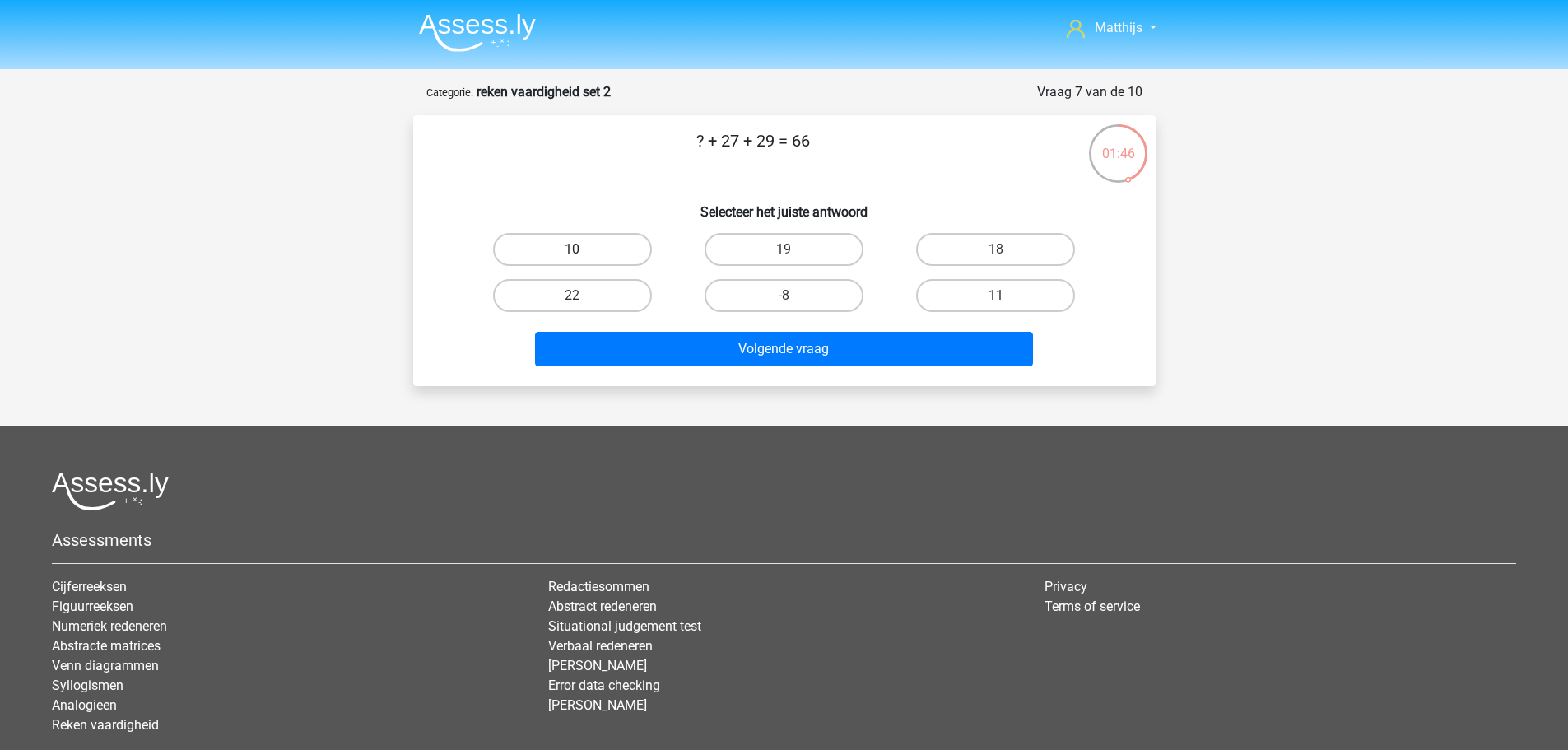
click at [566, 257] on label "10" at bounding box center [573, 249] width 159 height 32
click at [572, 257] on input "10" at bounding box center [577, 255] width 11 height 11
radio input "true"
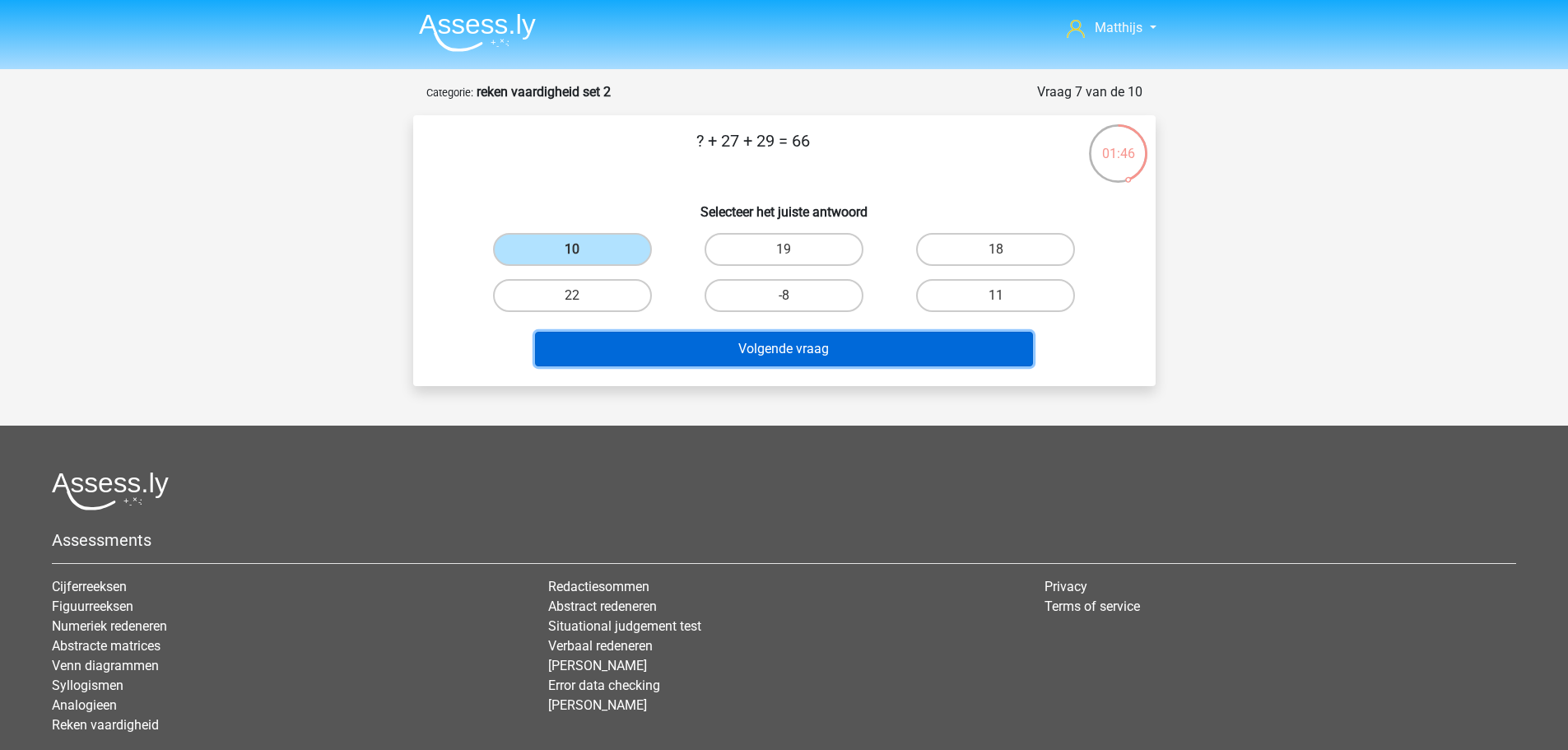
click at [768, 356] on button "Volgende vraag" at bounding box center [784, 349] width 498 height 34
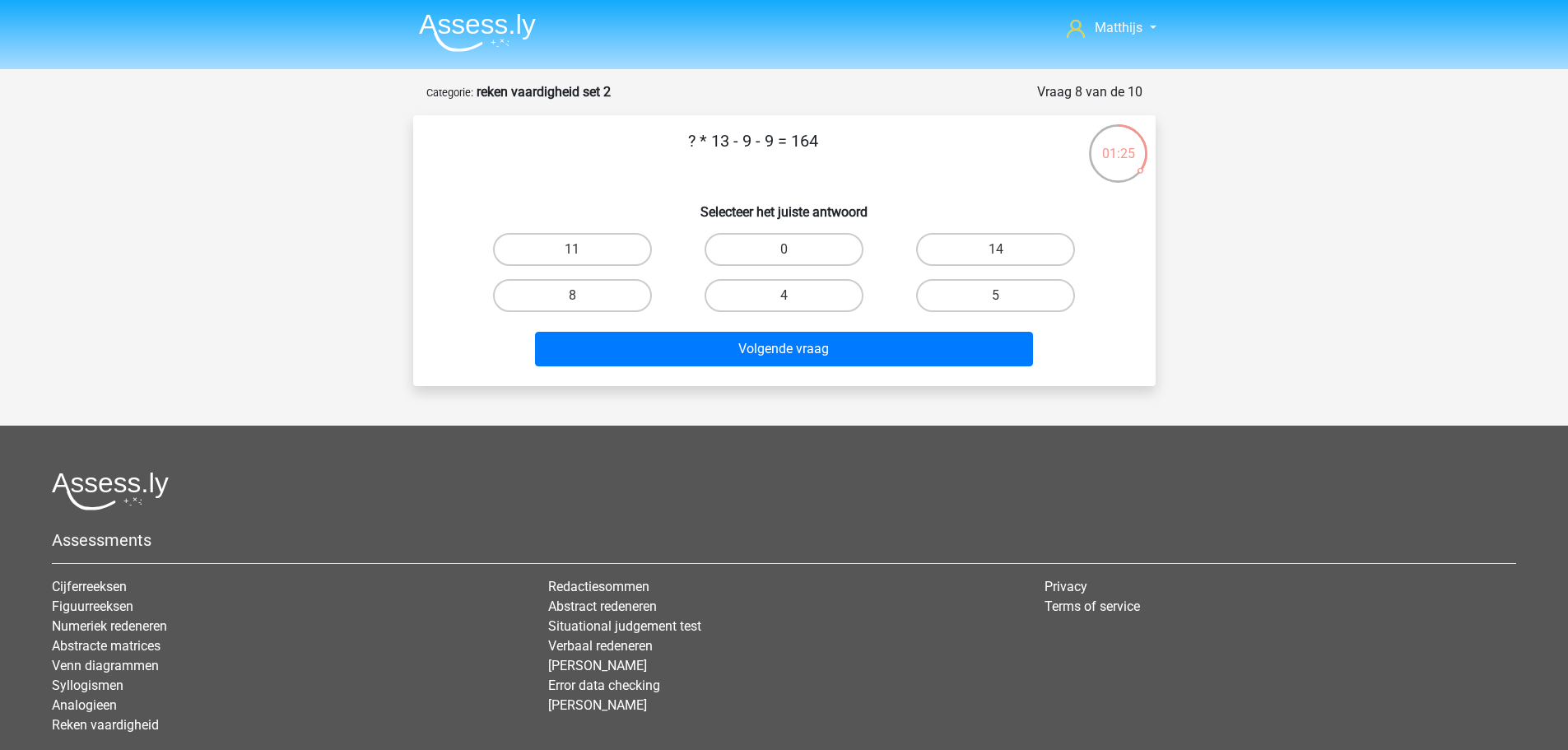
click at [1006, 250] on input "14" at bounding box center [1001, 255] width 11 height 11
radio input "true"
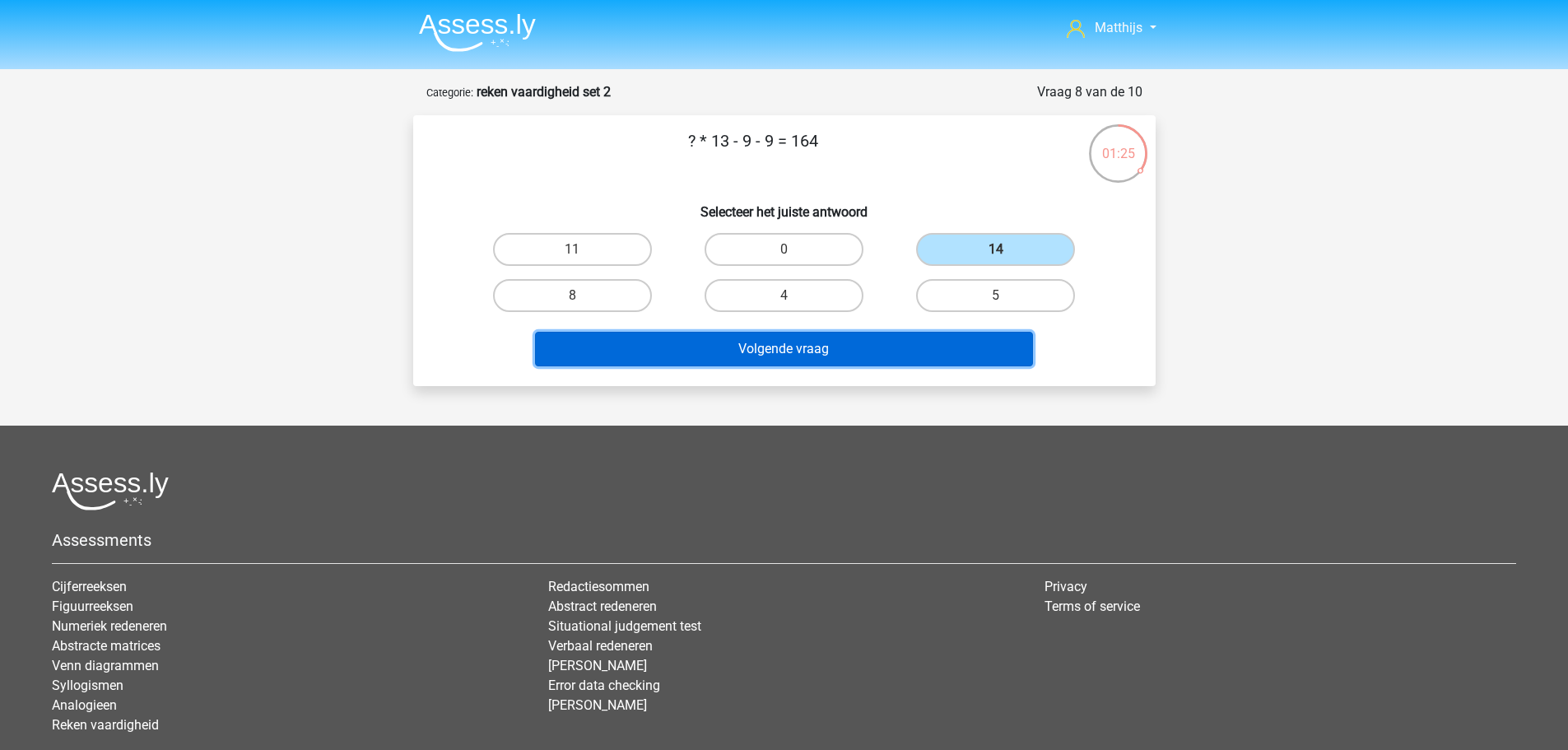
click at [889, 352] on button "Volgende vraag" at bounding box center [784, 349] width 498 height 34
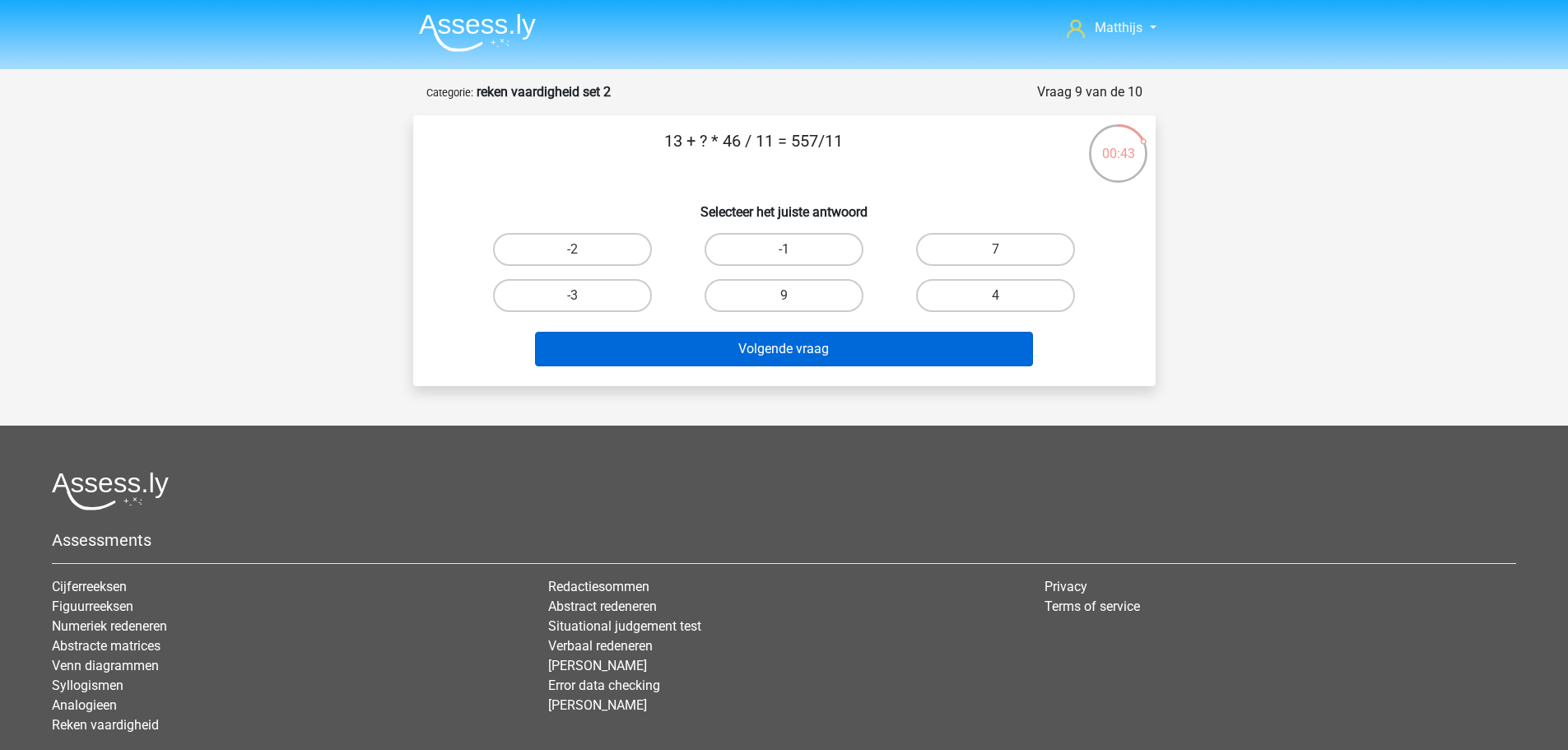
drag, startPoint x: 984, startPoint y: 244, endPoint x: 919, endPoint y: 340, distance: 115.9
click at [982, 248] on label "7" at bounding box center [996, 249] width 159 height 32
click at [996, 250] on input "7" at bounding box center [1001, 255] width 11 height 11
radio input "true"
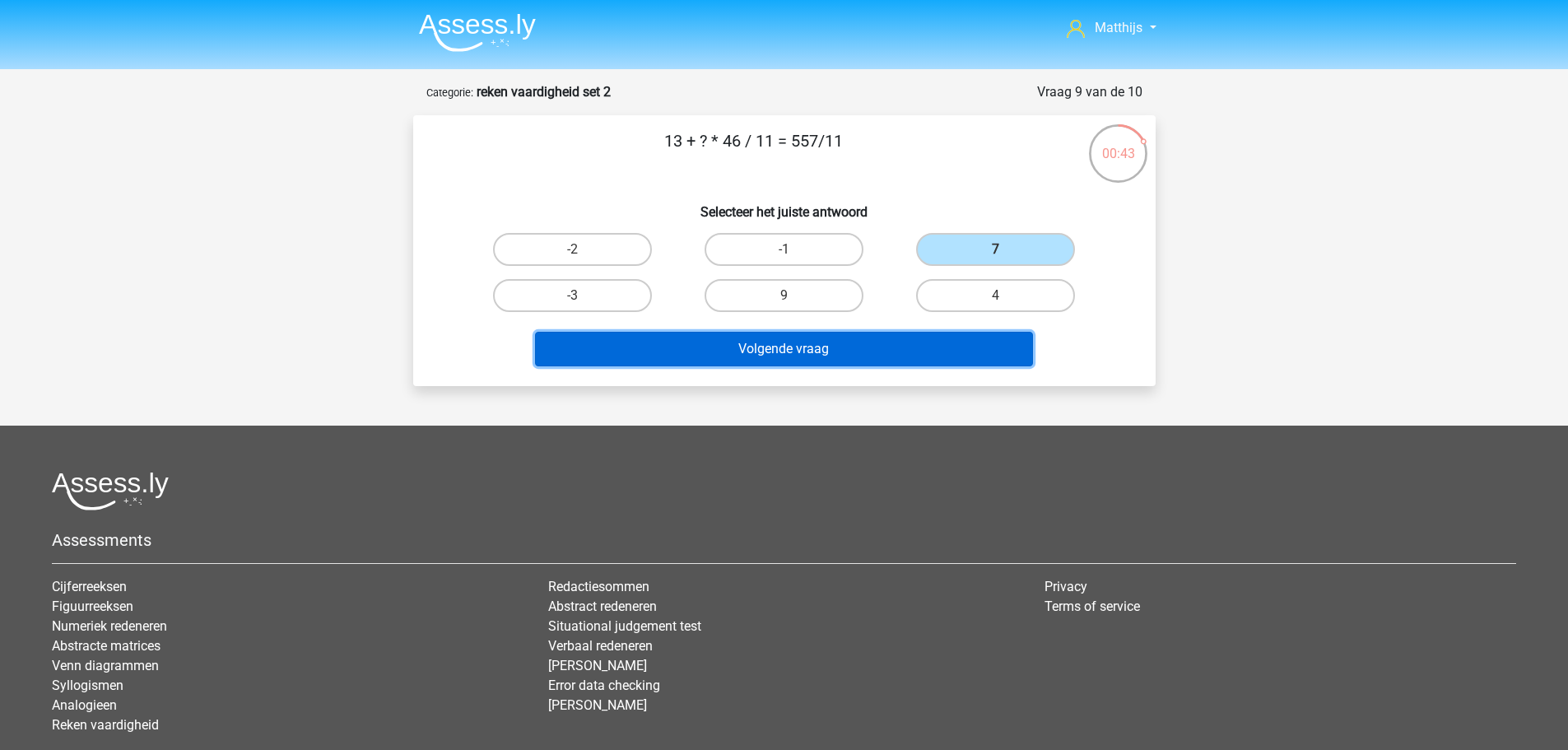
click at [875, 352] on button "Volgende vraag" at bounding box center [784, 349] width 498 height 34
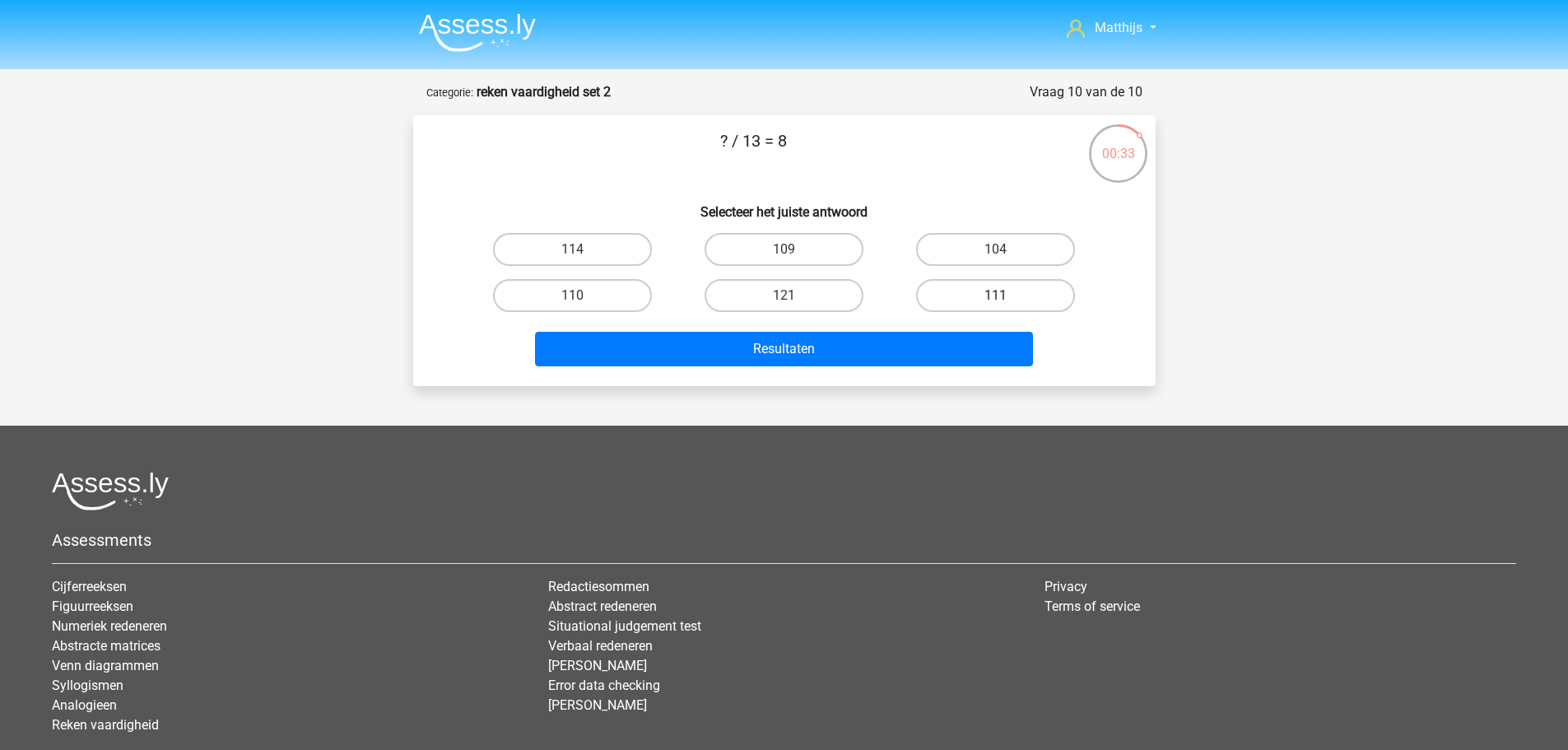
drag, startPoint x: 1016, startPoint y: 234, endPoint x: 994, endPoint y: 312, distance: 81.0
click at [1012, 241] on label "104" at bounding box center [996, 249] width 159 height 32
click at [1007, 250] on input "104" at bounding box center [1001, 255] width 11 height 11
radio input "true"
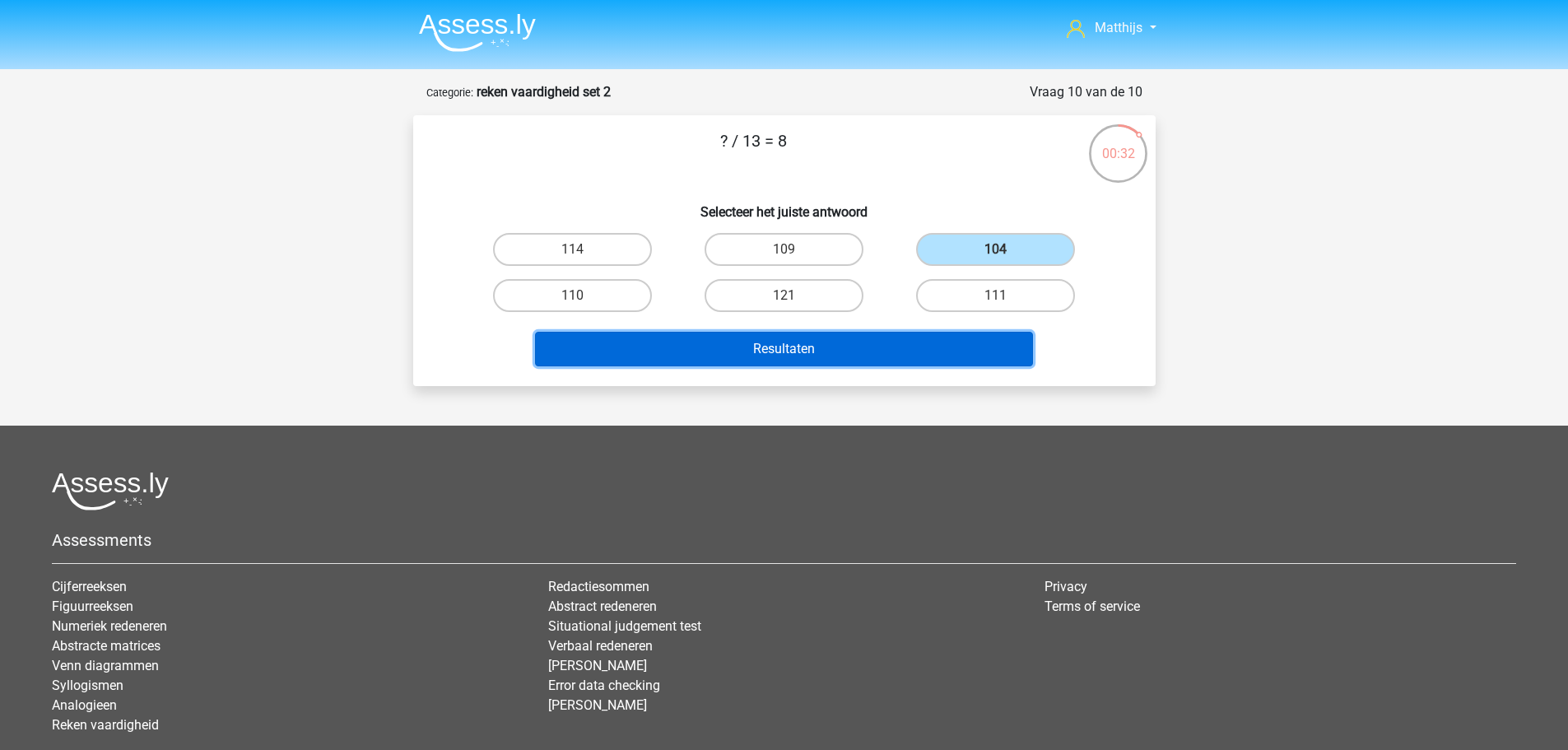
click at [950, 346] on button "Resultaten" at bounding box center [784, 349] width 498 height 34
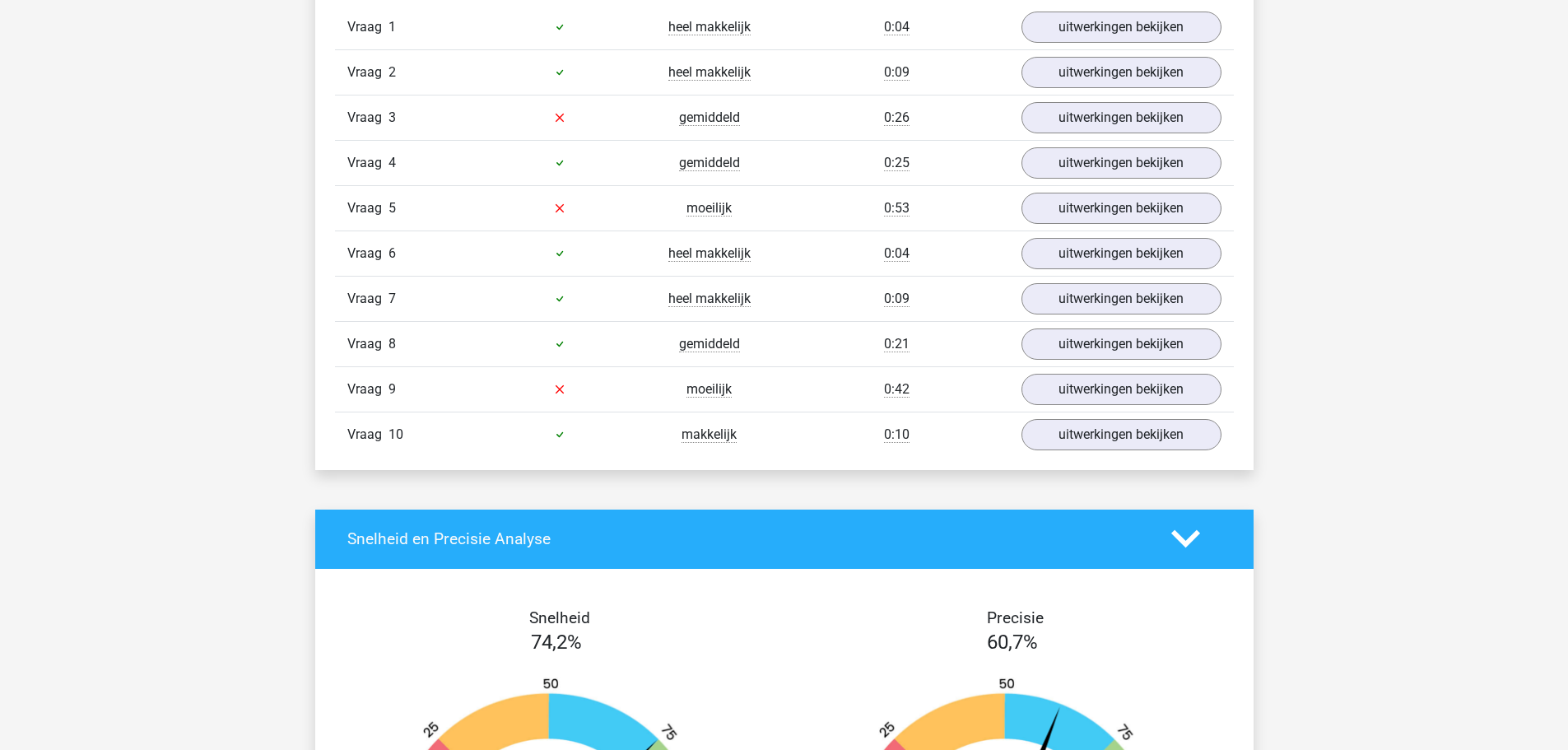
scroll to position [1152, 0]
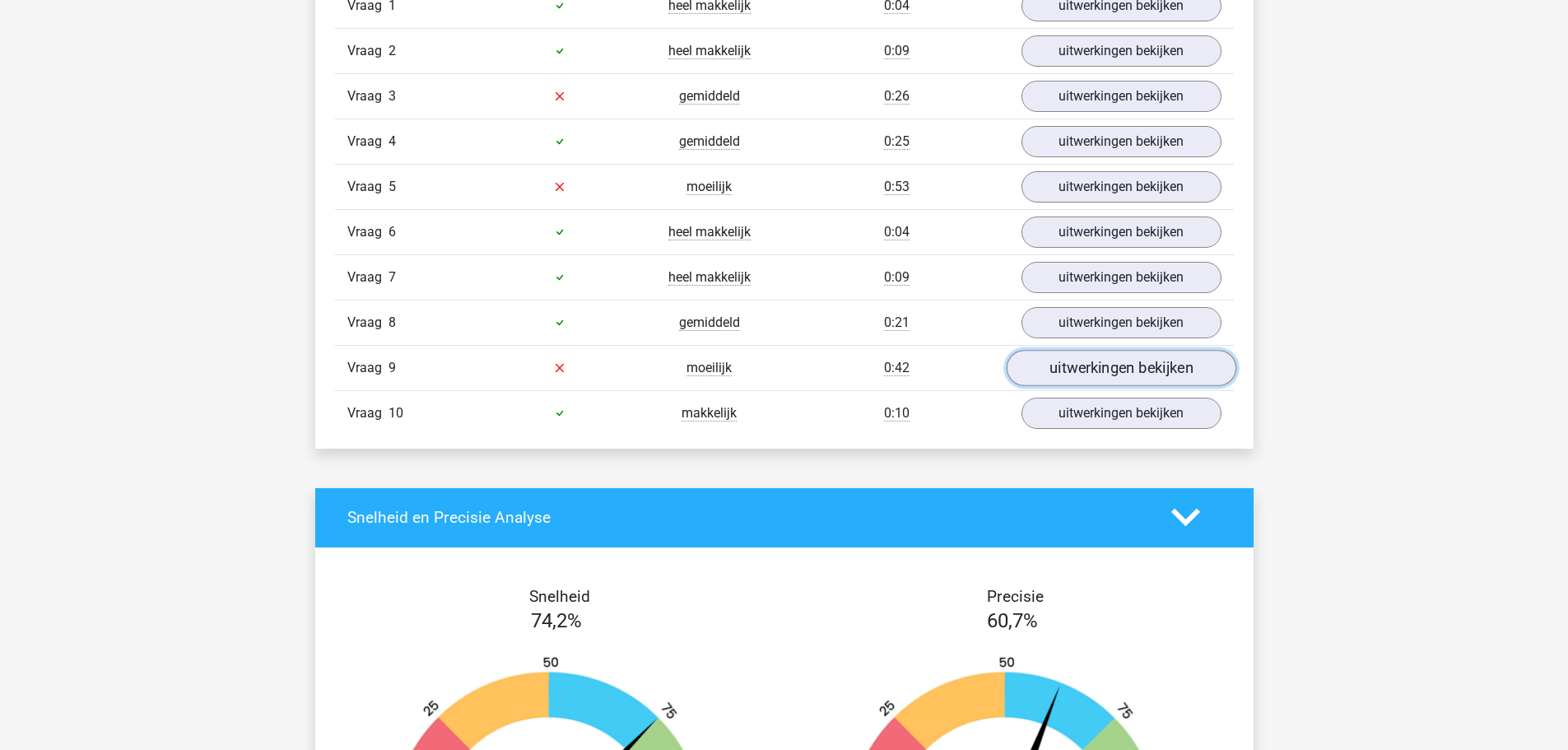
click at [1131, 362] on link "uitwerkingen bekijken" at bounding box center [1121, 368] width 230 height 36
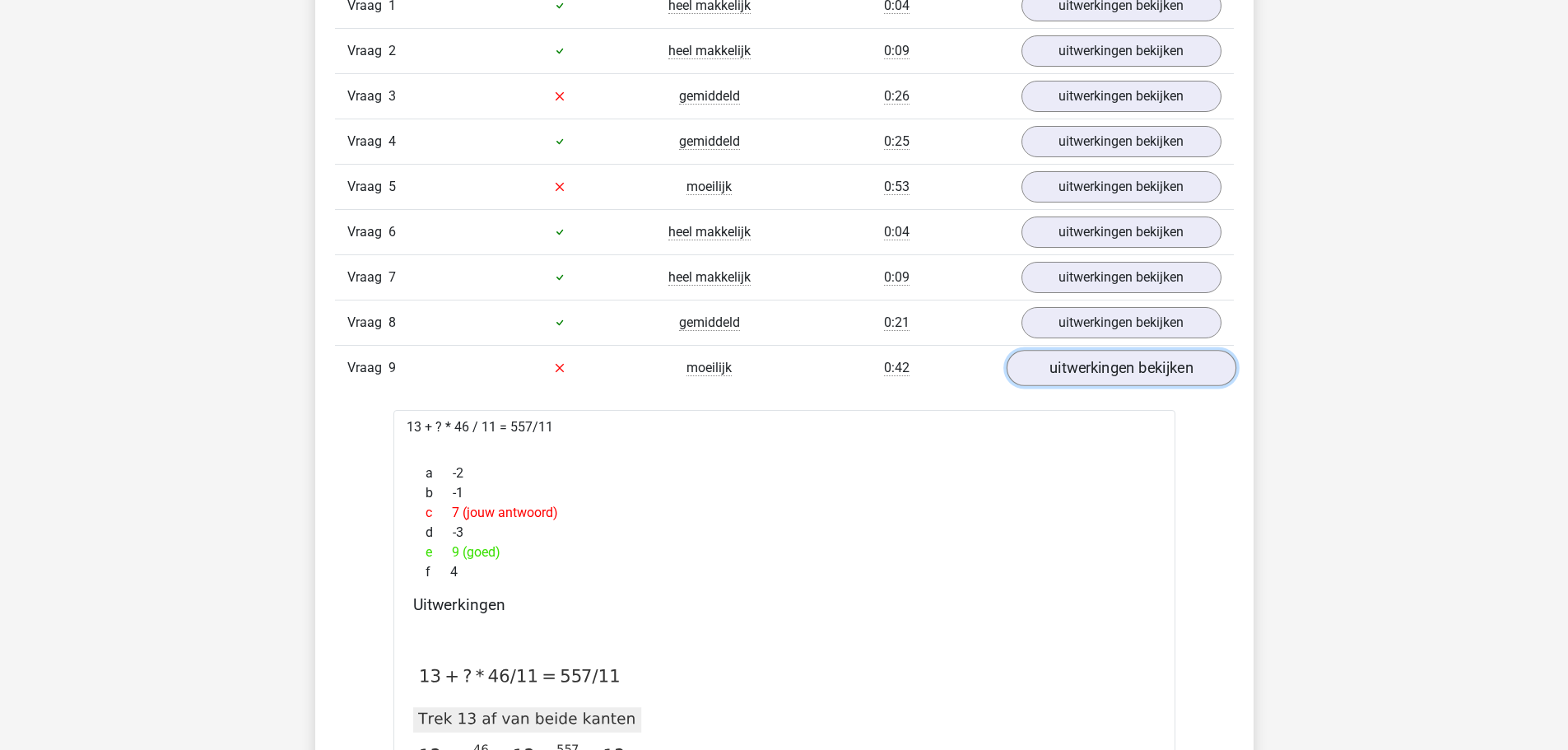
click at [1133, 362] on link "uitwerkingen bekijken" at bounding box center [1121, 368] width 230 height 36
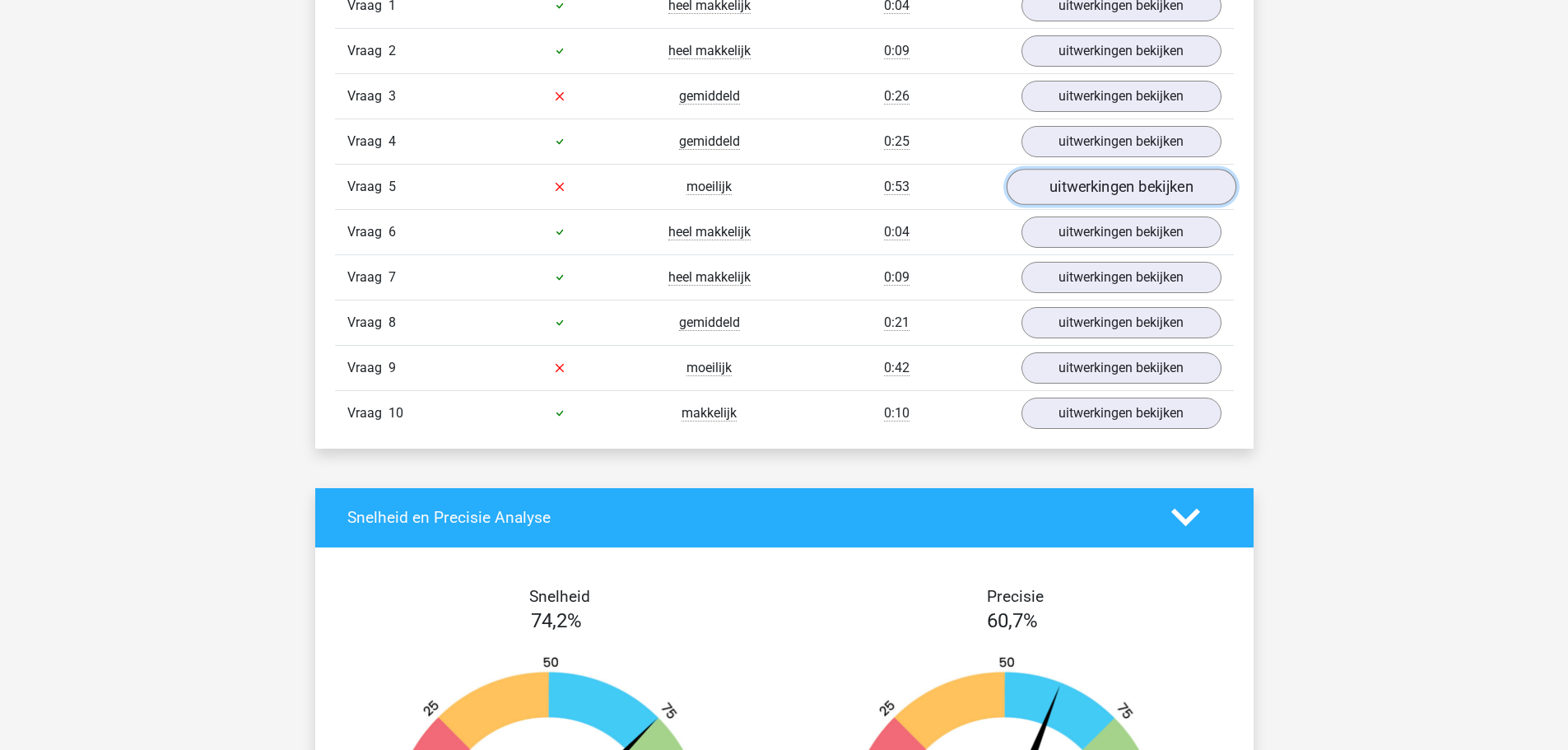
click at [1107, 197] on link "uitwerkingen bekijken" at bounding box center [1121, 187] width 230 height 36
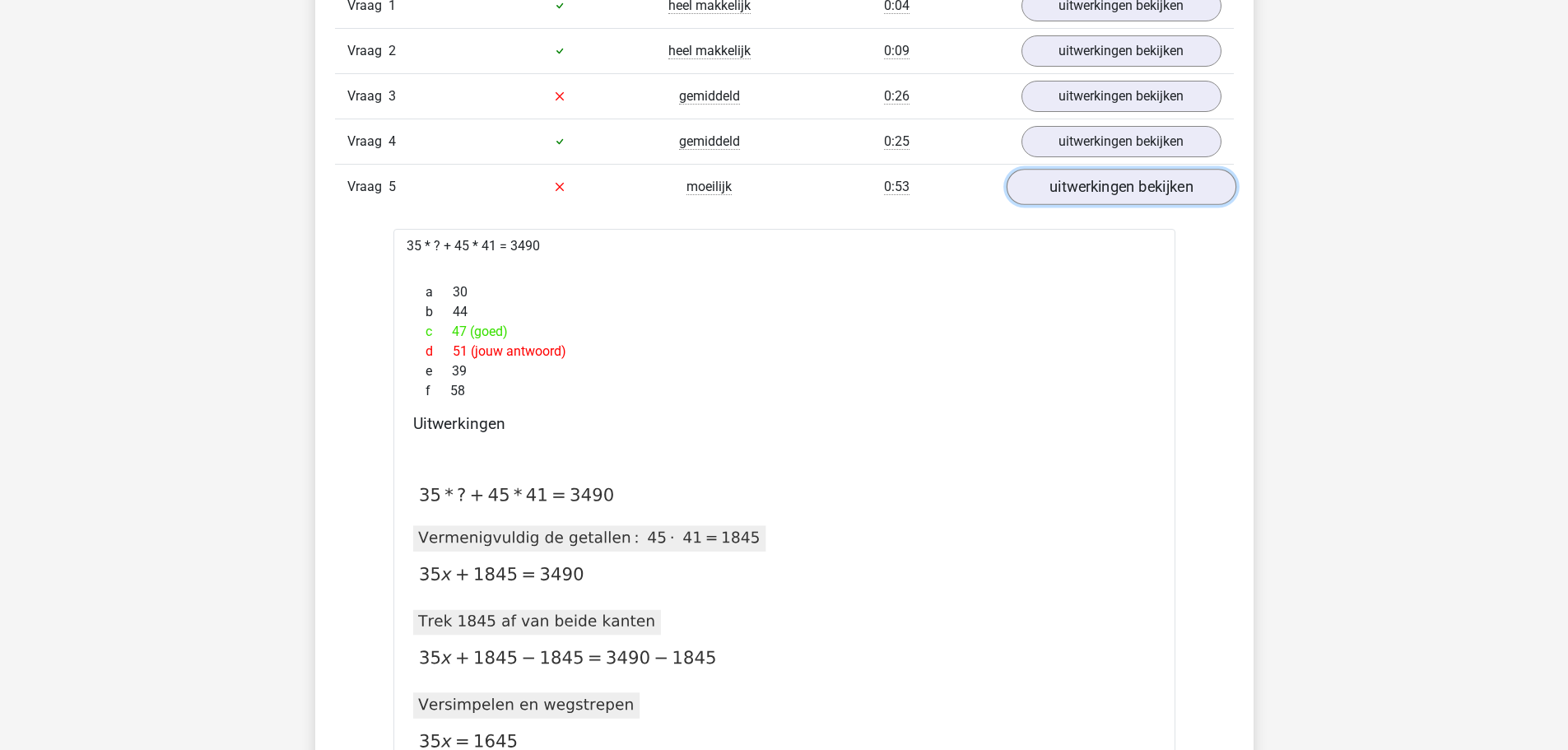
click at [1104, 193] on link "uitwerkingen bekijken" at bounding box center [1121, 187] width 230 height 36
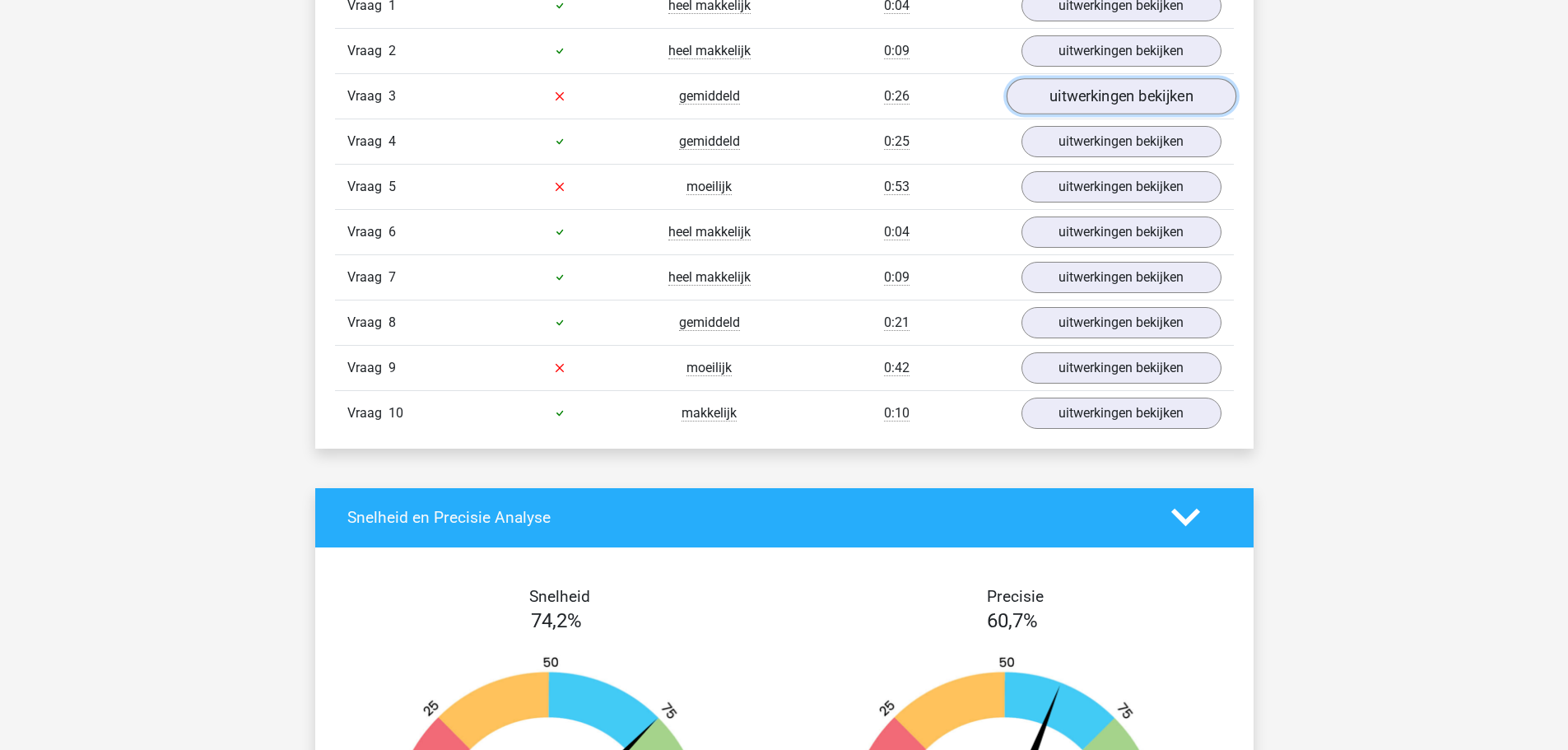
click at [1097, 98] on link "uitwerkingen bekijken" at bounding box center [1121, 96] width 230 height 36
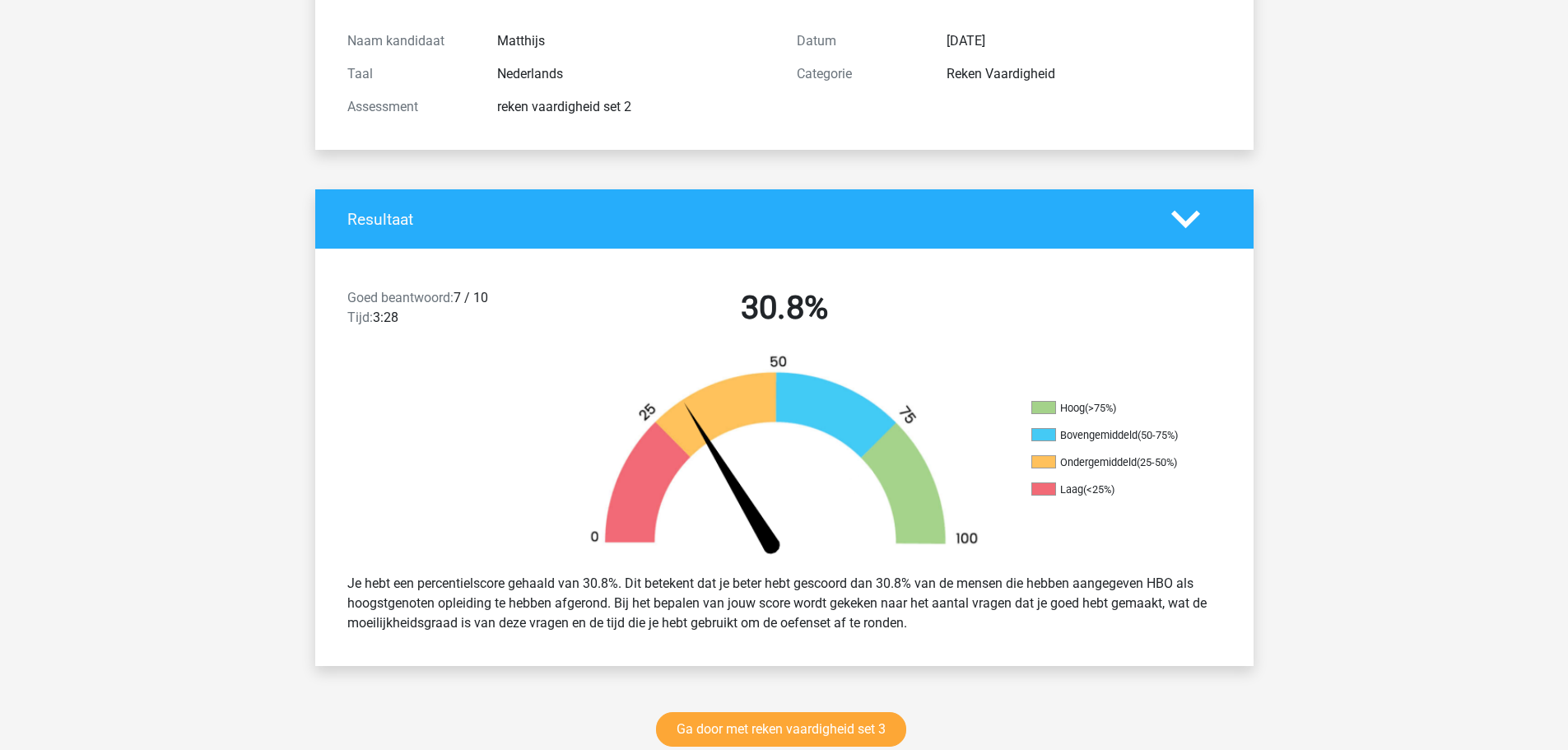
scroll to position [0, 0]
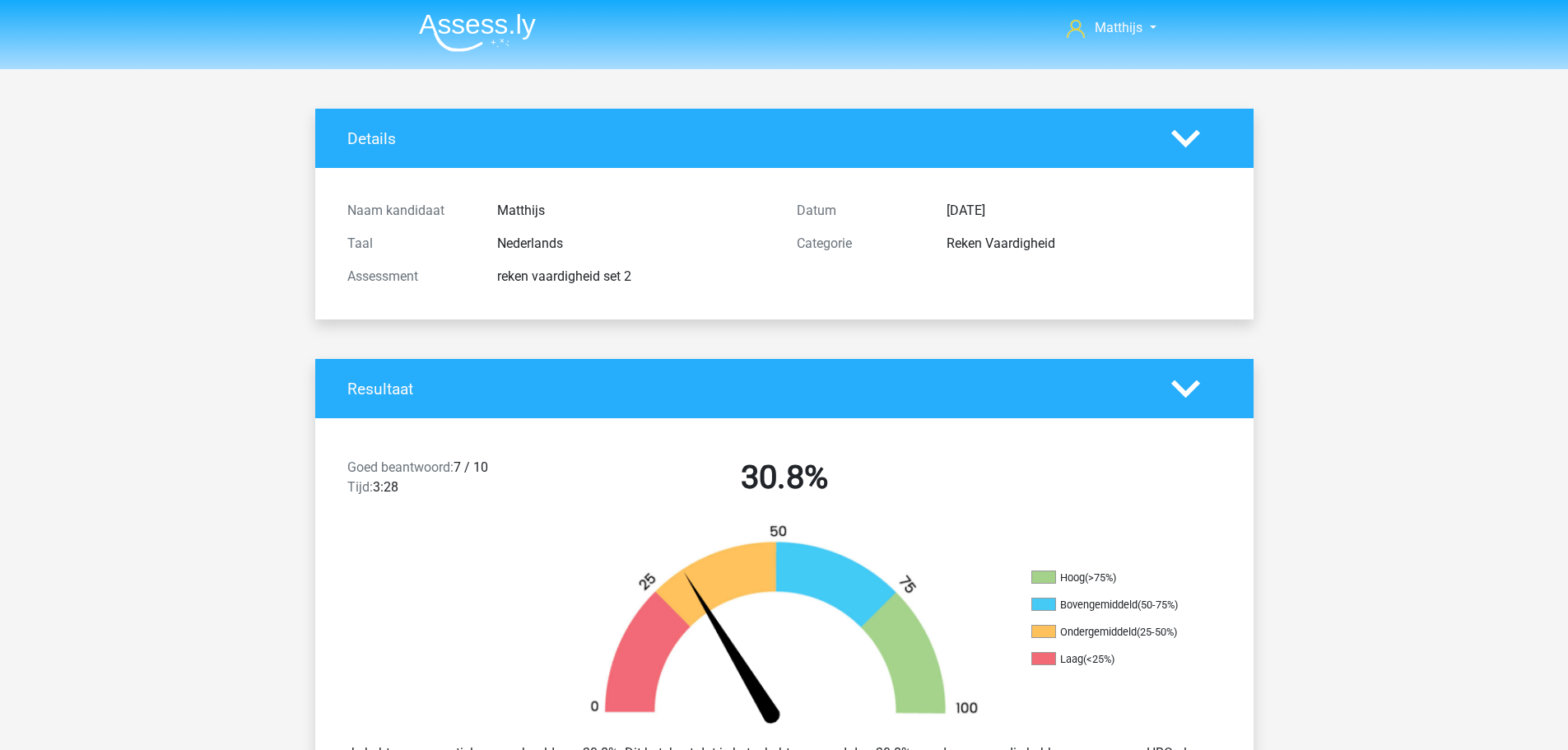
drag, startPoint x: 509, startPoint y: 23, endPoint x: 522, endPoint y: 30, distance: 14.8
click at [510, 23] on img at bounding box center [477, 31] width 117 height 38
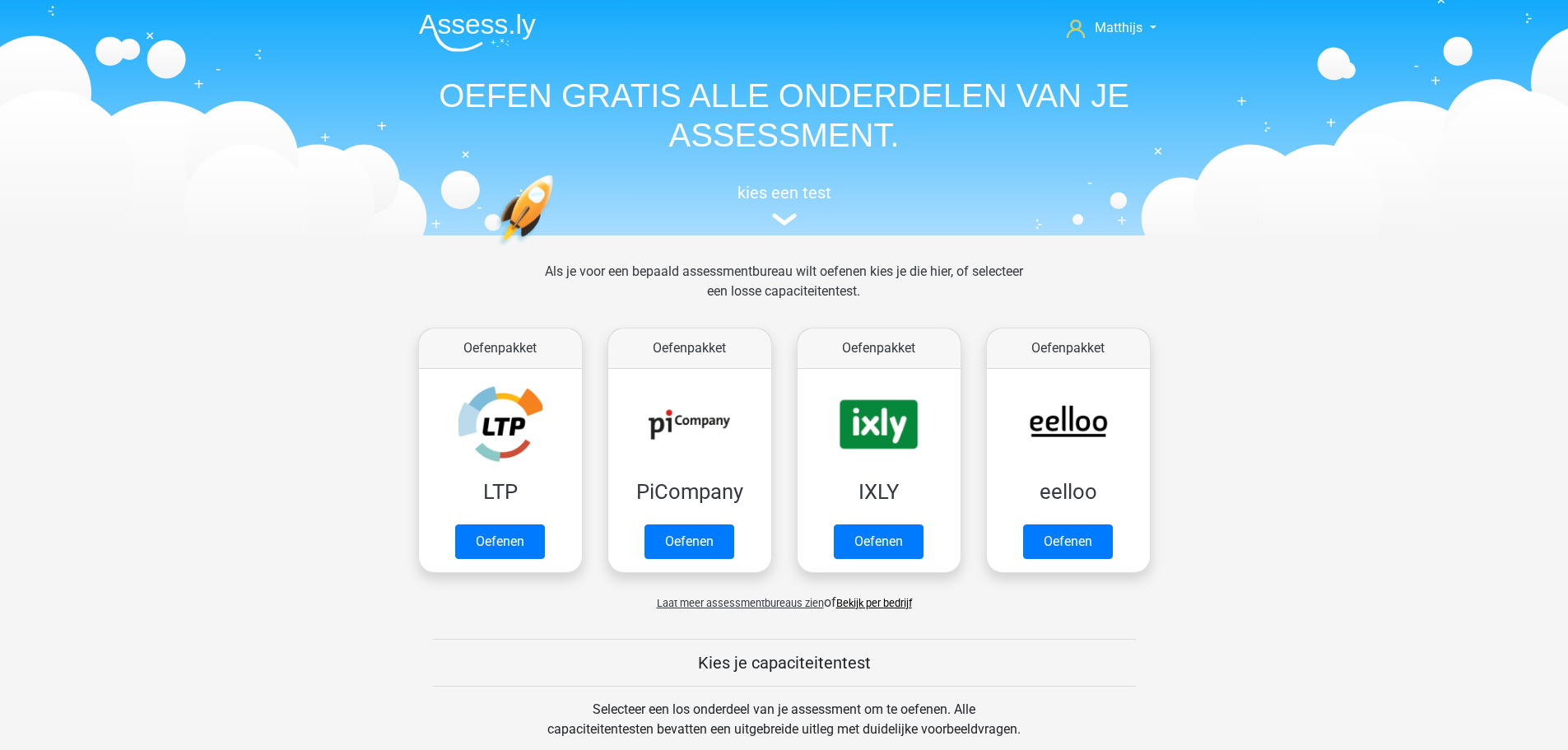
scroll to position [659, 0]
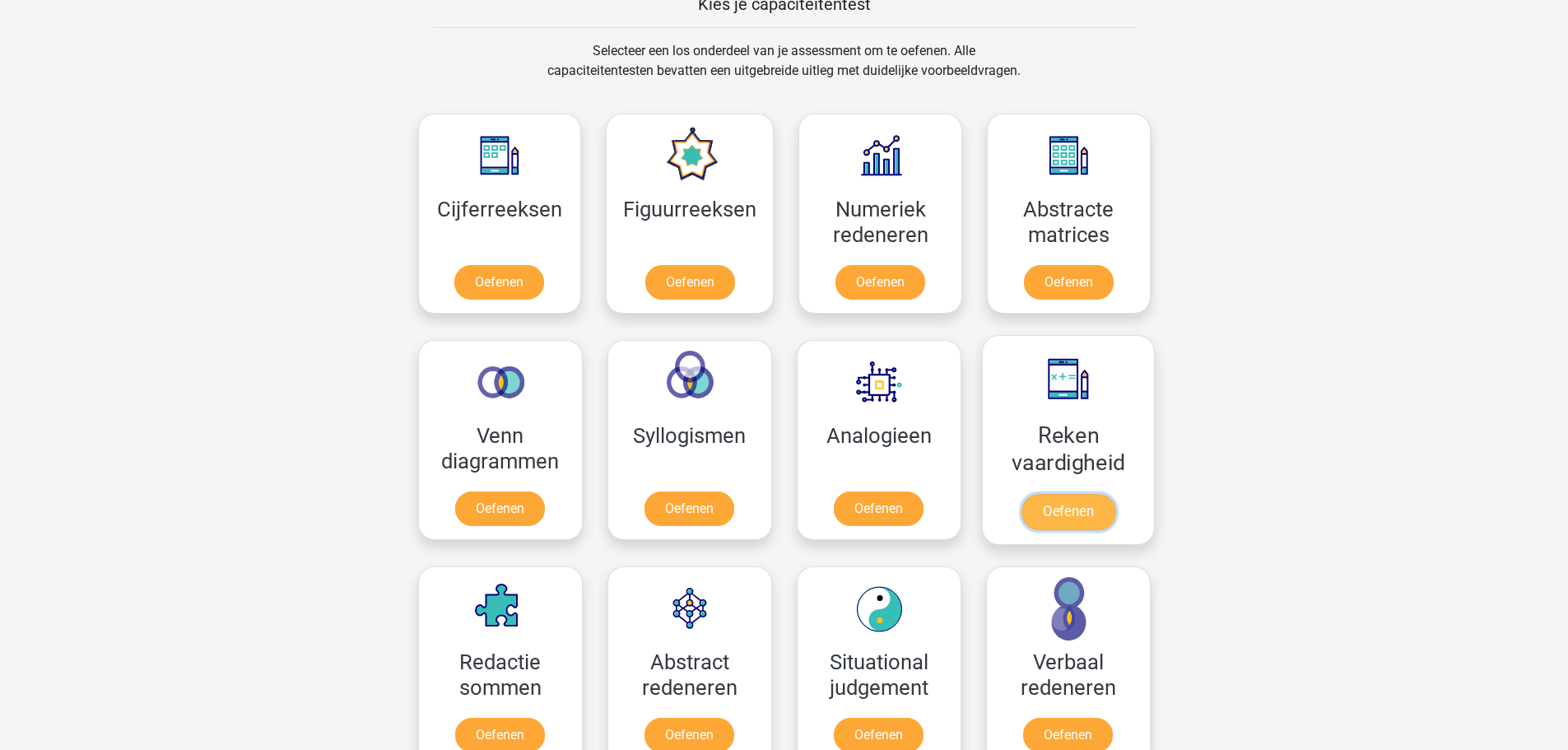
click at [1074, 493] on link "Oefenen" at bounding box center [1067, 511] width 93 height 36
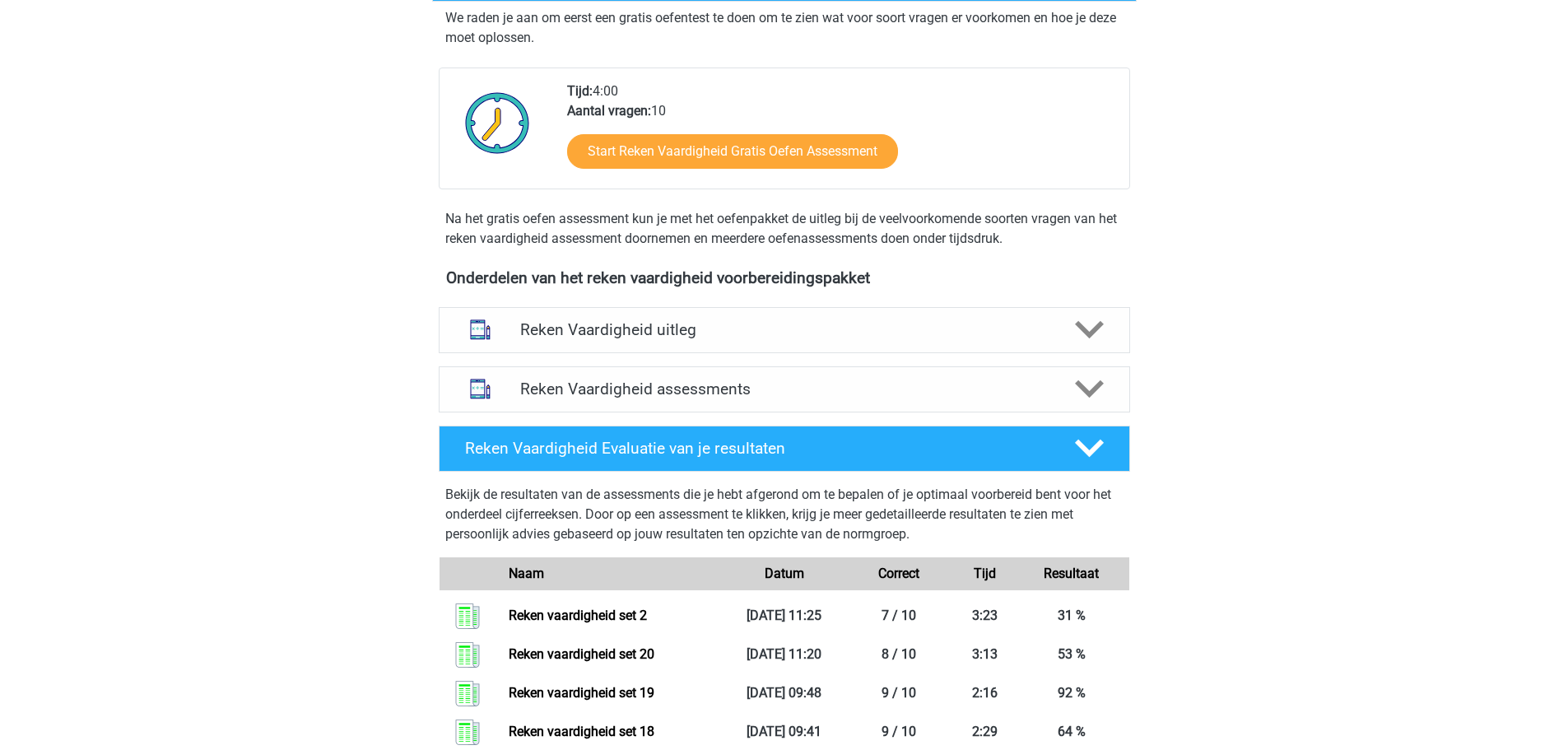
scroll to position [247, 0]
